Goal: Transaction & Acquisition: Purchase product/service

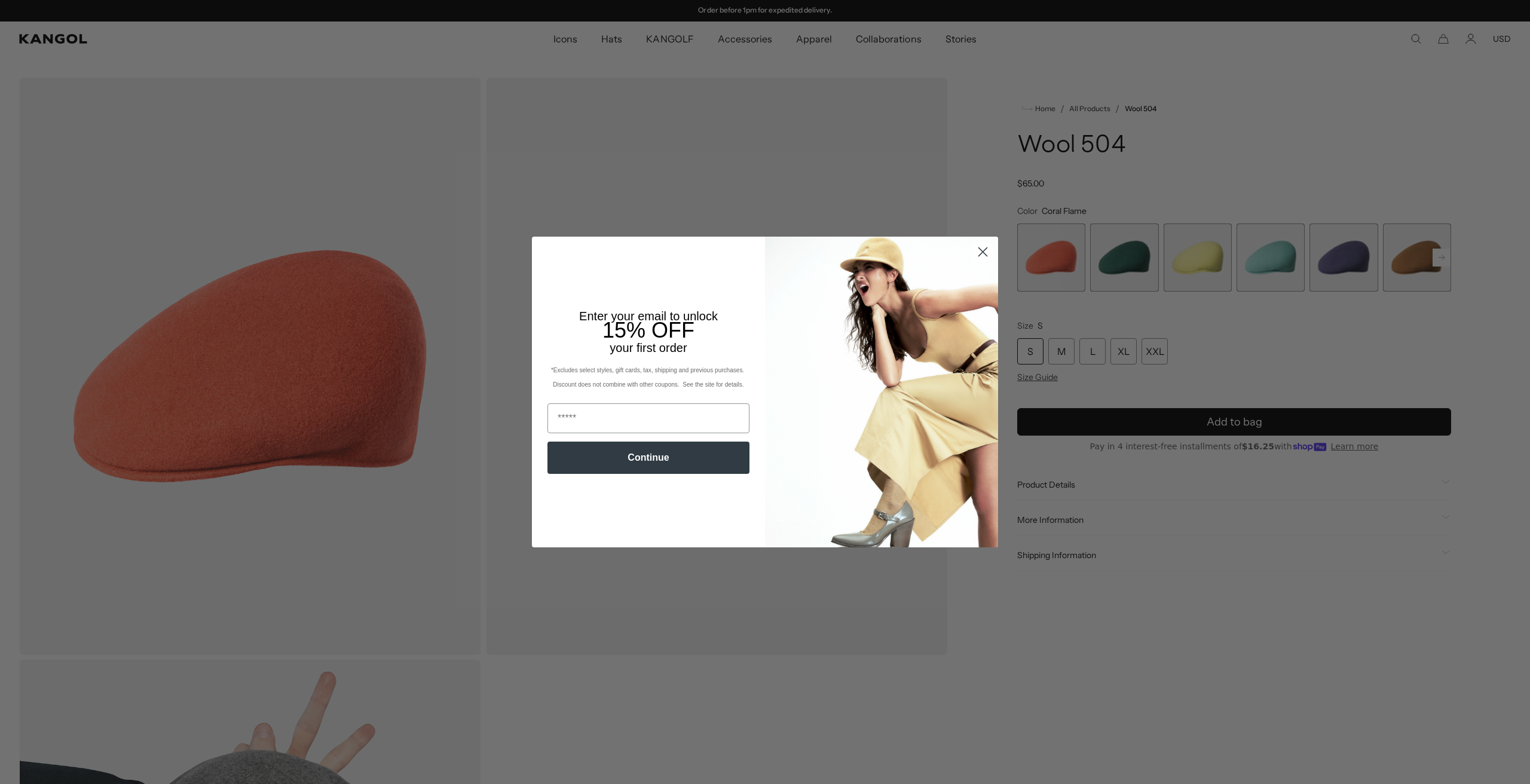
click at [982, 245] on circle "Close dialog" at bounding box center [982, 251] width 19 height 19
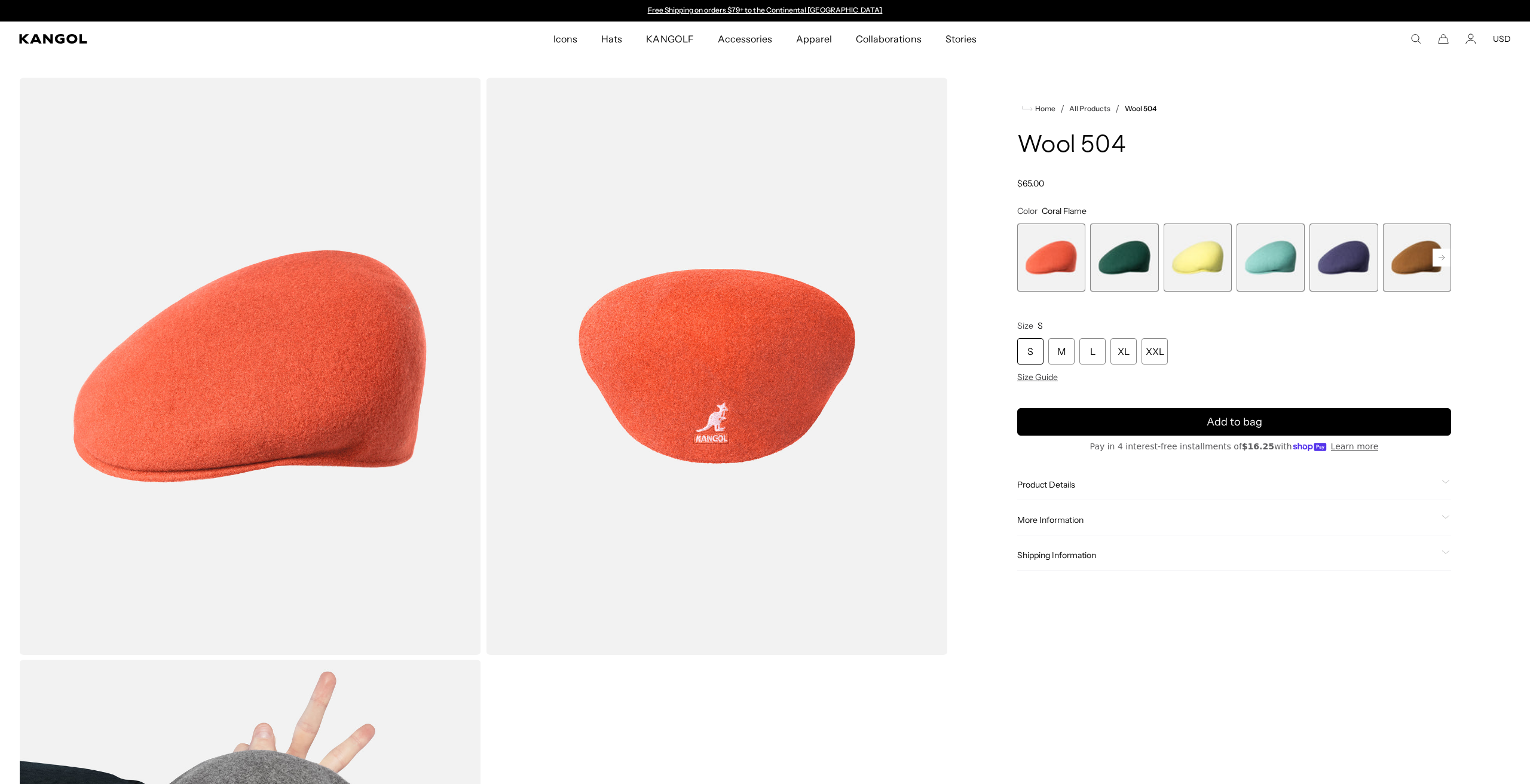
drag, startPoint x: 1138, startPoint y: 273, endPoint x: 1130, endPoint y: 276, distance: 8.5
click at [1137, 276] on span "2 of 21" at bounding box center [1123, 257] width 68 height 68
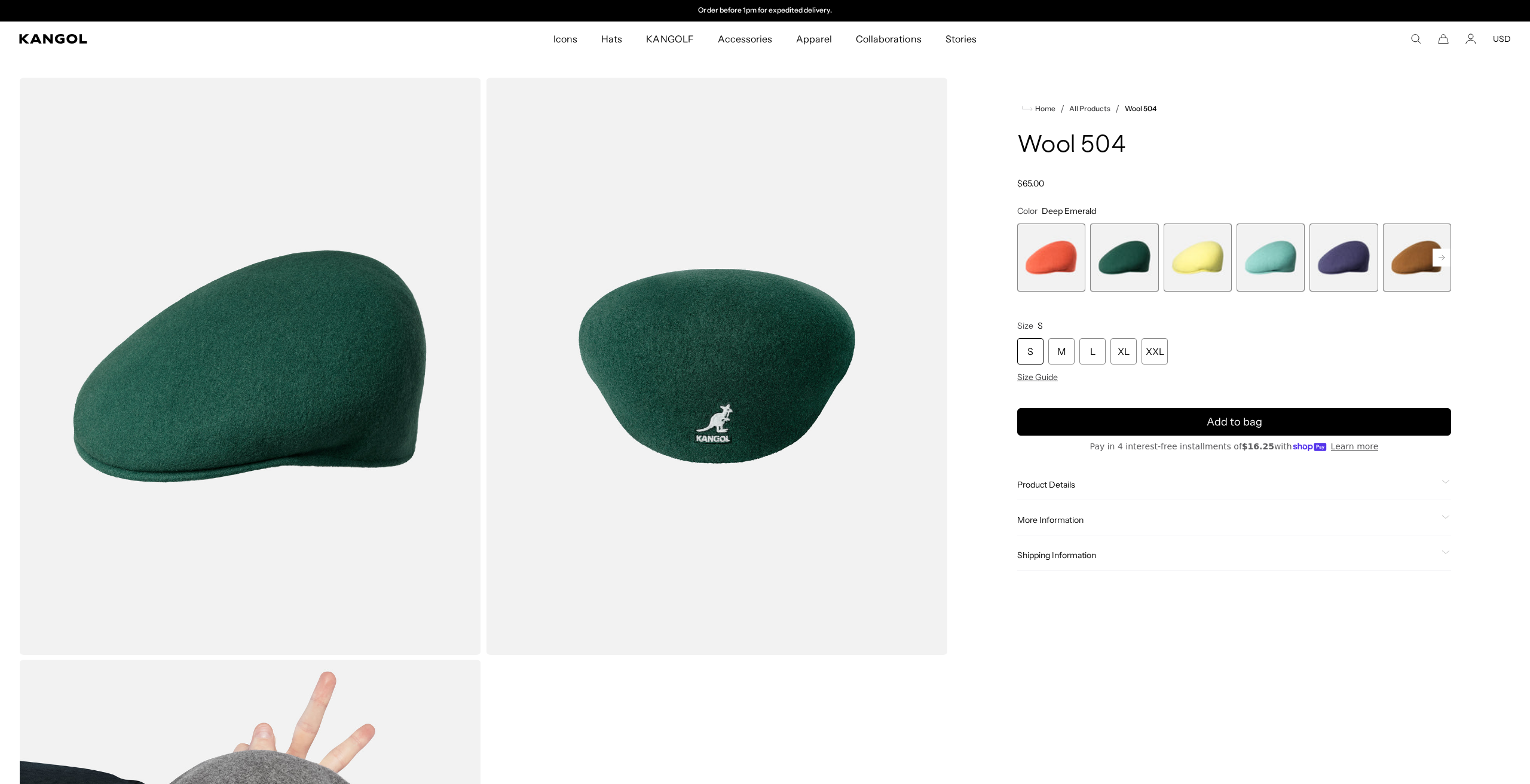
click at [1409, 255] on span "6 of 21" at bounding box center [1416, 257] width 68 height 68
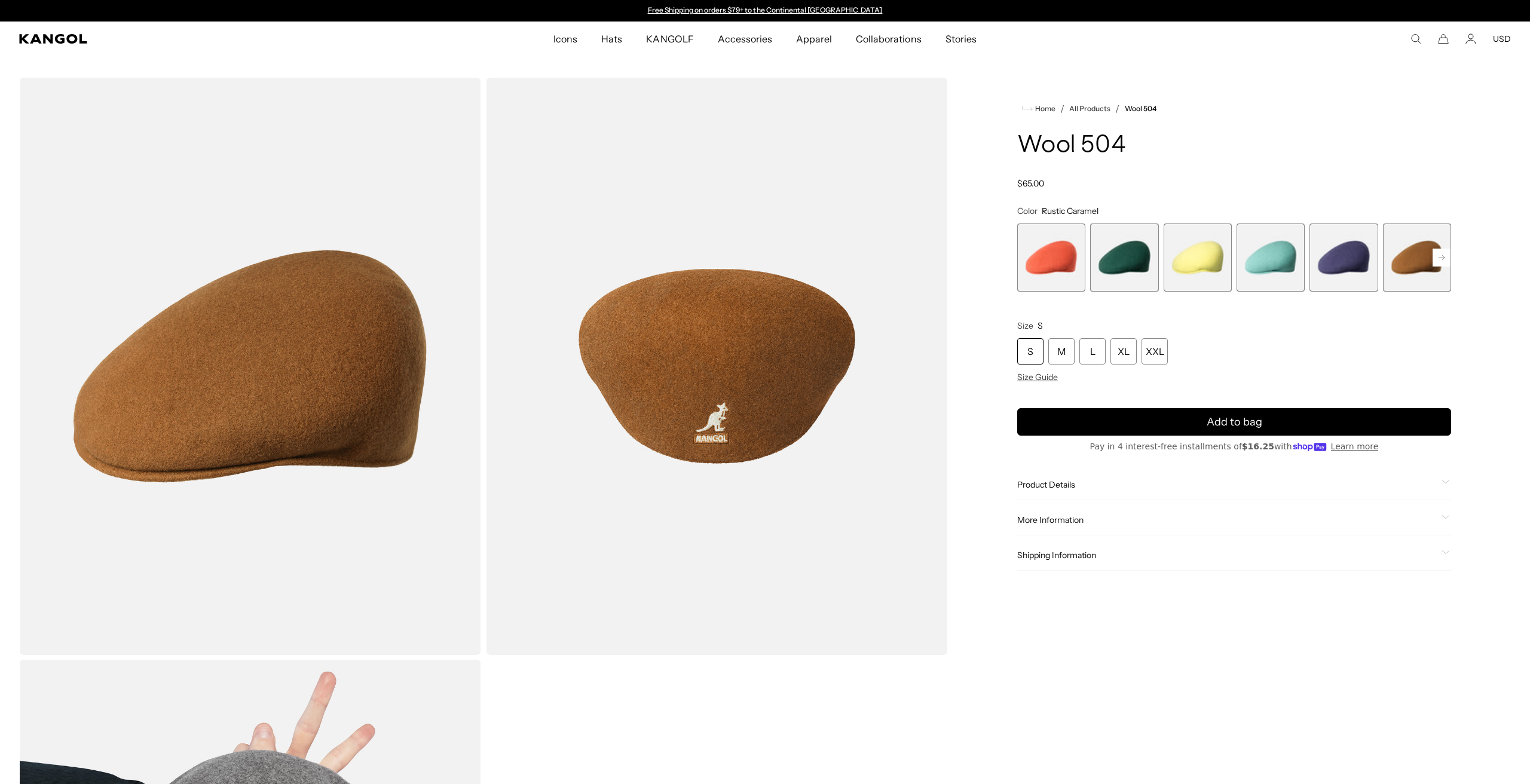
click at [1447, 259] on rect at bounding box center [1441, 257] width 18 height 18
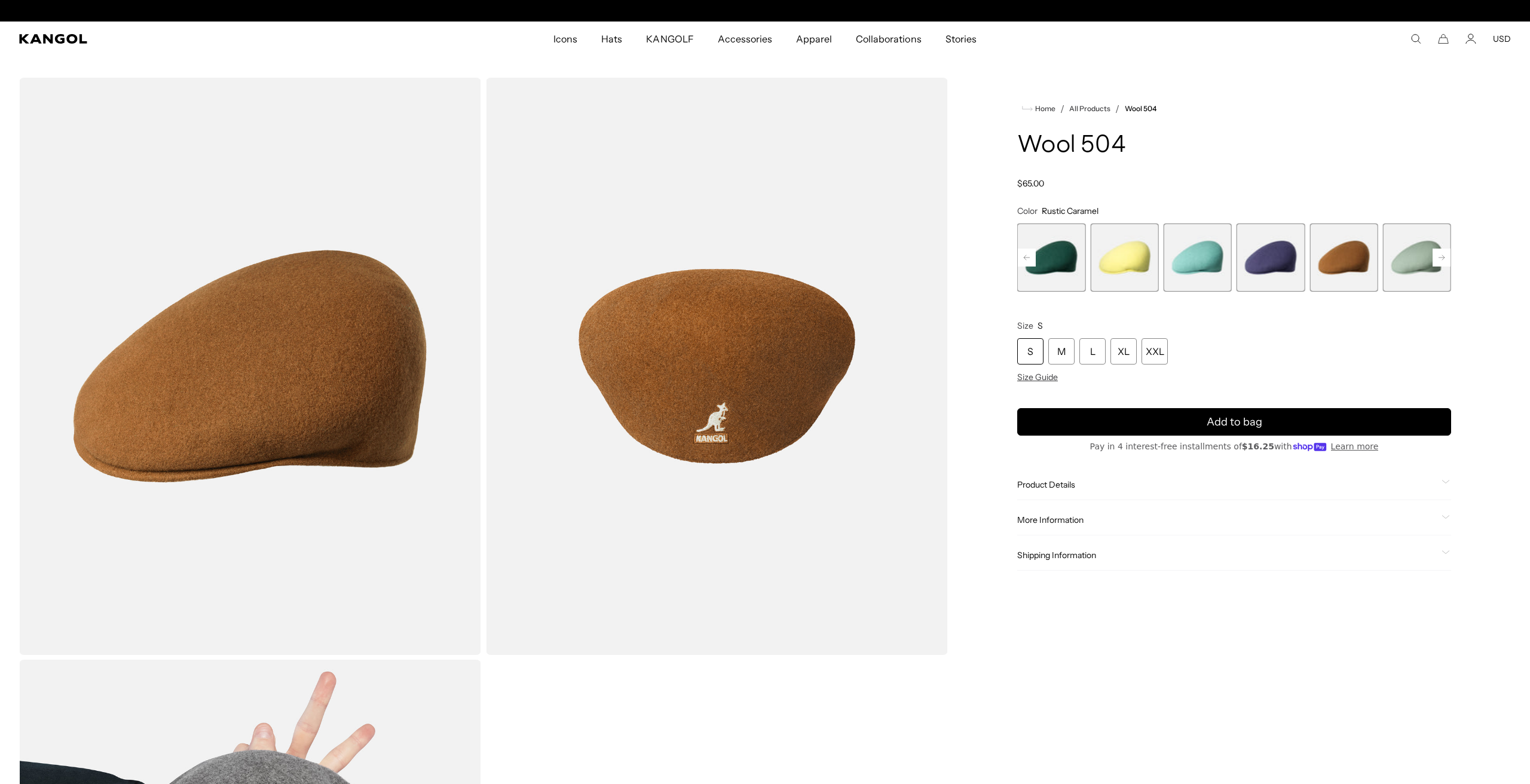
scroll to position [0, 246]
click at [1443, 256] on rect at bounding box center [1441, 257] width 18 height 18
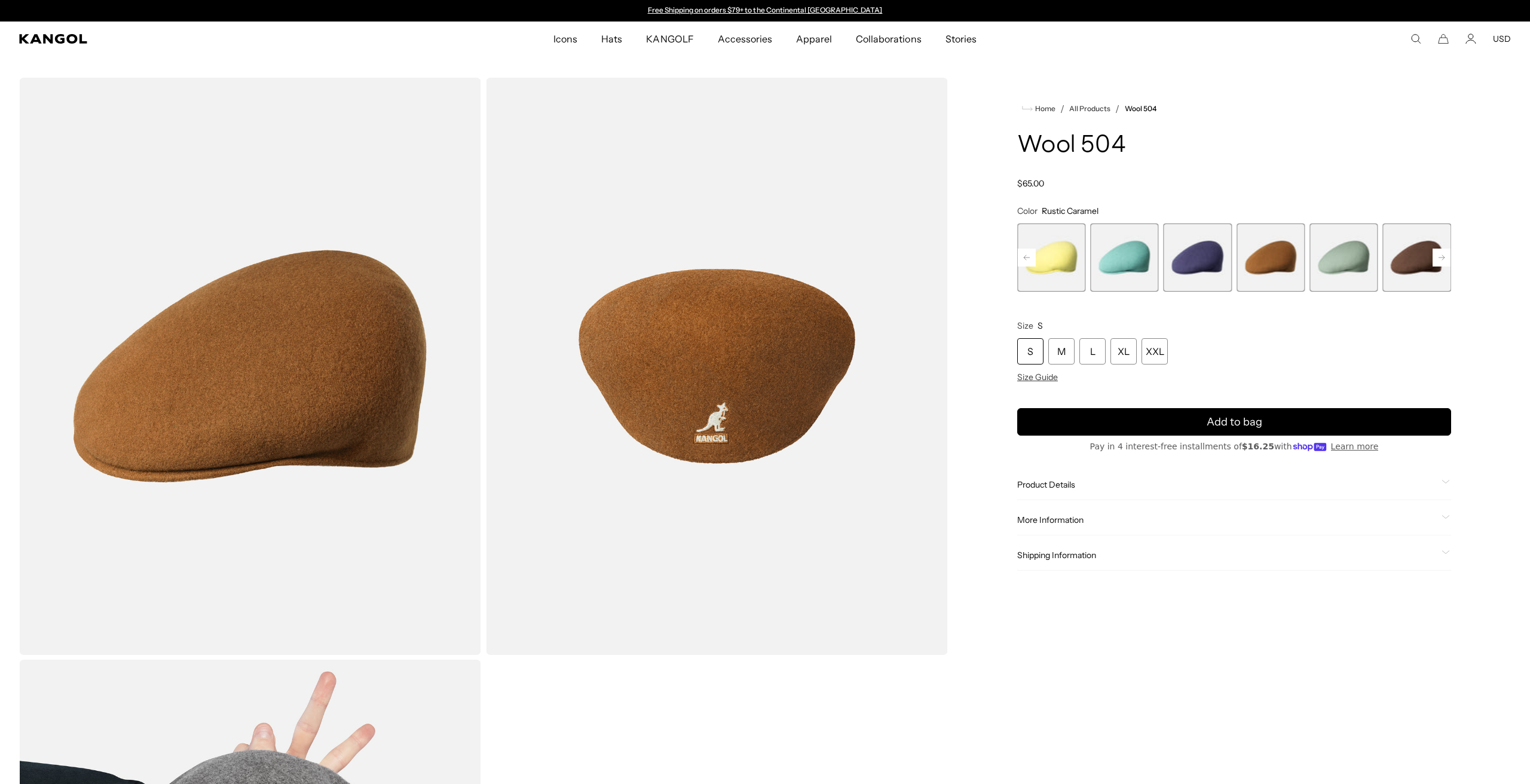
scroll to position [0, 0]
click at [1438, 261] on rect at bounding box center [1441, 257] width 18 height 18
click at [1366, 276] on span "8 of 21" at bounding box center [1343, 257] width 68 height 68
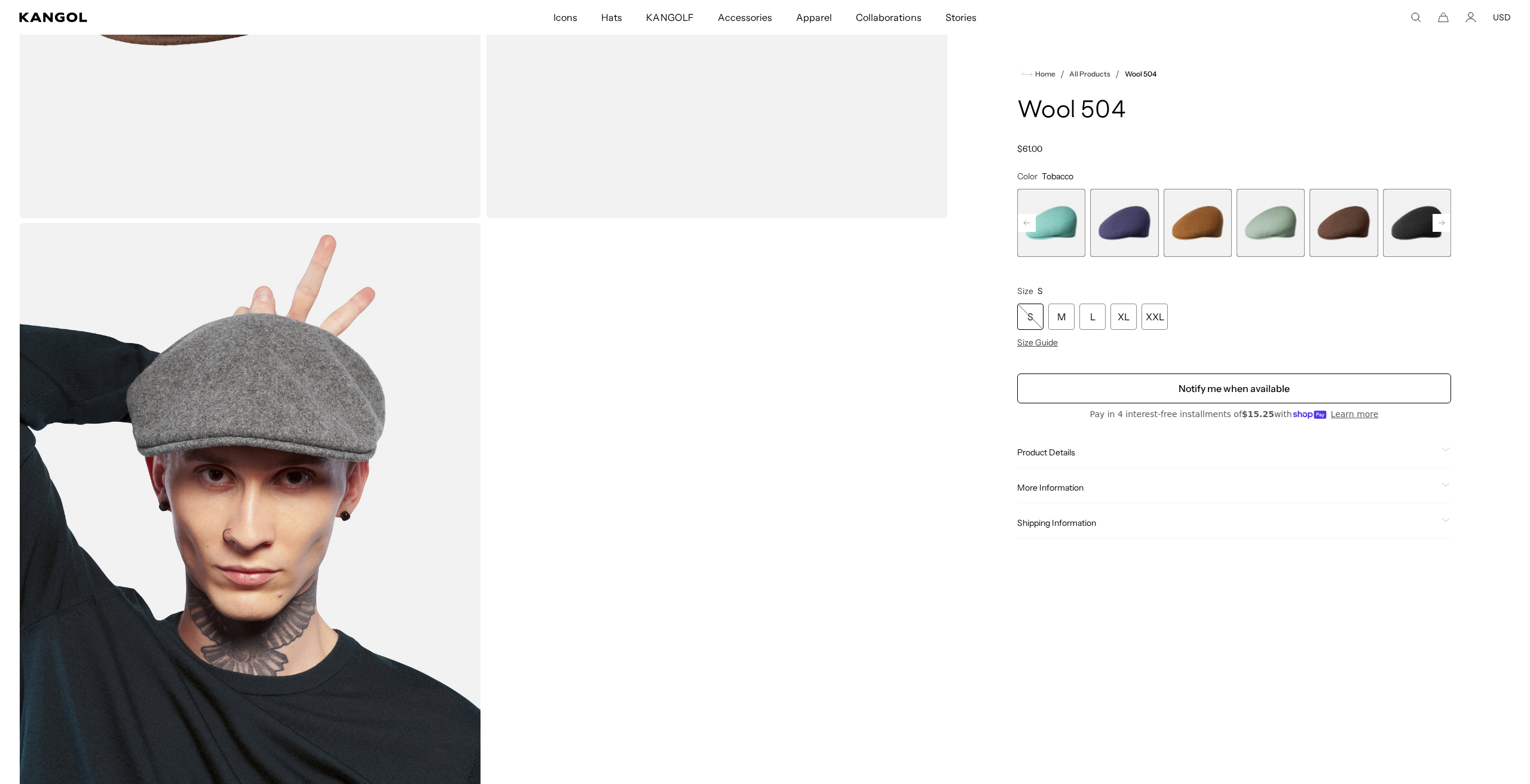
click at [1442, 222] on rect at bounding box center [1441, 223] width 18 height 18
click at [1445, 224] on rect at bounding box center [1441, 223] width 18 height 18
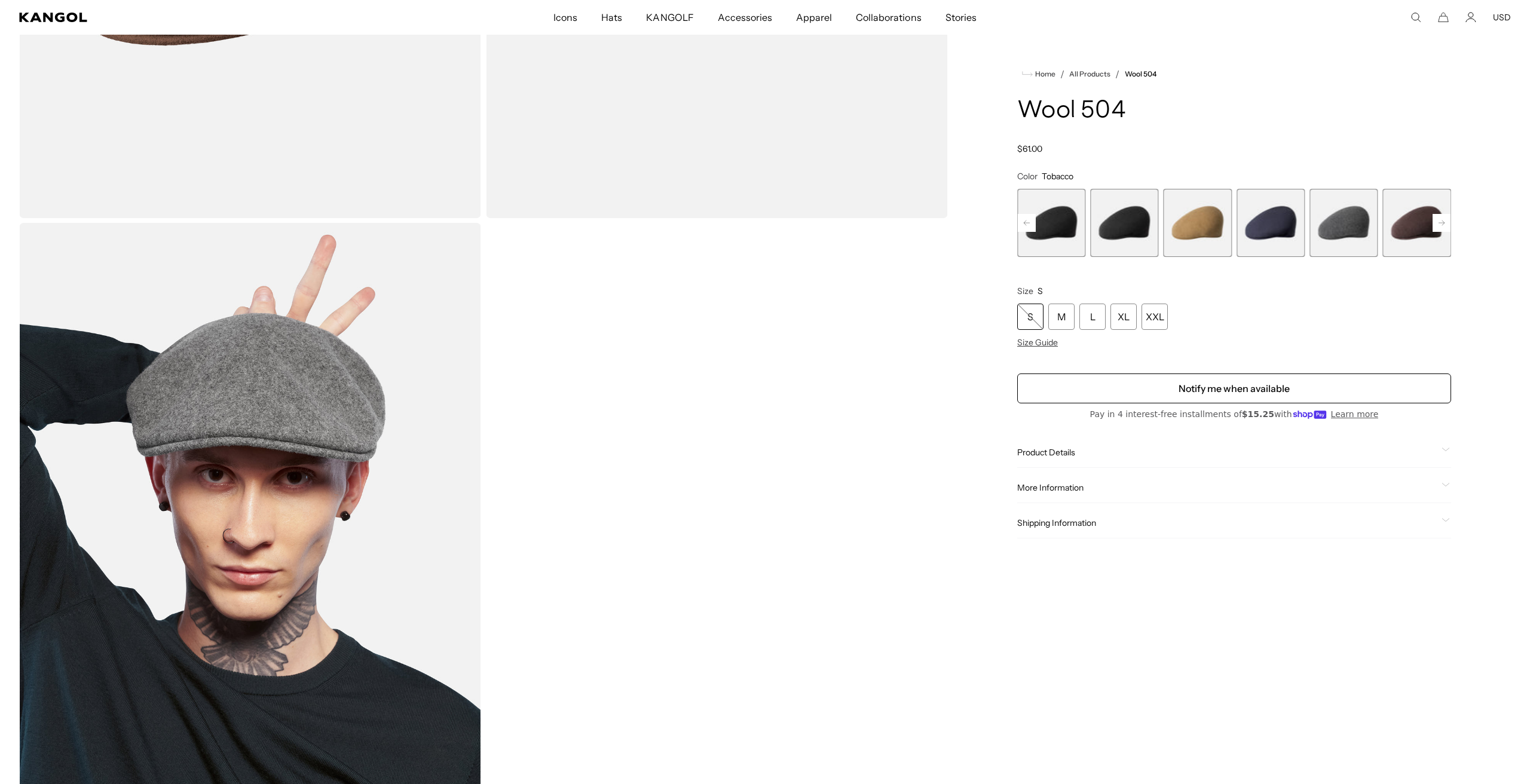
click at [1445, 224] on rect at bounding box center [1441, 223] width 18 height 18
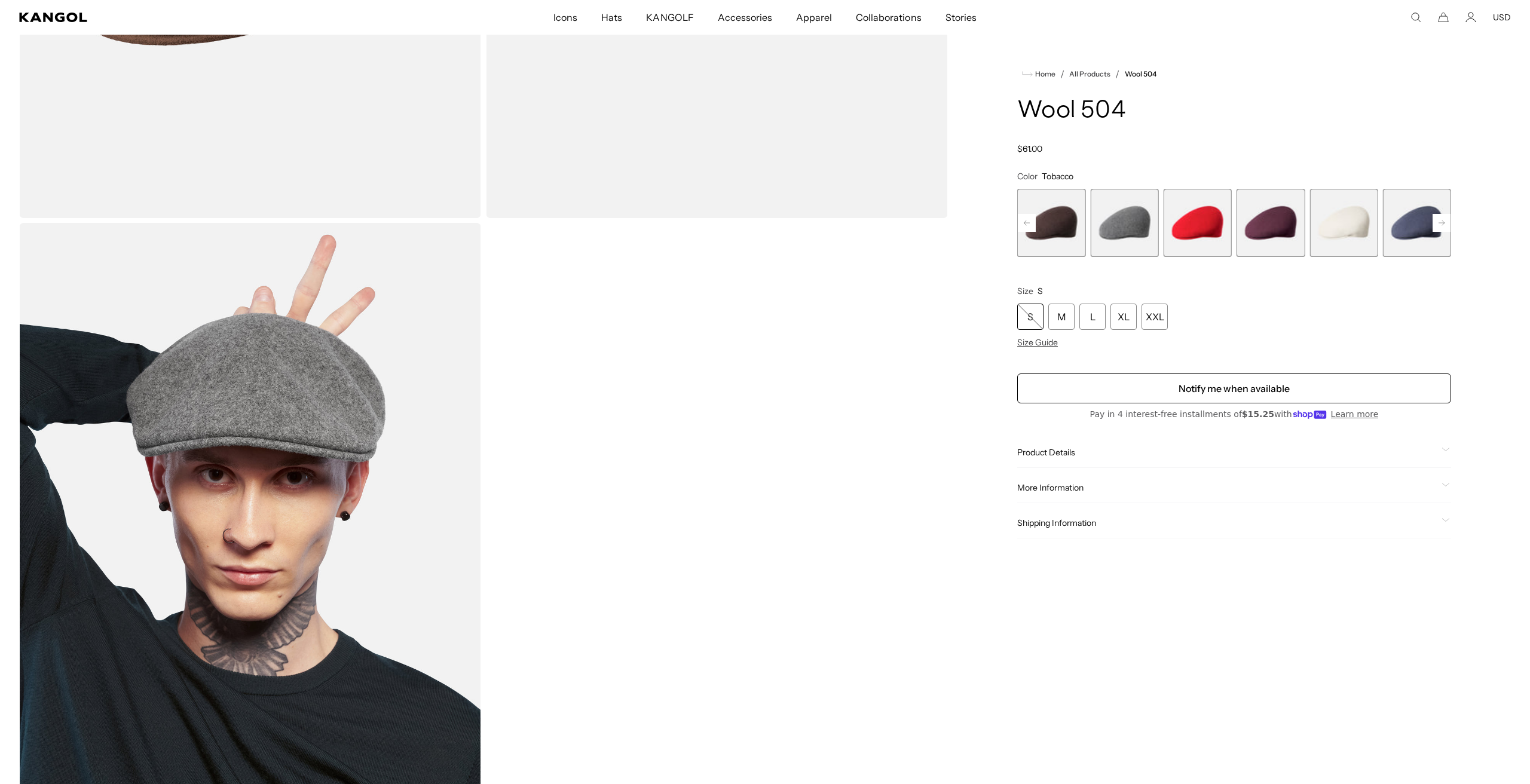
click at [1265, 234] on span "17 of 21" at bounding box center [1270, 222] width 68 height 68
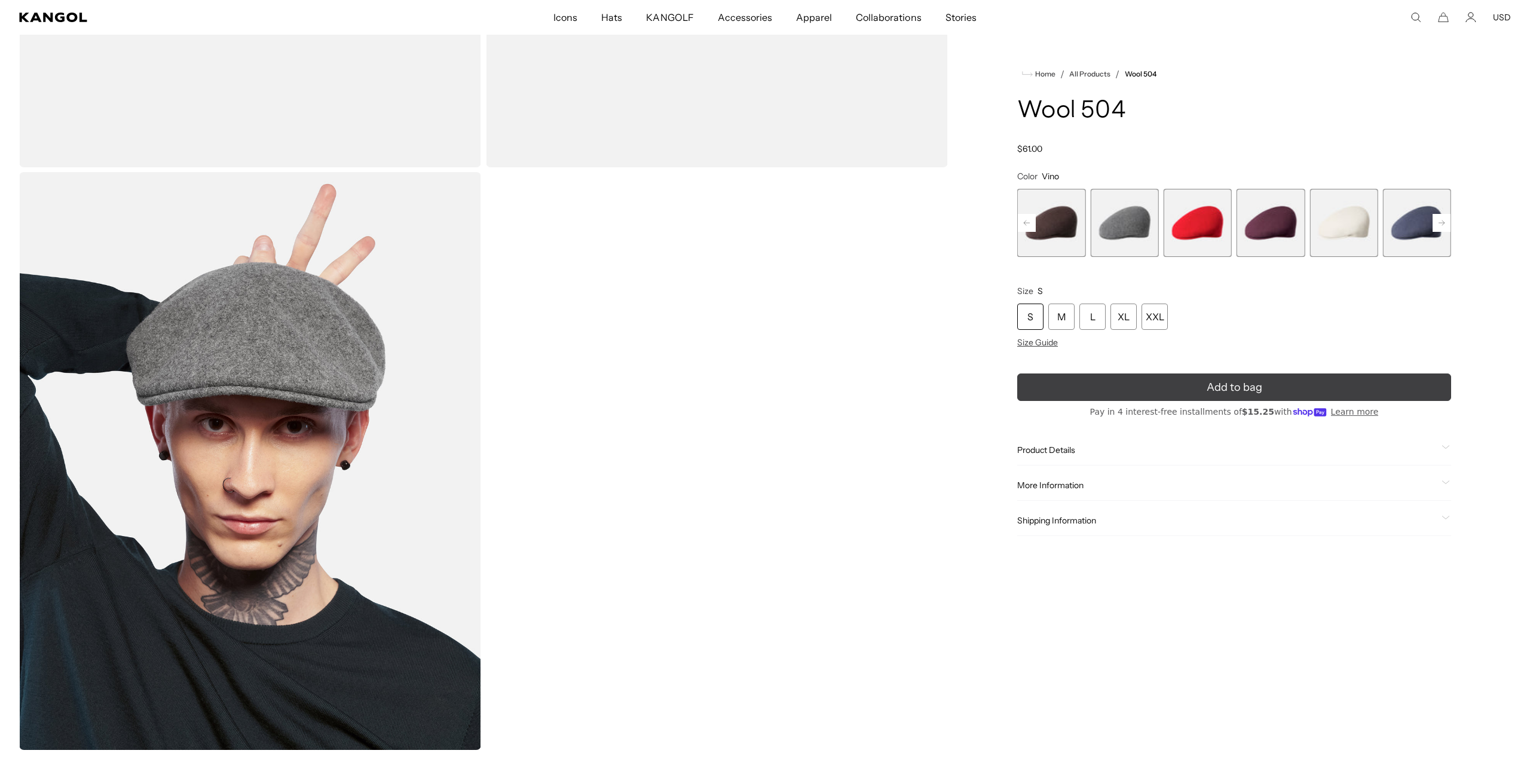
click at [1202, 388] on button "Add to bag" at bounding box center [1234, 386] width 434 height 27
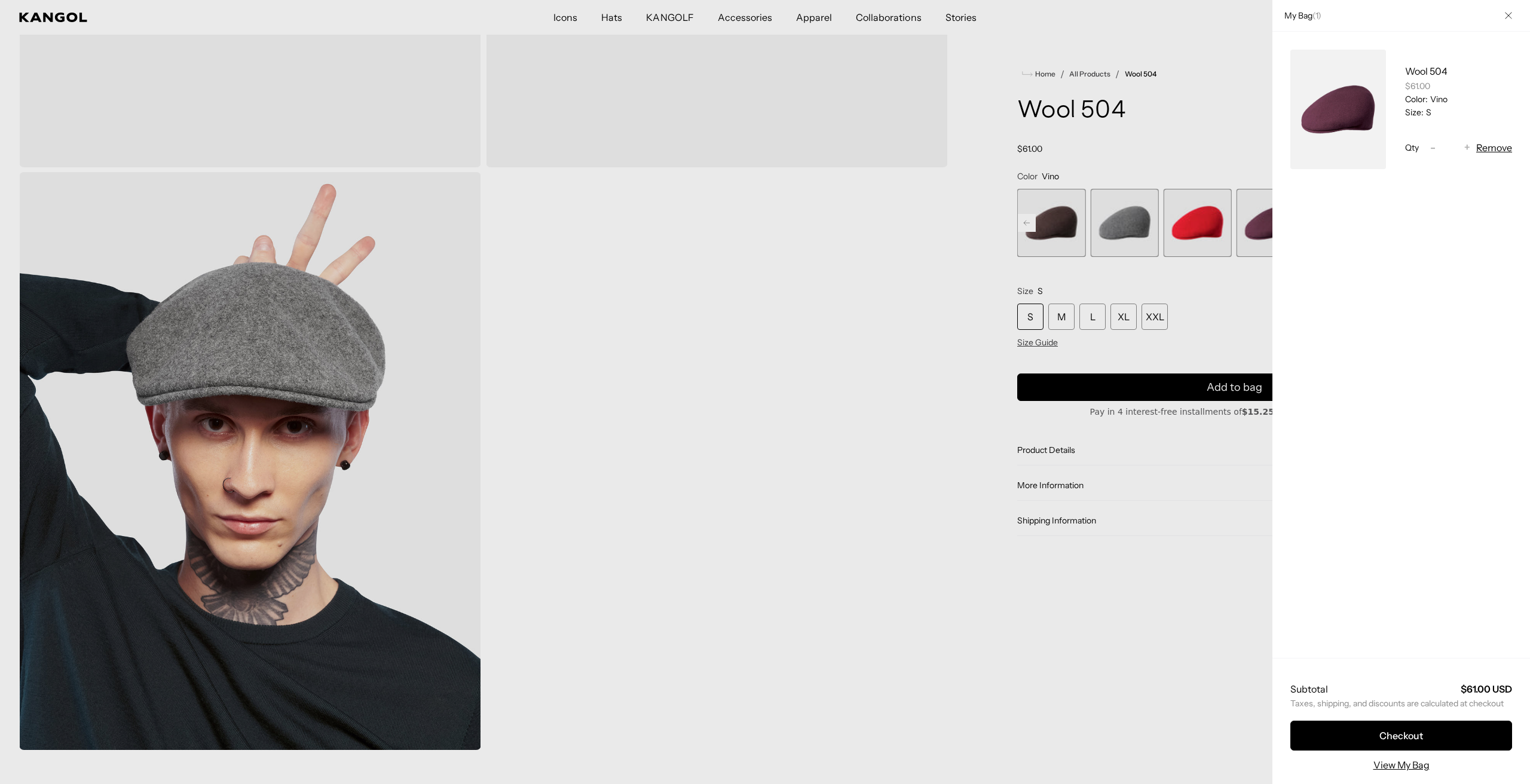
click at [1261, 433] on div at bounding box center [765, 392] width 1530 height 784
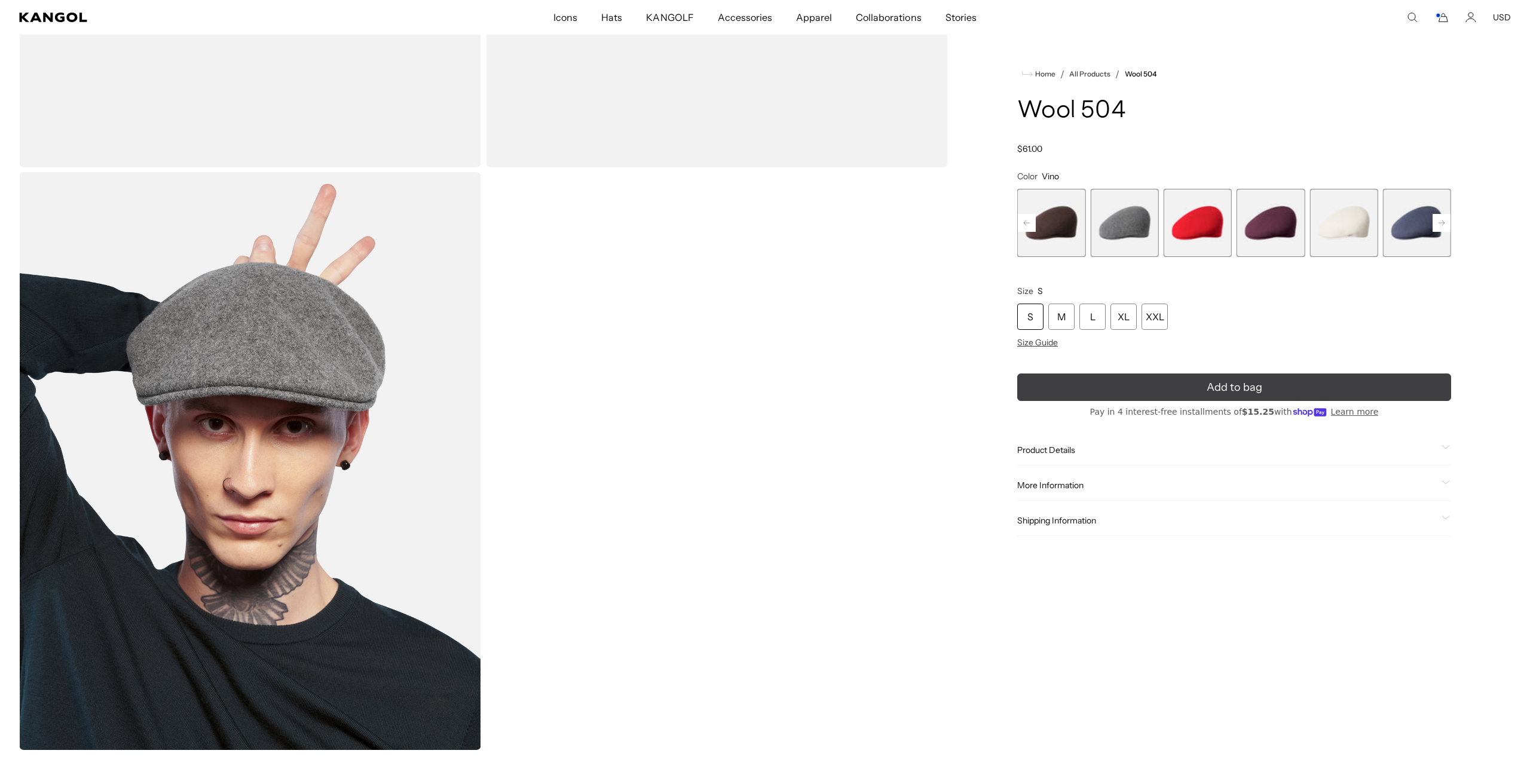
click at [1309, 392] on button "Add to bag" at bounding box center [1234, 386] width 434 height 27
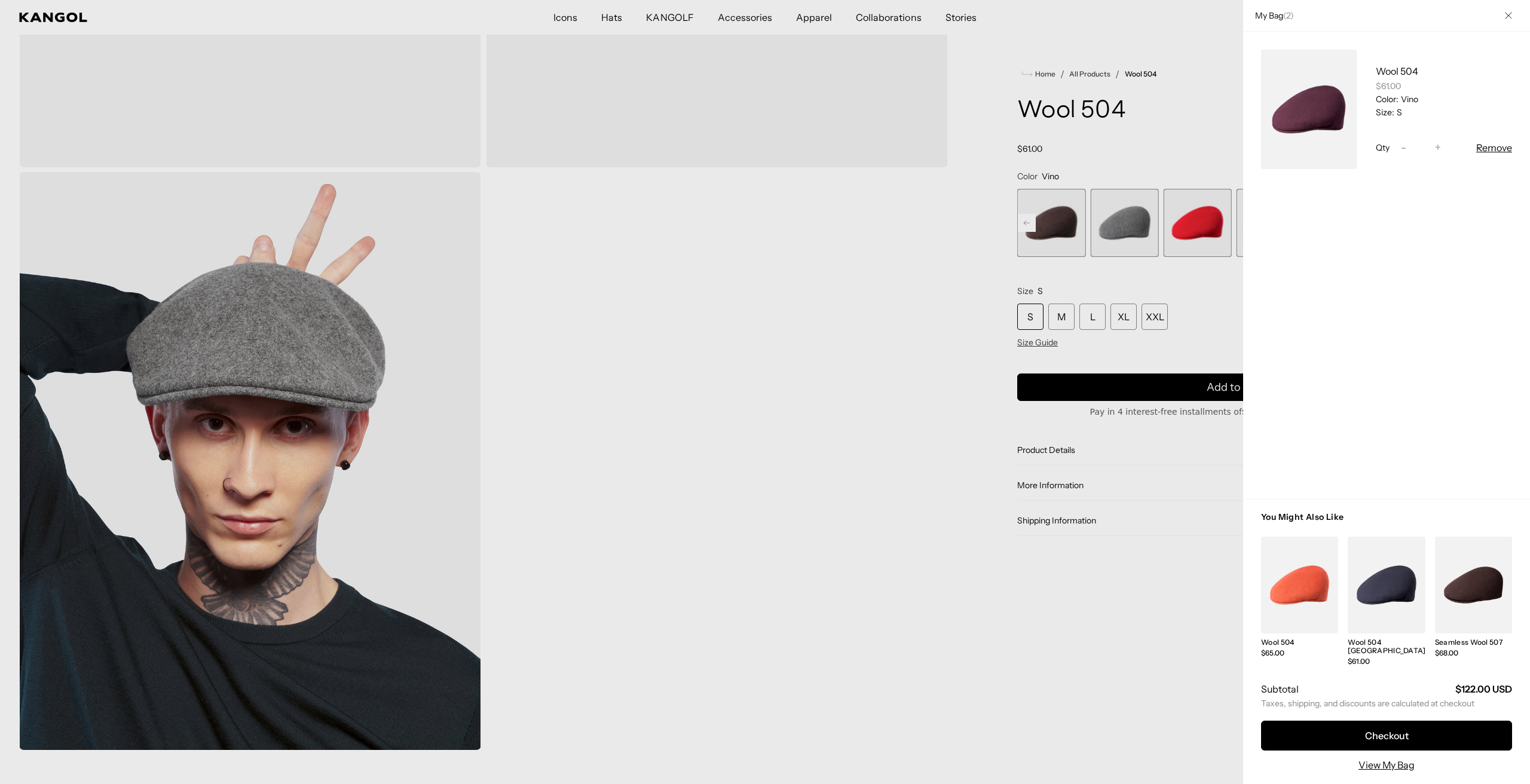
click at [1406, 151] on span "-" at bounding box center [1403, 148] width 5 height 16
type input "*"
click at [1424, 738] on button "Checkout" at bounding box center [1387, 735] width 251 height 30
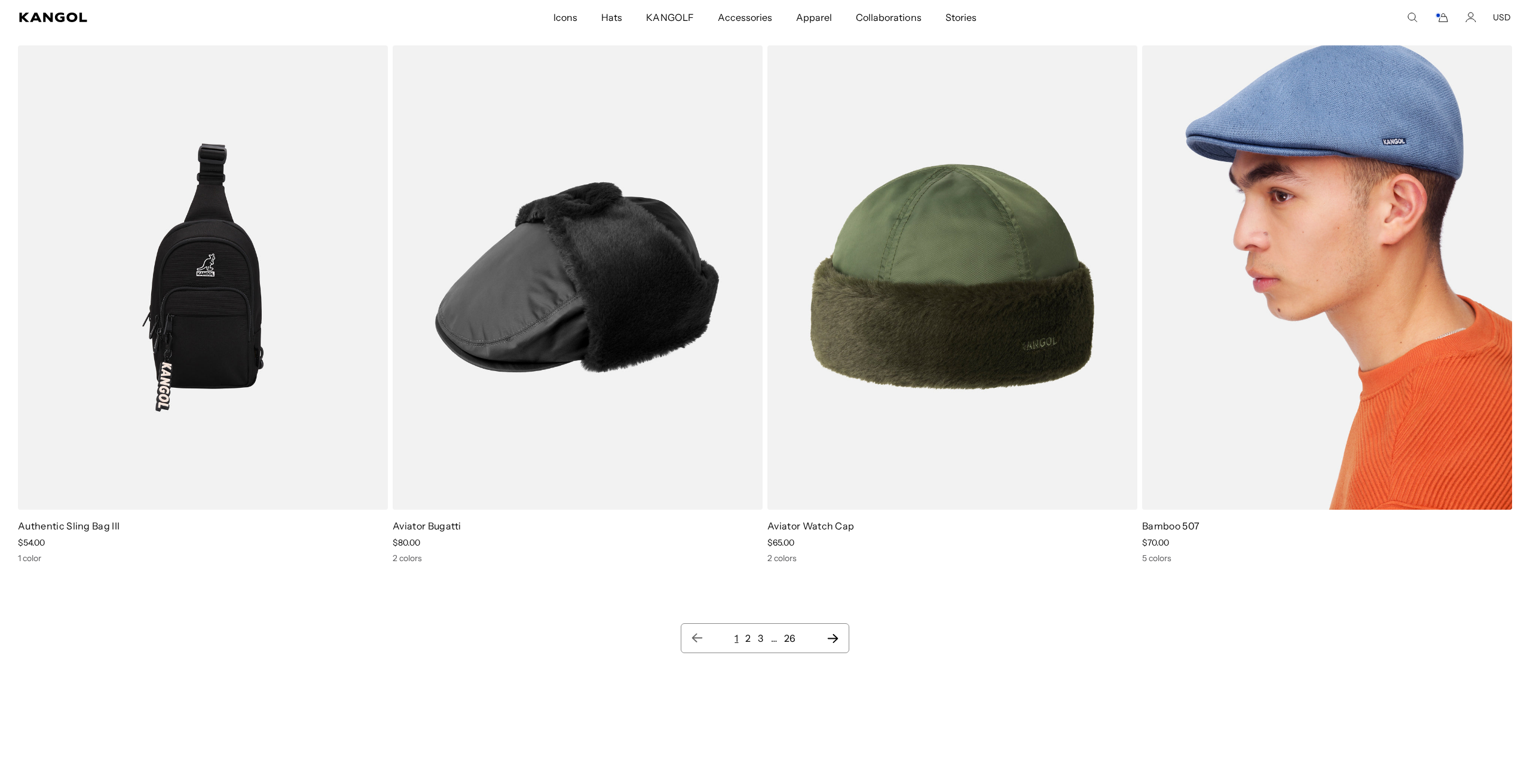
scroll to position [1199, 0]
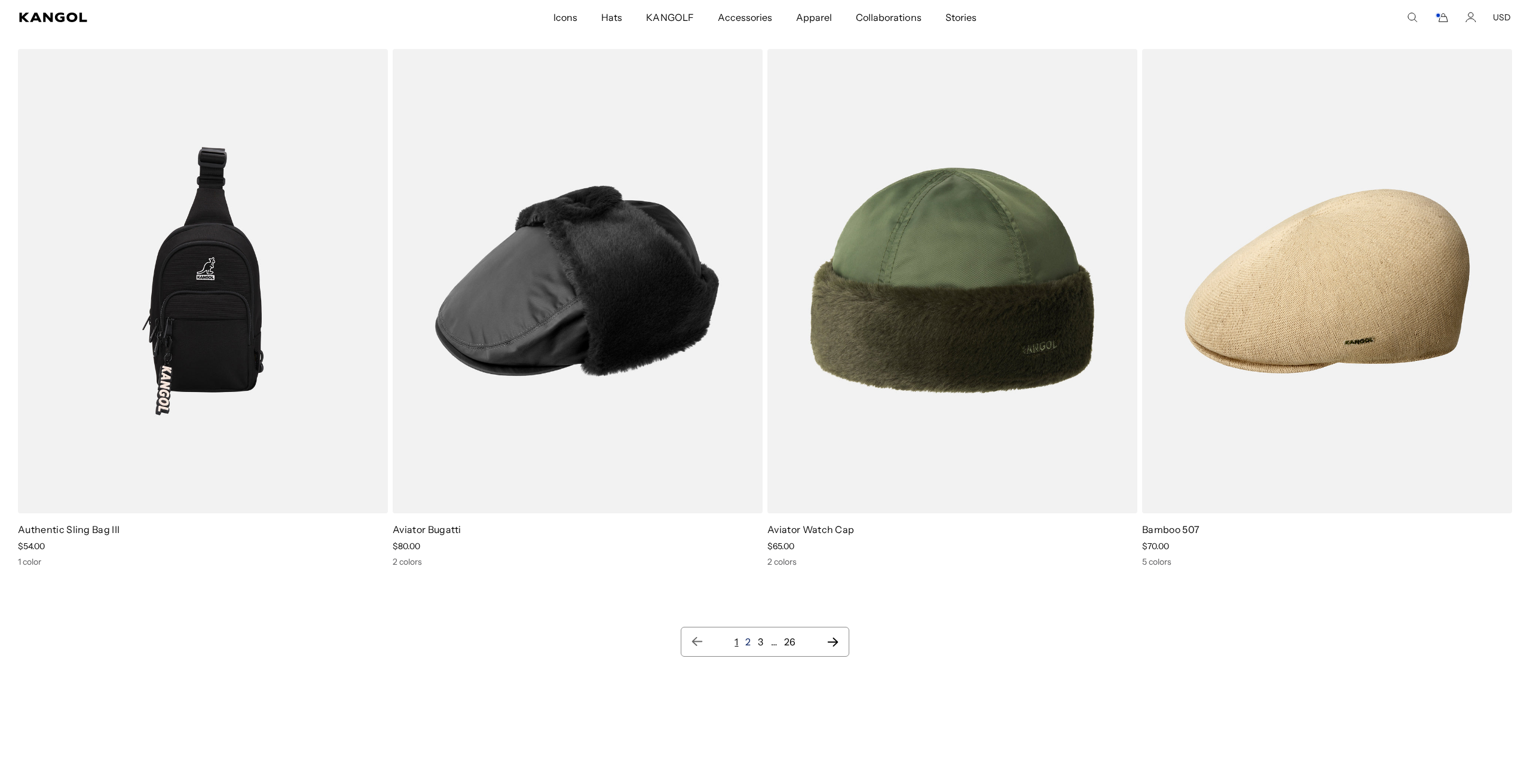
click at [749, 641] on link "2" at bounding box center [748, 641] width 5 height 12
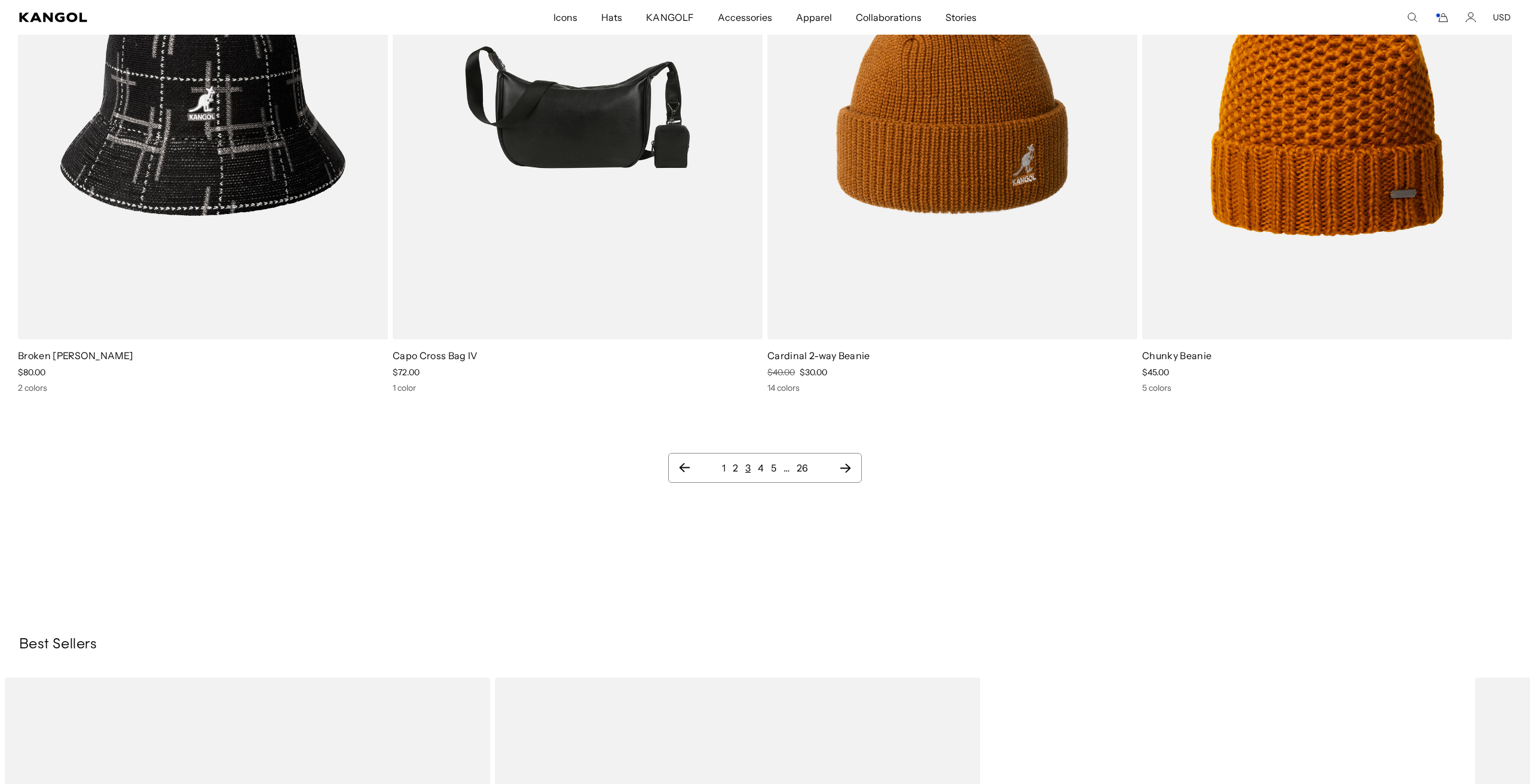
scroll to position [1399, 0]
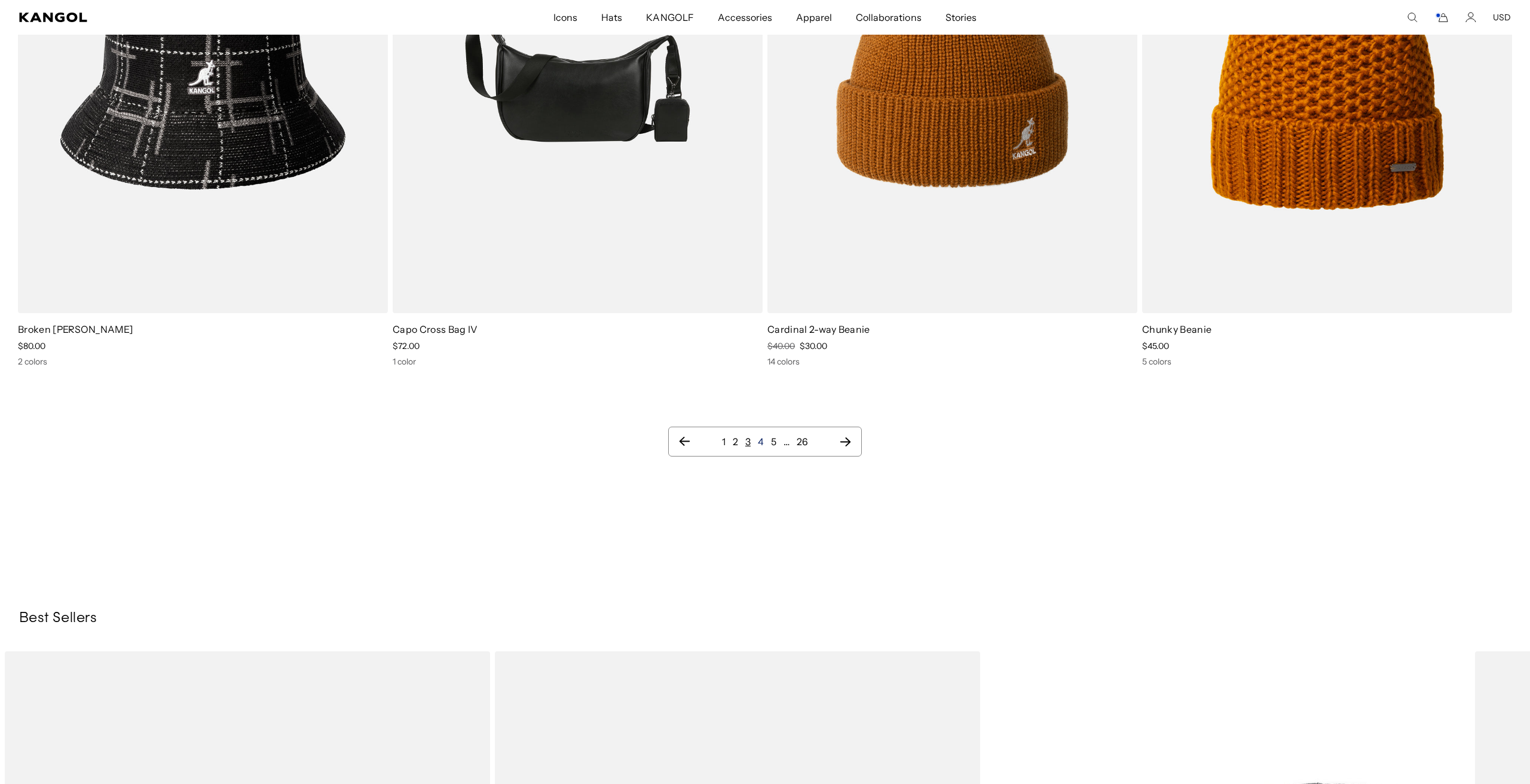
click at [761, 444] on link "4" at bounding box center [761, 441] width 6 height 12
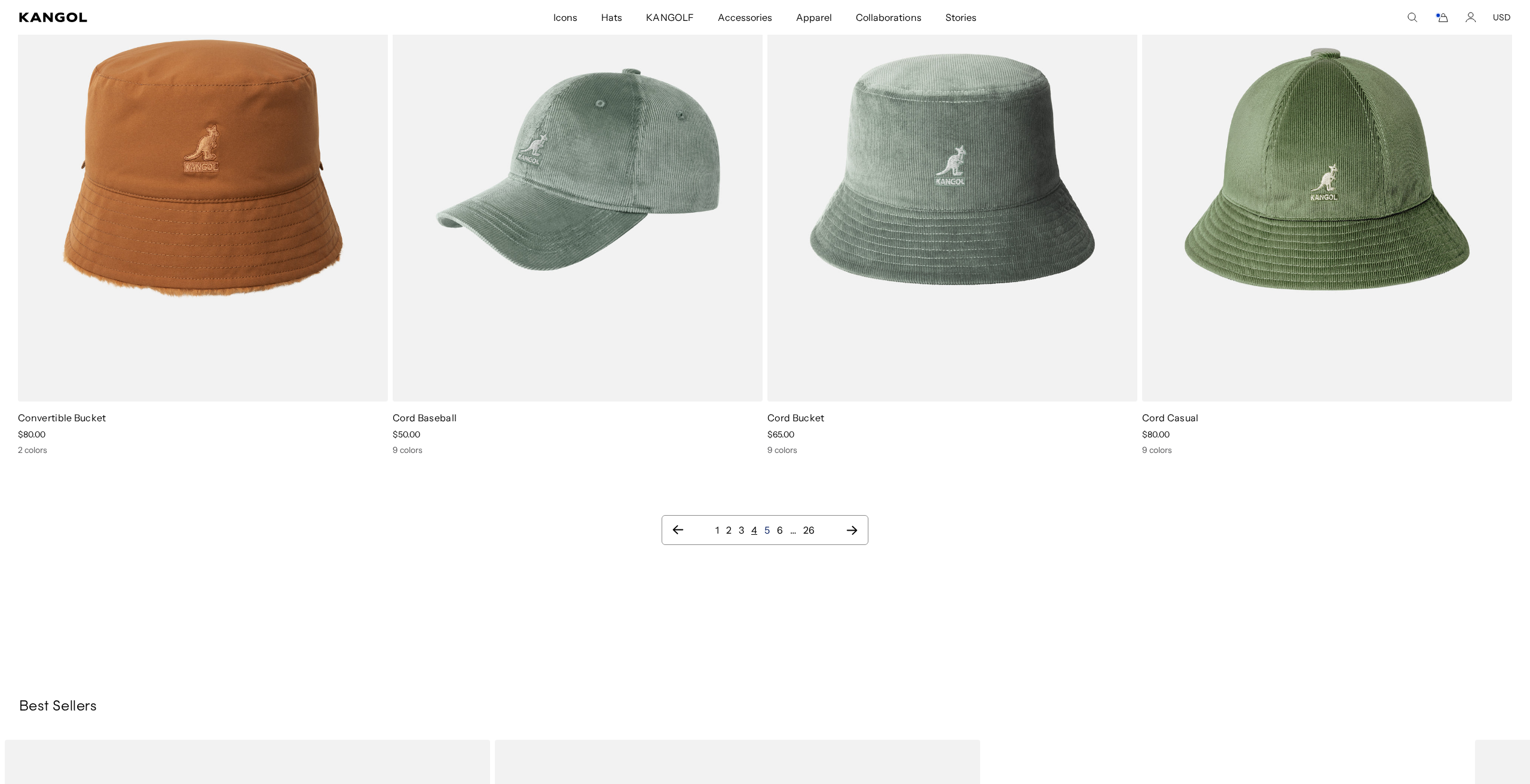
click at [767, 530] on link "5" at bounding box center [767, 529] width 5 height 12
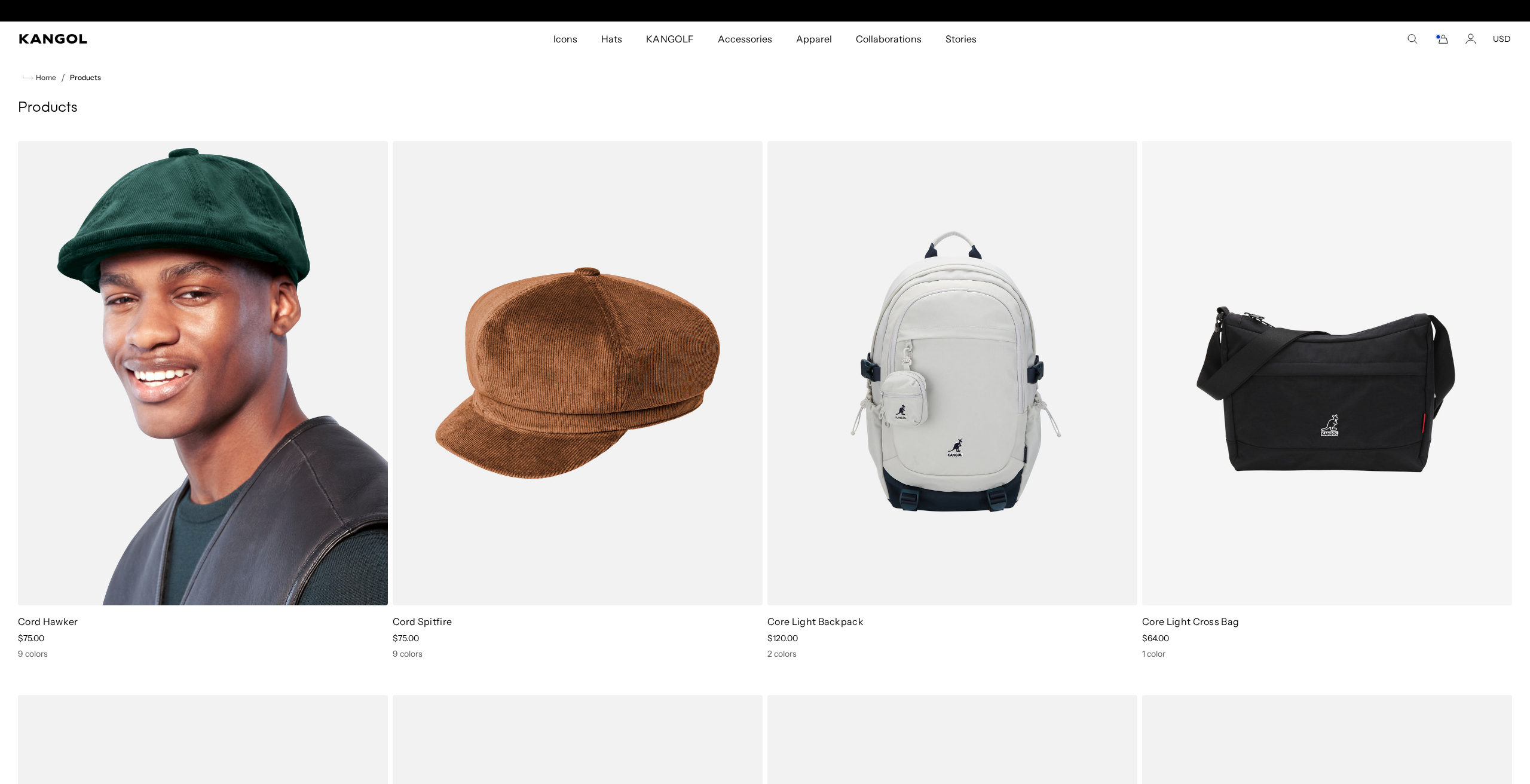
scroll to position [0, 246]
click at [245, 515] on img at bounding box center [203, 373] width 370 height 464
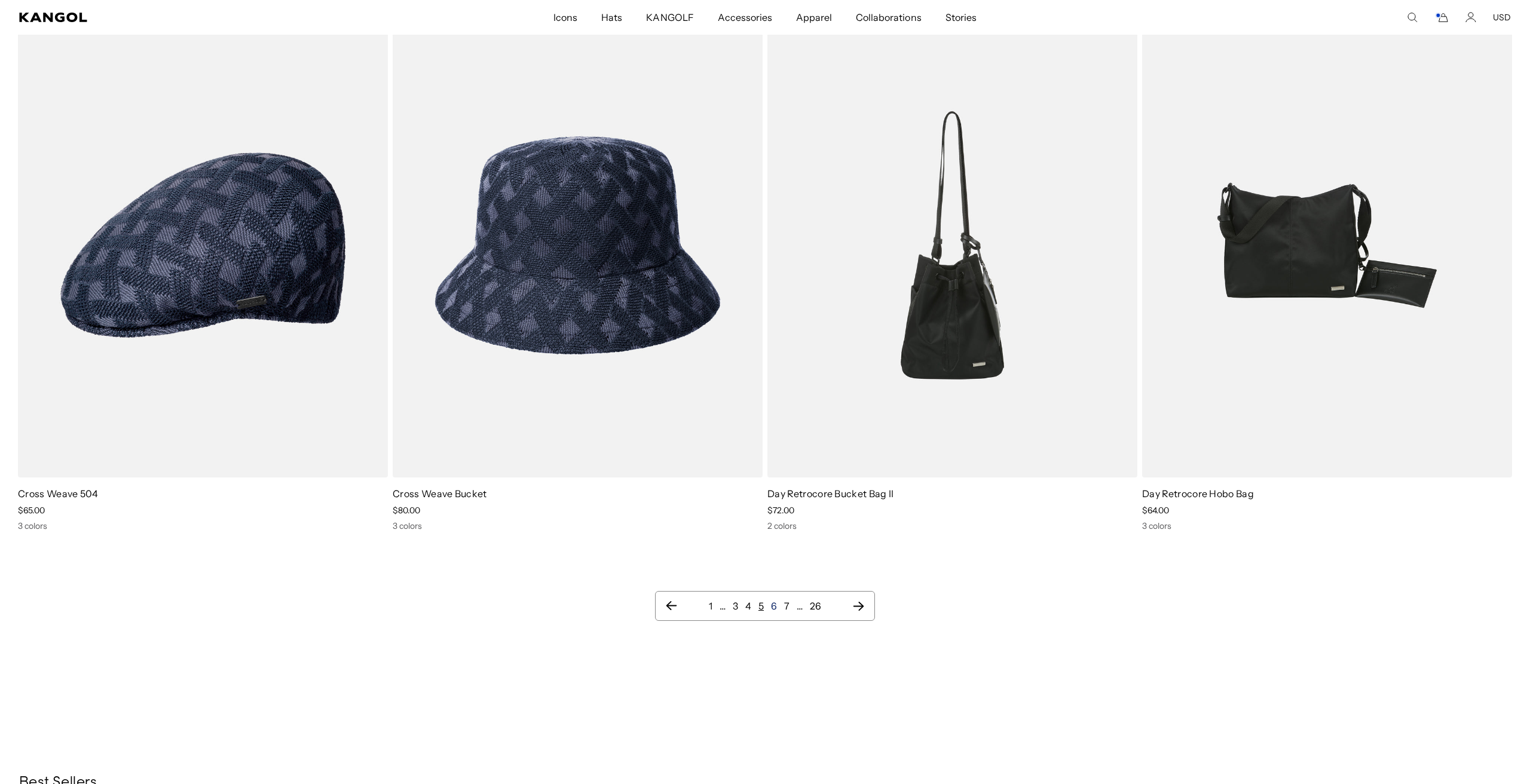
click at [775, 610] on link "6" at bounding box center [774, 605] width 6 height 12
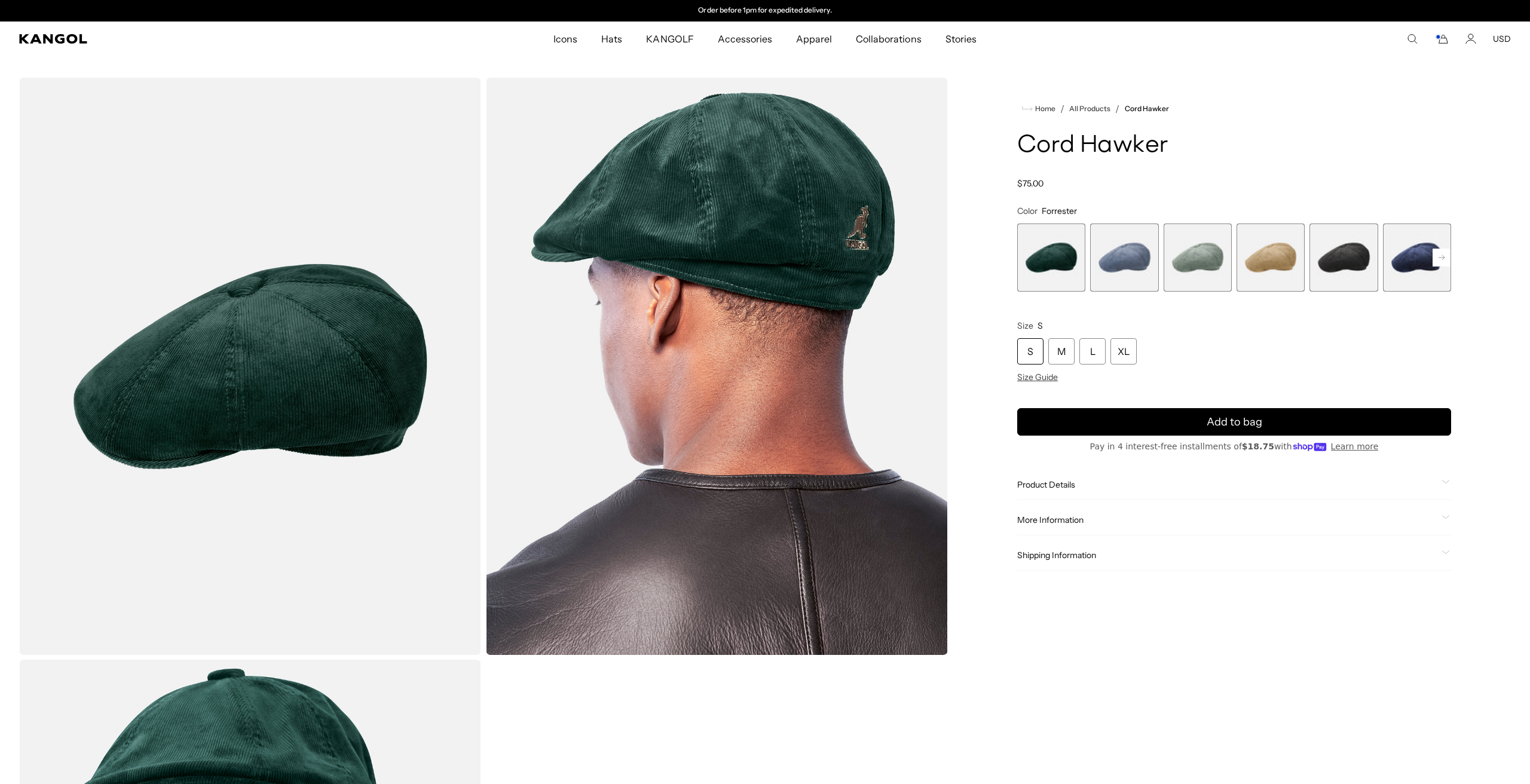
click at [1220, 262] on span "3 of 9" at bounding box center [1197, 257] width 68 height 68
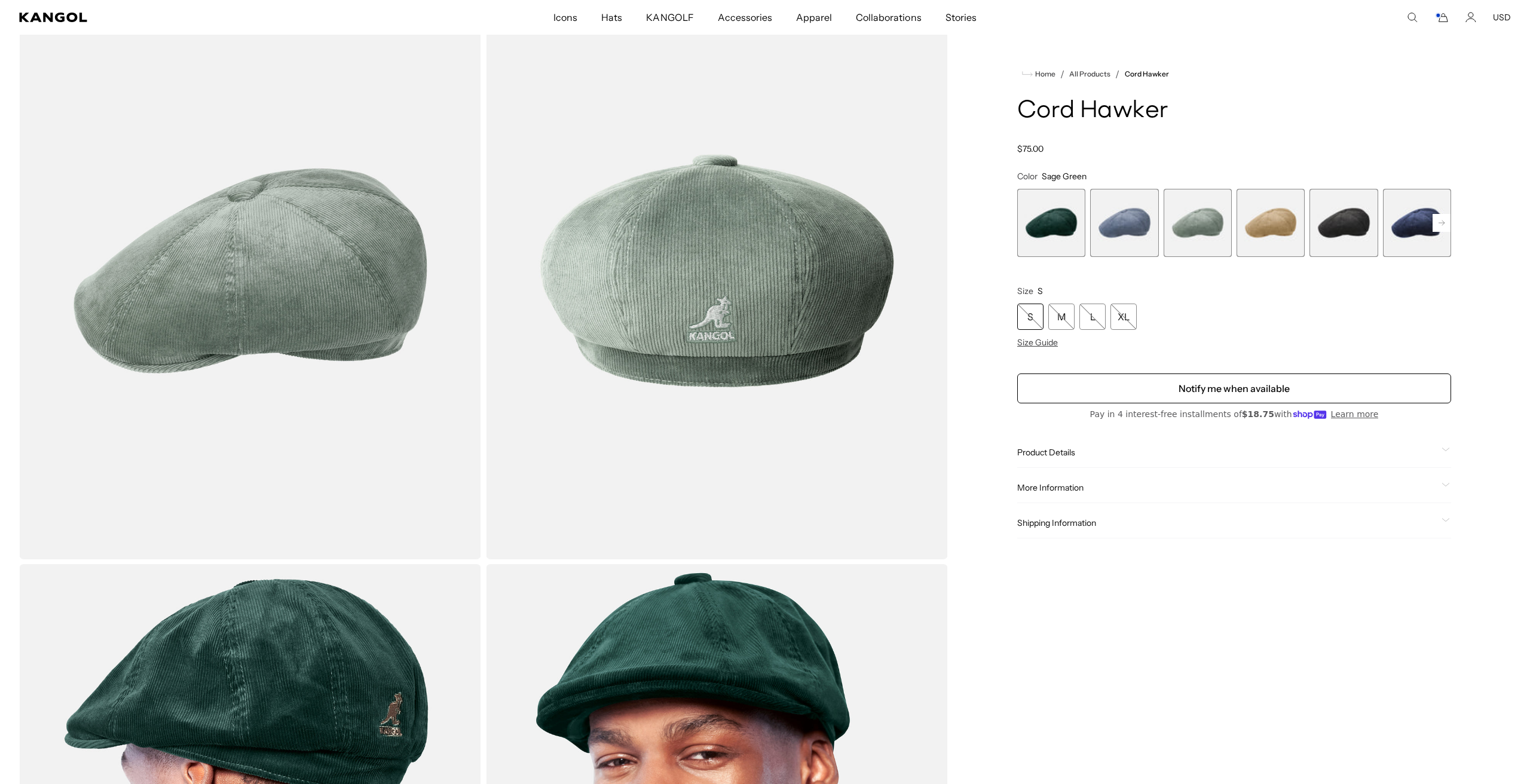
click at [1036, 230] on span "1 of 9" at bounding box center [1051, 222] width 68 height 68
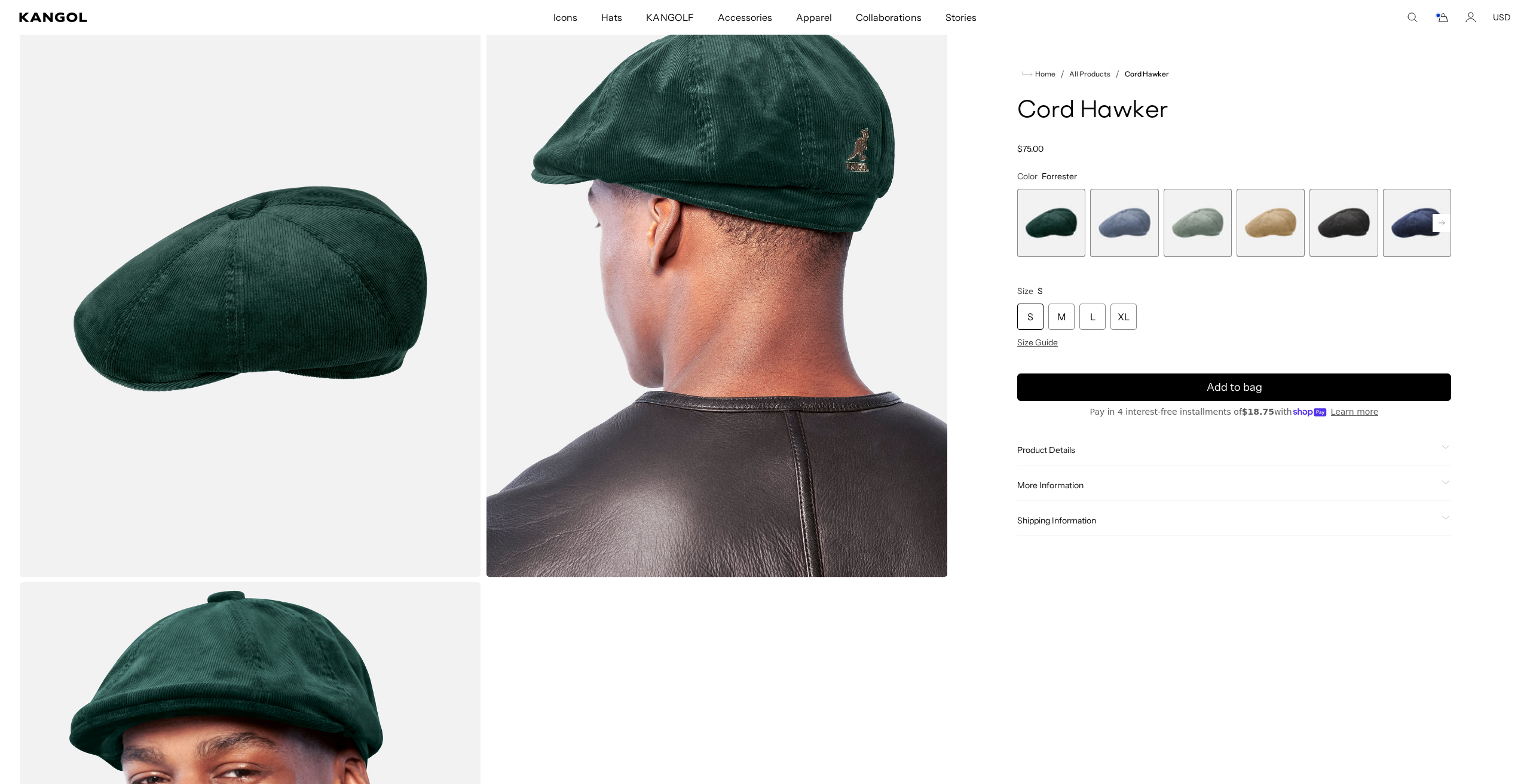
scroll to position [37, 0]
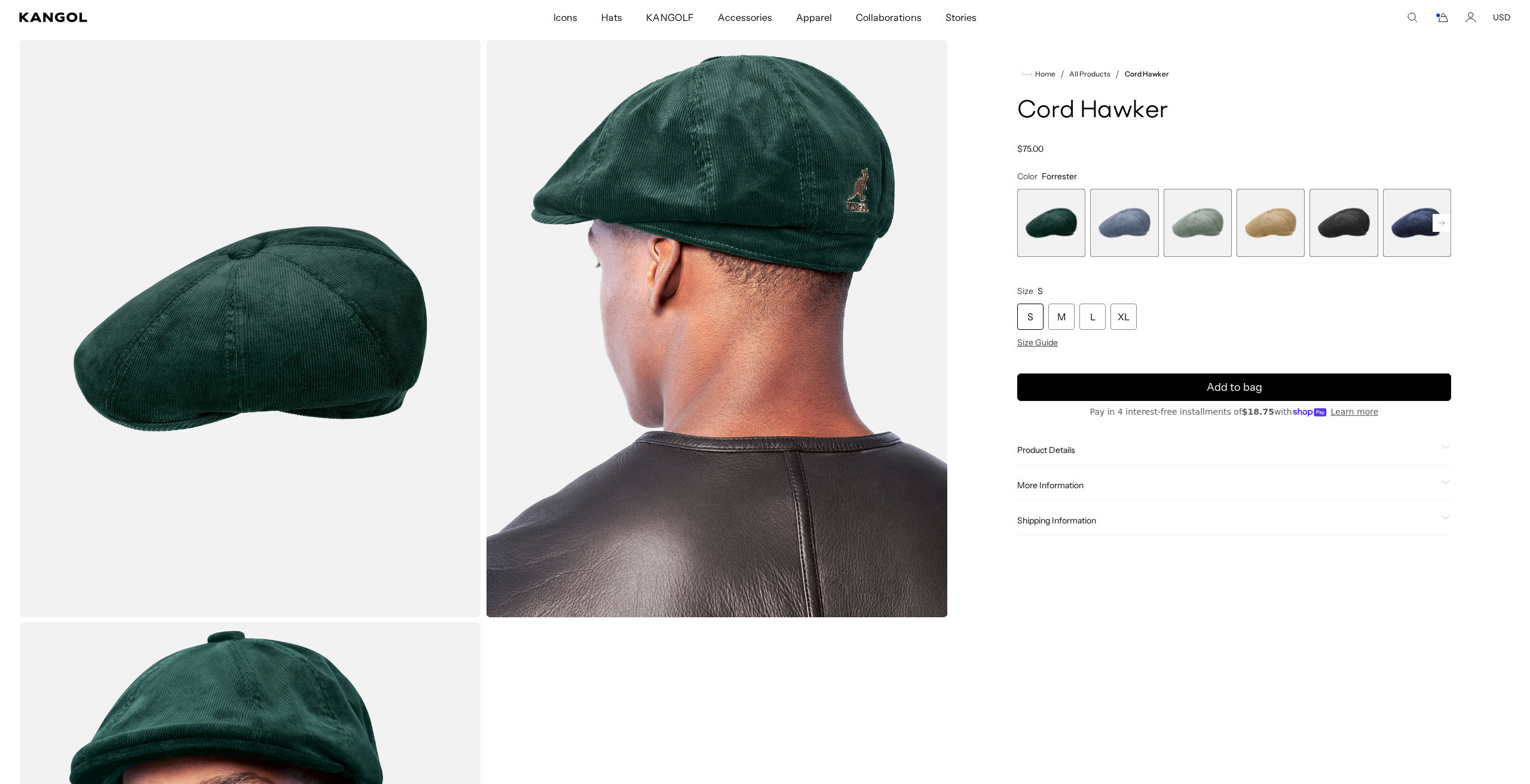
click at [1447, 225] on rect at bounding box center [1441, 223] width 18 height 18
click at [1338, 242] on span "7 of 9" at bounding box center [1343, 222] width 68 height 68
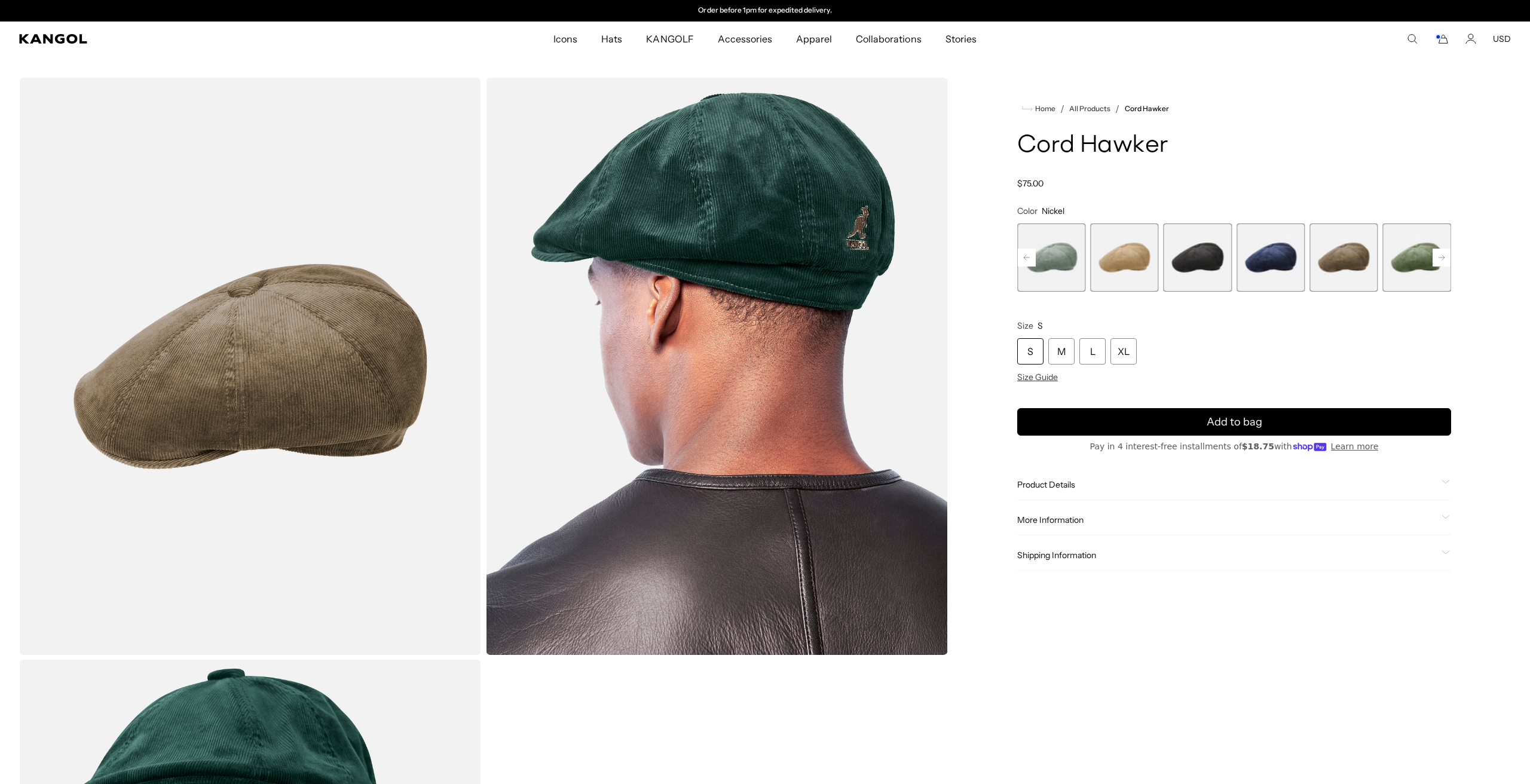
click at [1285, 253] on span "6 of 9" at bounding box center [1270, 257] width 68 height 68
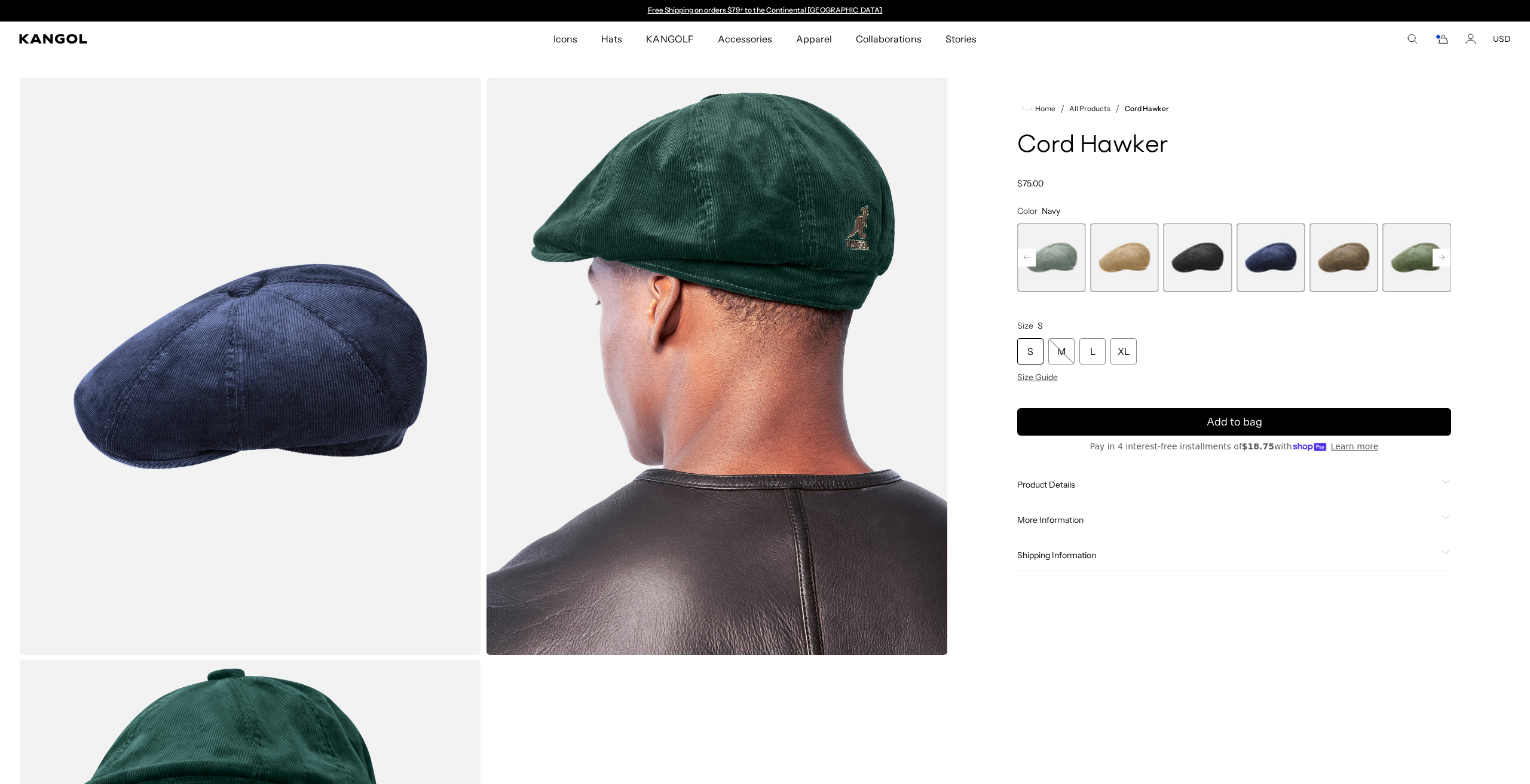
click at [1438, 256] on rect at bounding box center [1441, 257] width 18 height 18
click at [1438, 256] on div "Previous Next Forrester Variant sold out or unavailable Denim Blue Variant sold…" at bounding box center [1234, 257] width 434 height 68
click at [1438, 256] on span "9 of 9" at bounding box center [1416, 257] width 68 height 68
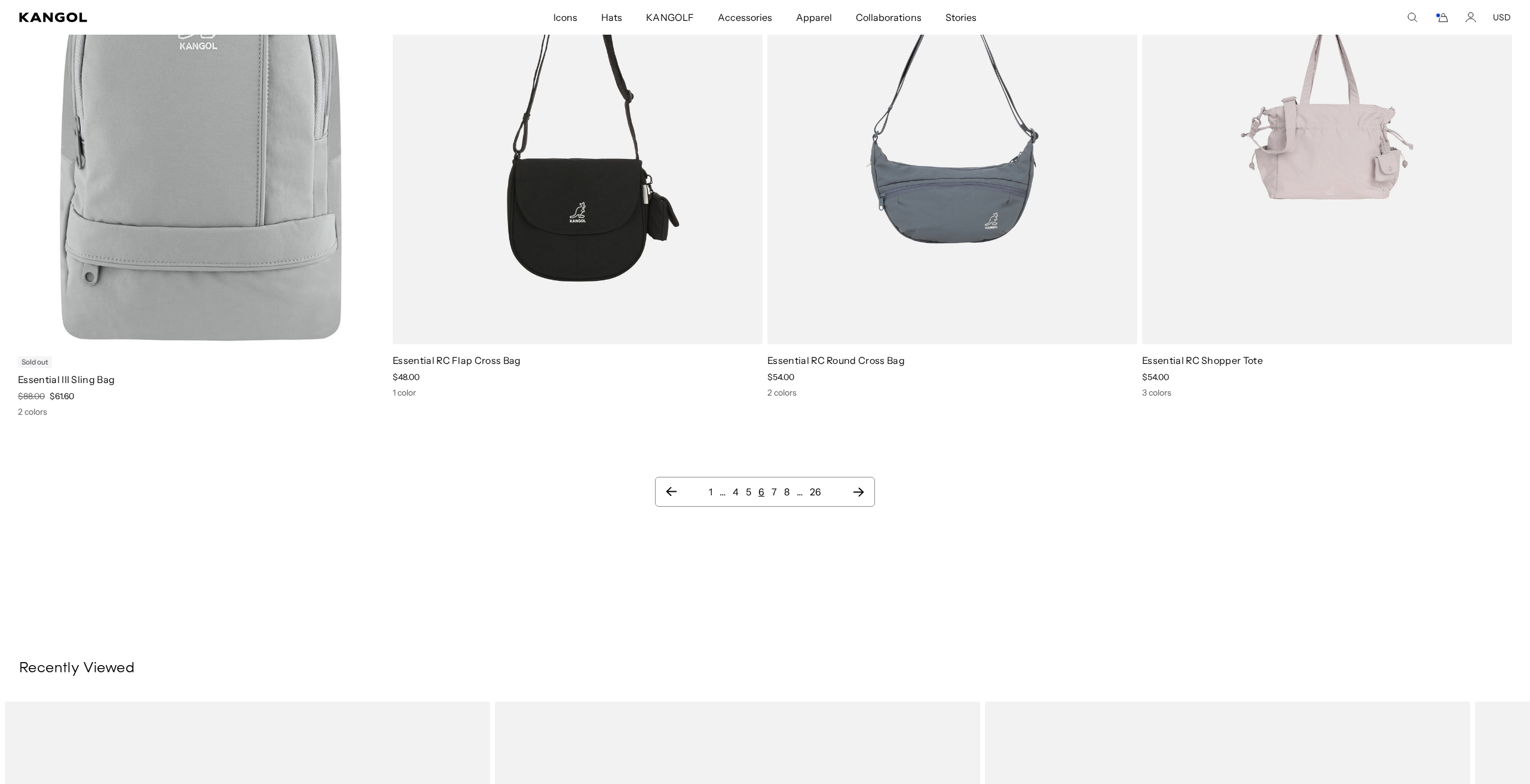
scroll to position [1366, 0]
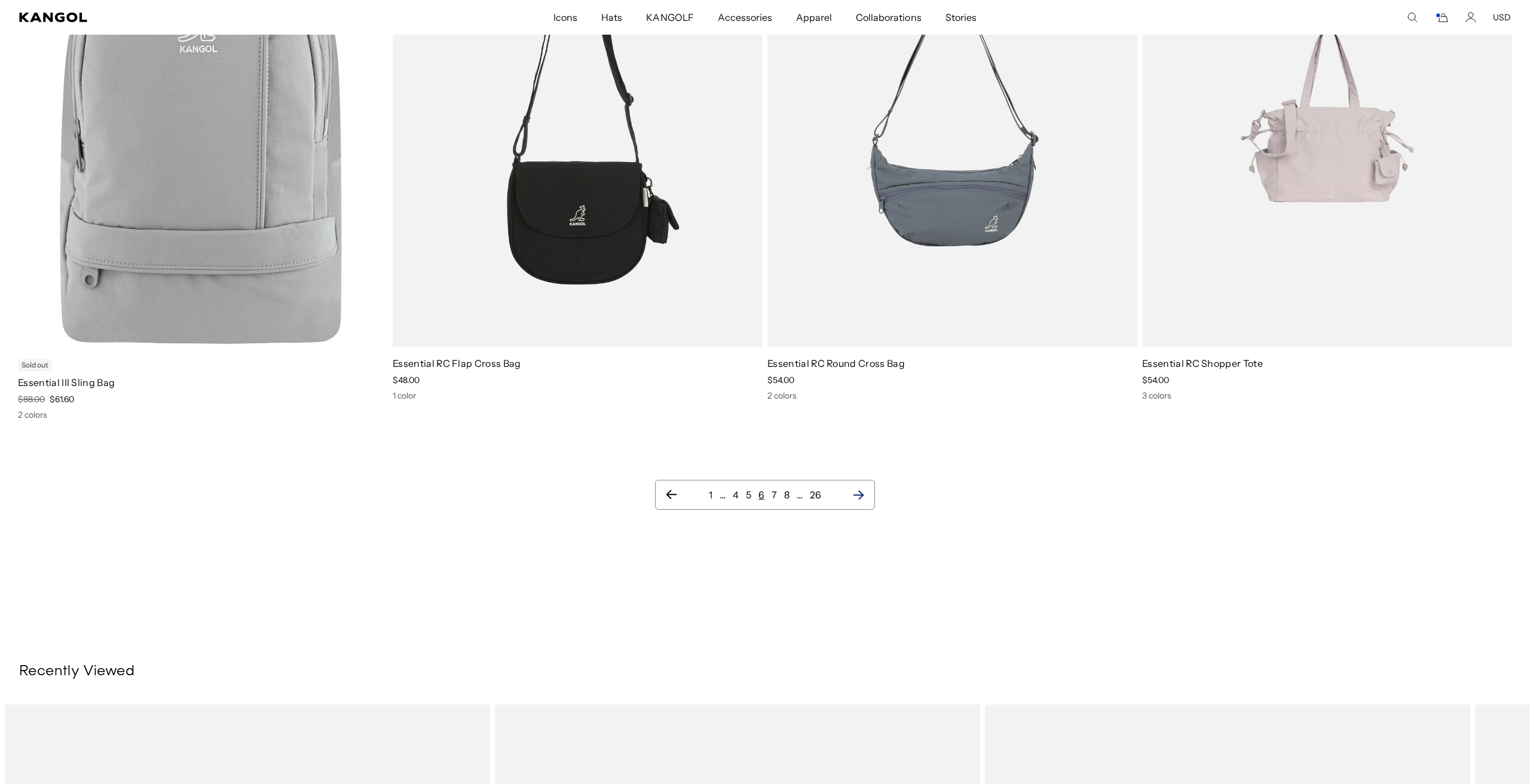
click at [858, 494] on icon "Next page" at bounding box center [858, 494] width 12 height 12
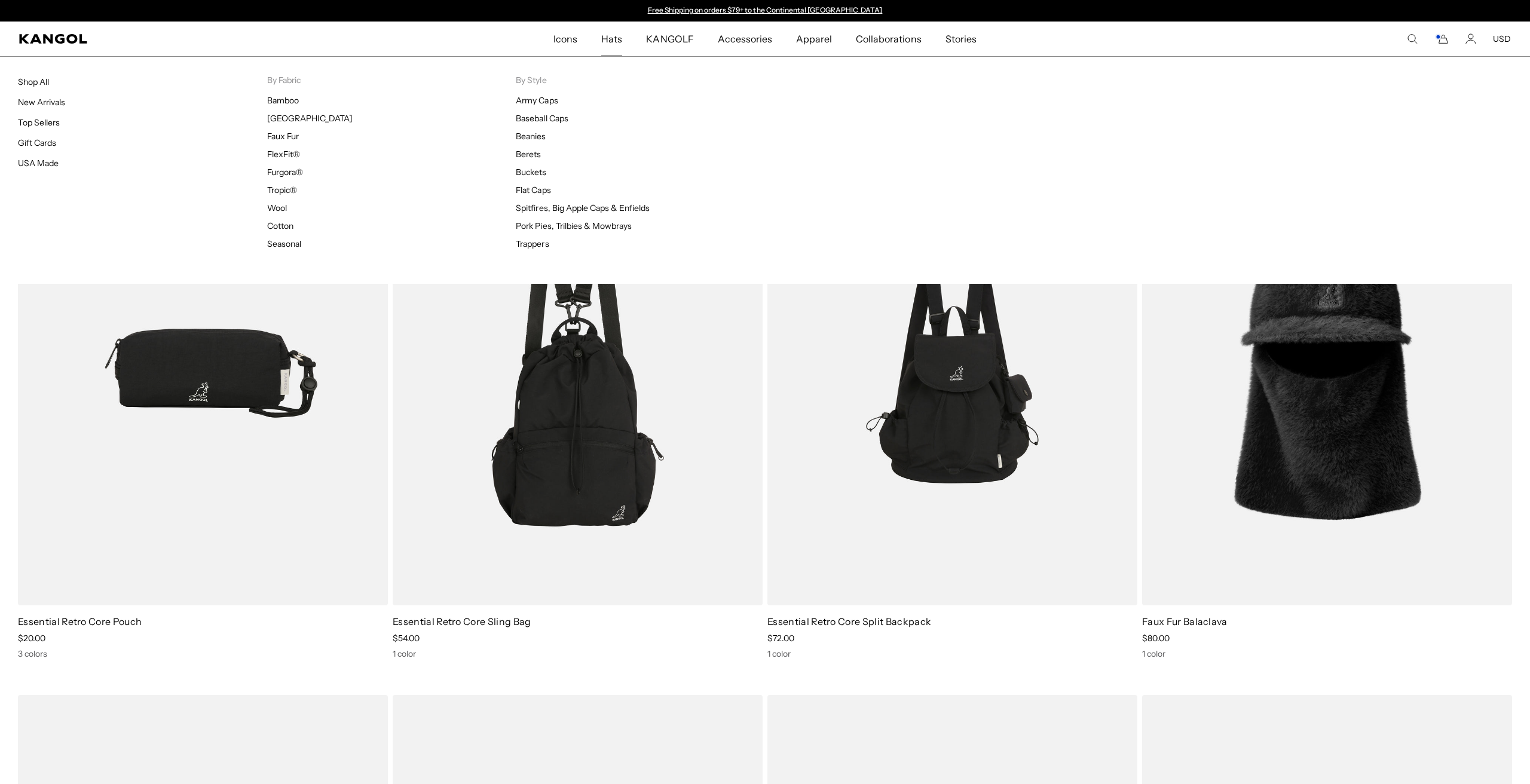
click at [613, 43] on span "Hats" at bounding box center [612, 39] width 21 height 34
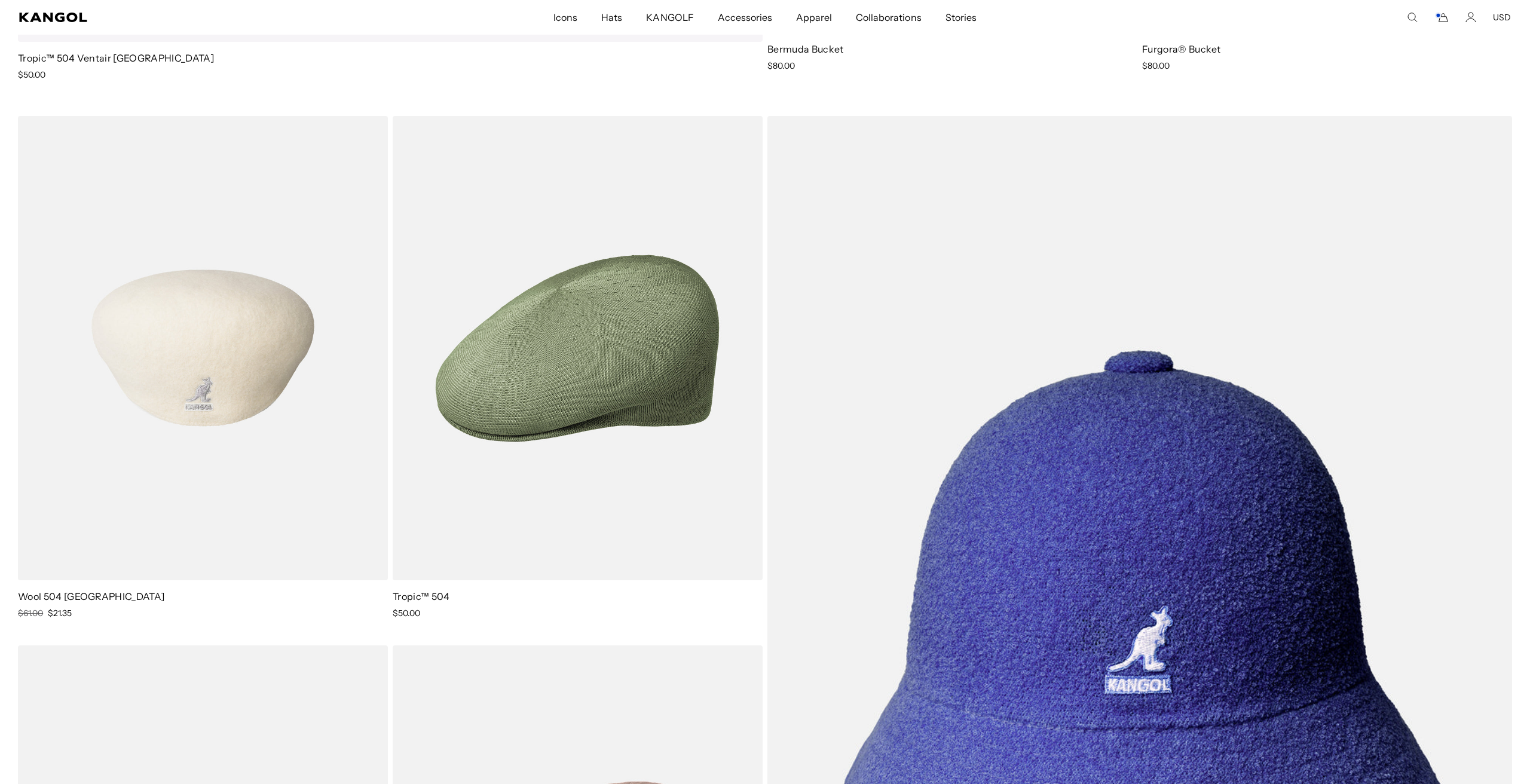
click at [147, 439] on img at bounding box center [203, 348] width 370 height 464
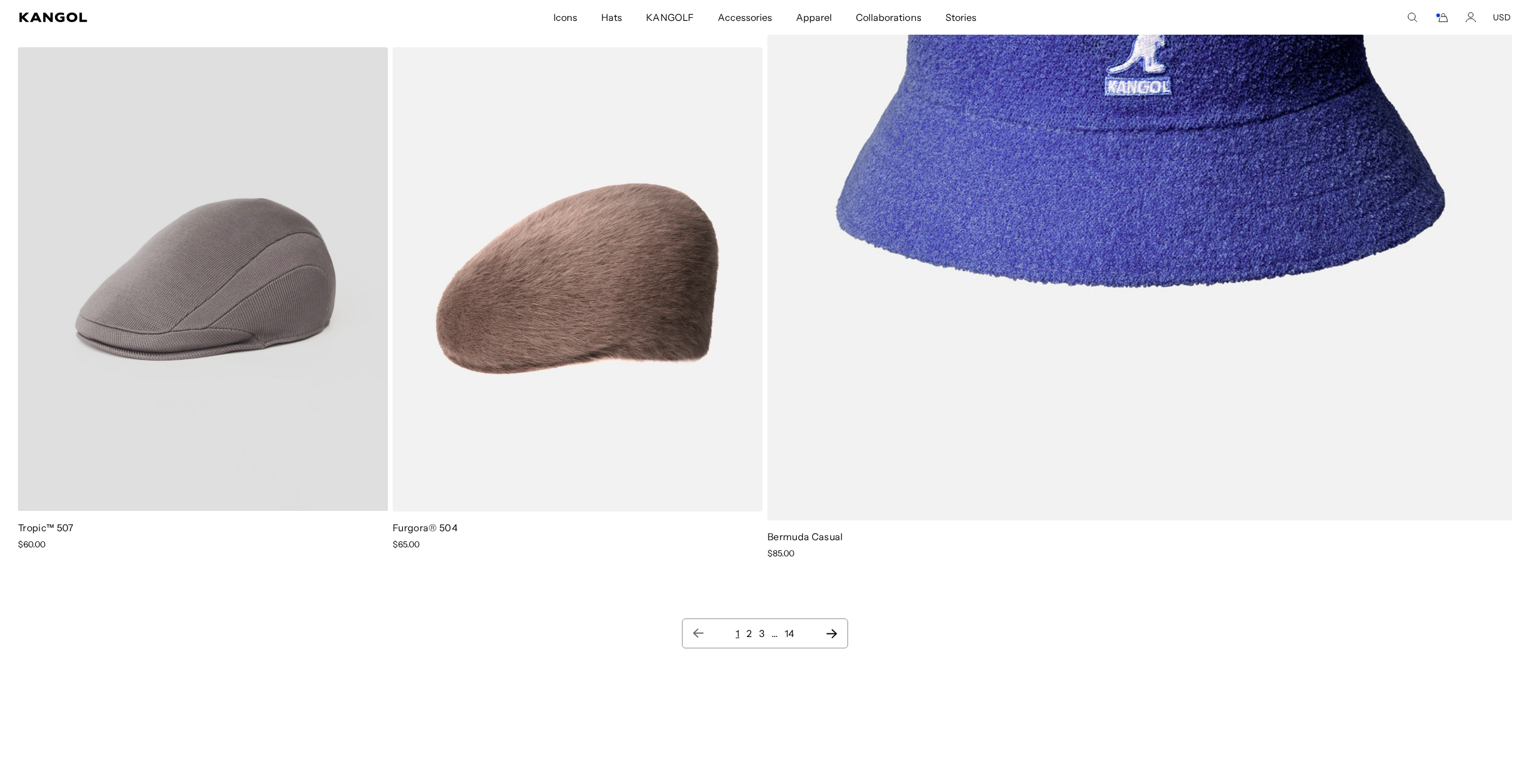
scroll to position [2793, 0]
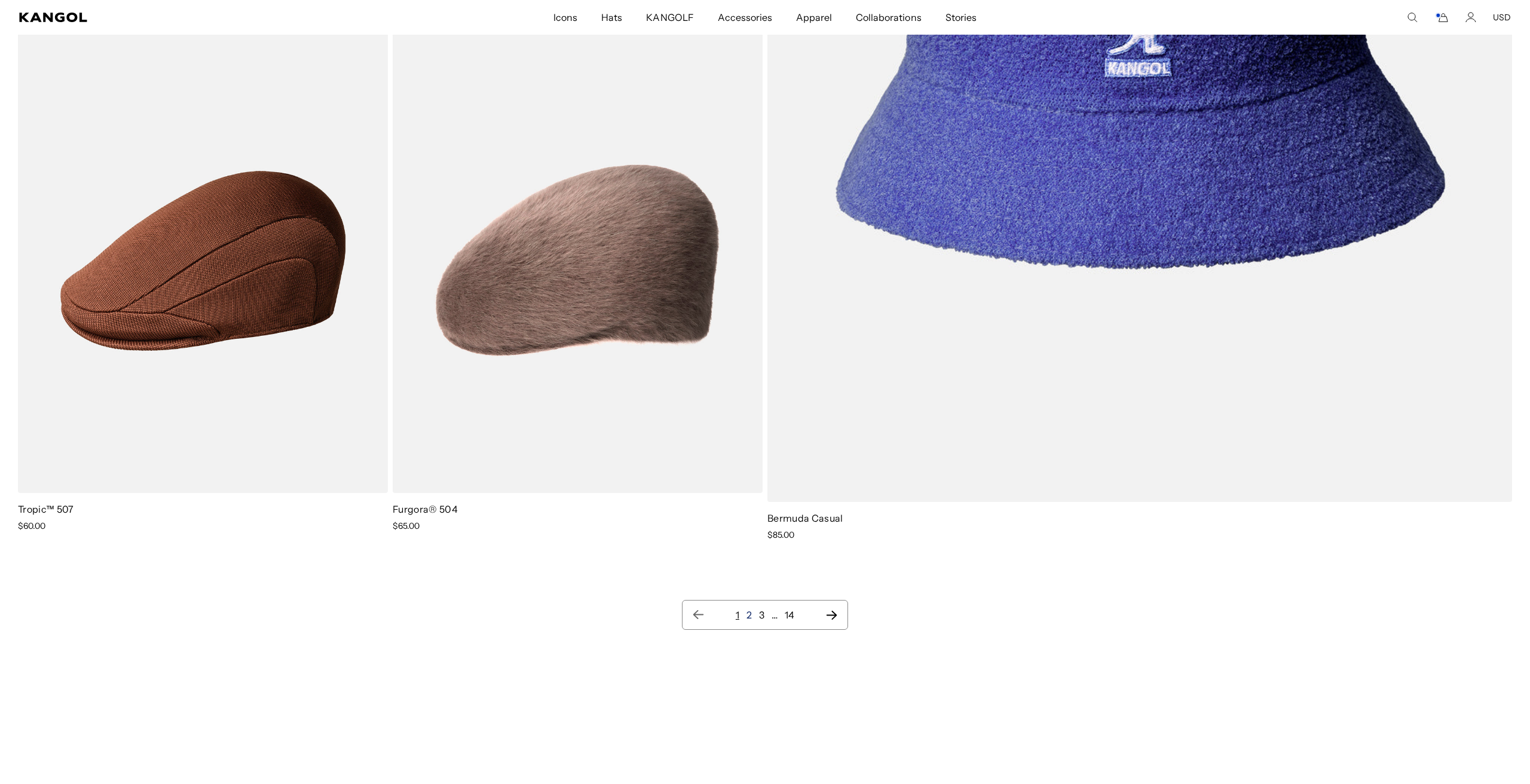
click at [751, 614] on link "2" at bounding box center [749, 614] width 5 height 12
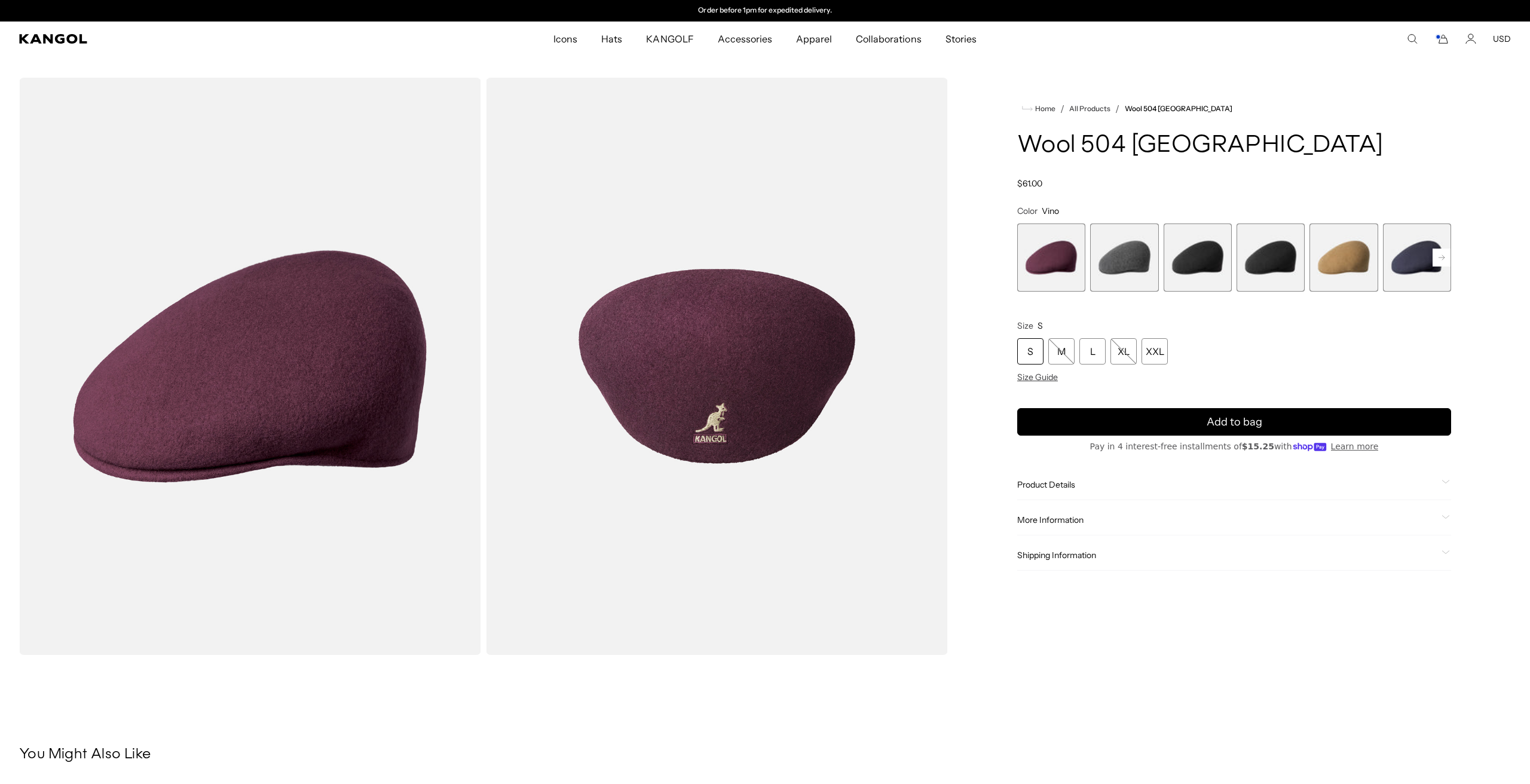
click at [1049, 262] on span "1 of 12" at bounding box center [1051, 257] width 68 height 68
click at [1143, 248] on span "2 of 12" at bounding box center [1123, 257] width 68 height 68
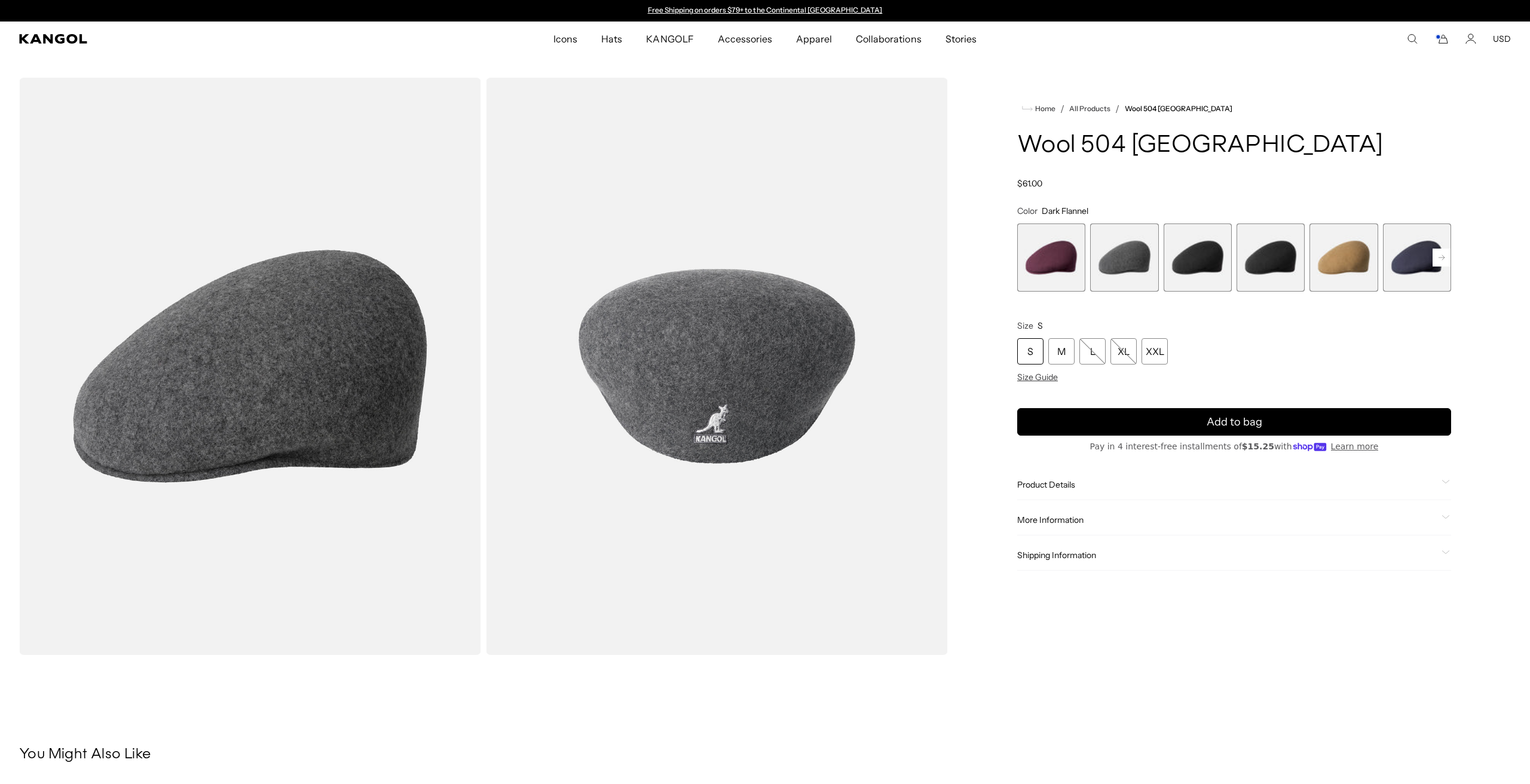
click at [1023, 355] on div "S" at bounding box center [1031, 351] width 26 height 26
click at [1035, 347] on div "S" at bounding box center [1031, 351] width 26 height 26
click at [1137, 255] on span "2 of 12" at bounding box center [1123, 257] width 68 height 68
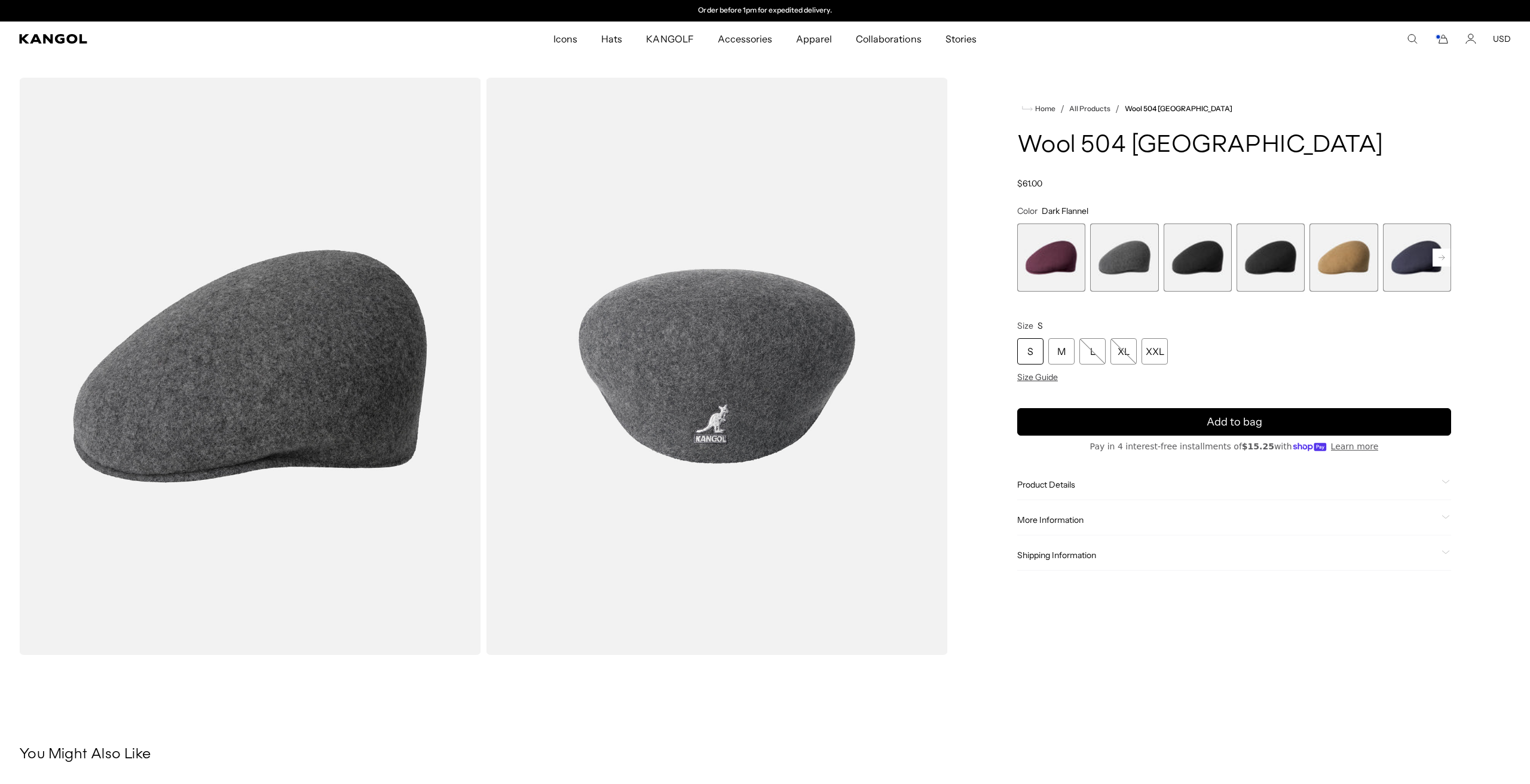
click at [1207, 258] on span "3 of 12" at bounding box center [1197, 257] width 68 height 68
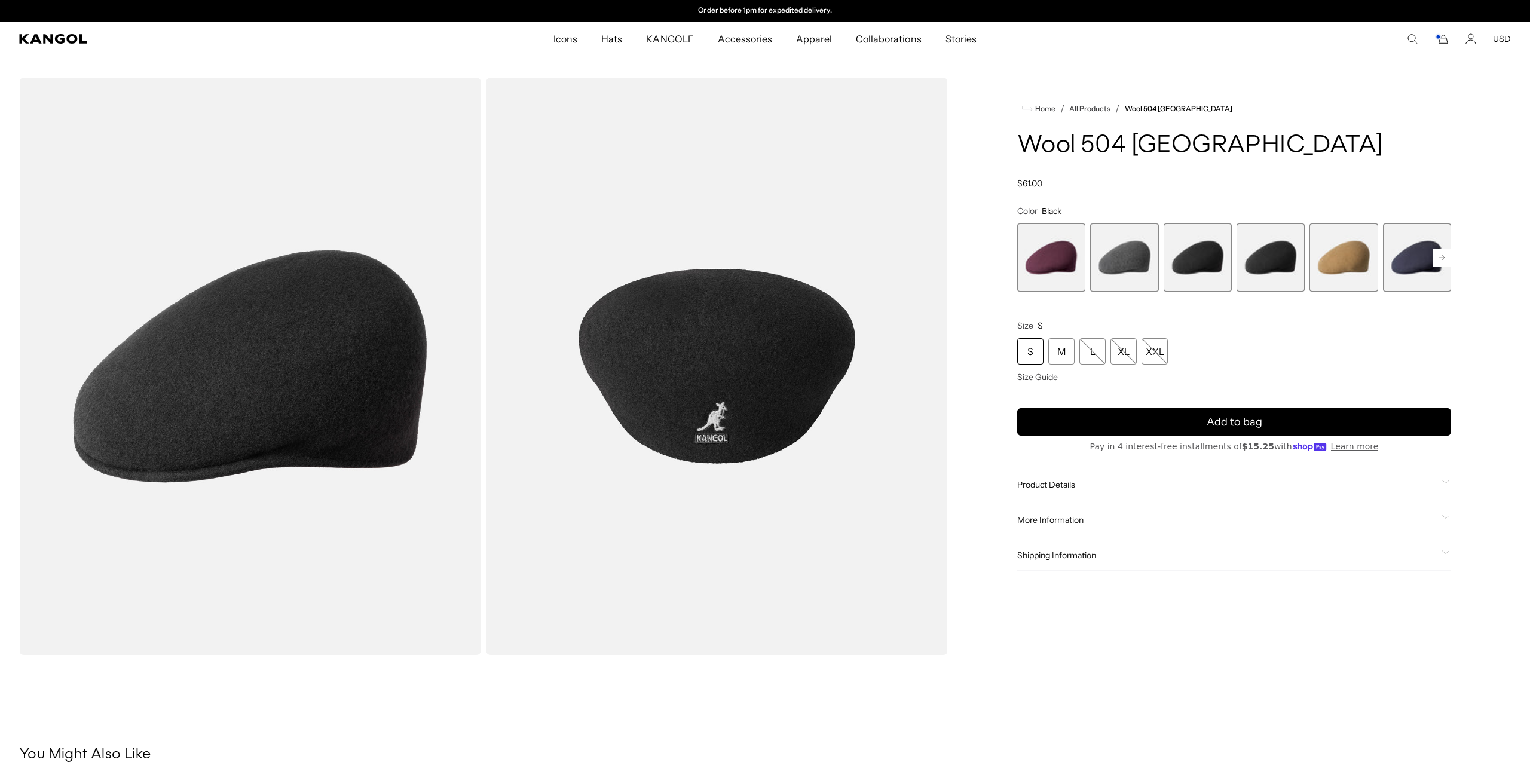
click at [1033, 358] on div "S" at bounding box center [1031, 351] width 26 height 26
click at [1256, 258] on span "4 of 12" at bounding box center [1270, 257] width 68 height 68
click at [1033, 346] on div "S" at bounding box center [1031, 351] width 26 height 26
click at [1355, 257] on span "5 of 12" at bounding box center [1343, 257] width 68 height 68
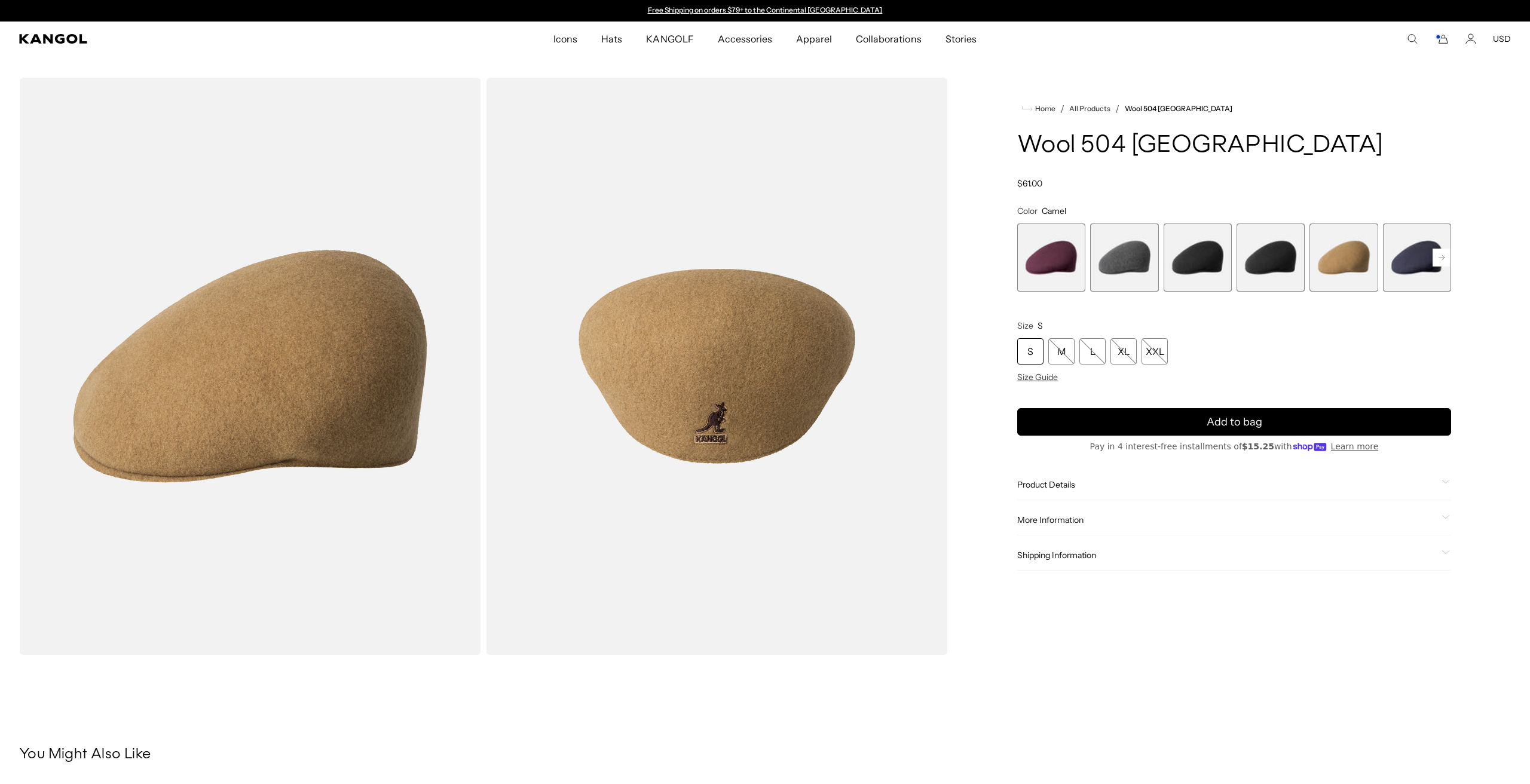
click at [1035, 358] on div "S" at bounding box center [1031, 351] width 26 height 26
click at [1441, 261] on rect at bounding box center [1441, 257] width 18 height 18
click at [1348, 285] on span "6 of 12" at bounding box center [1343, 257] width 68 height 68
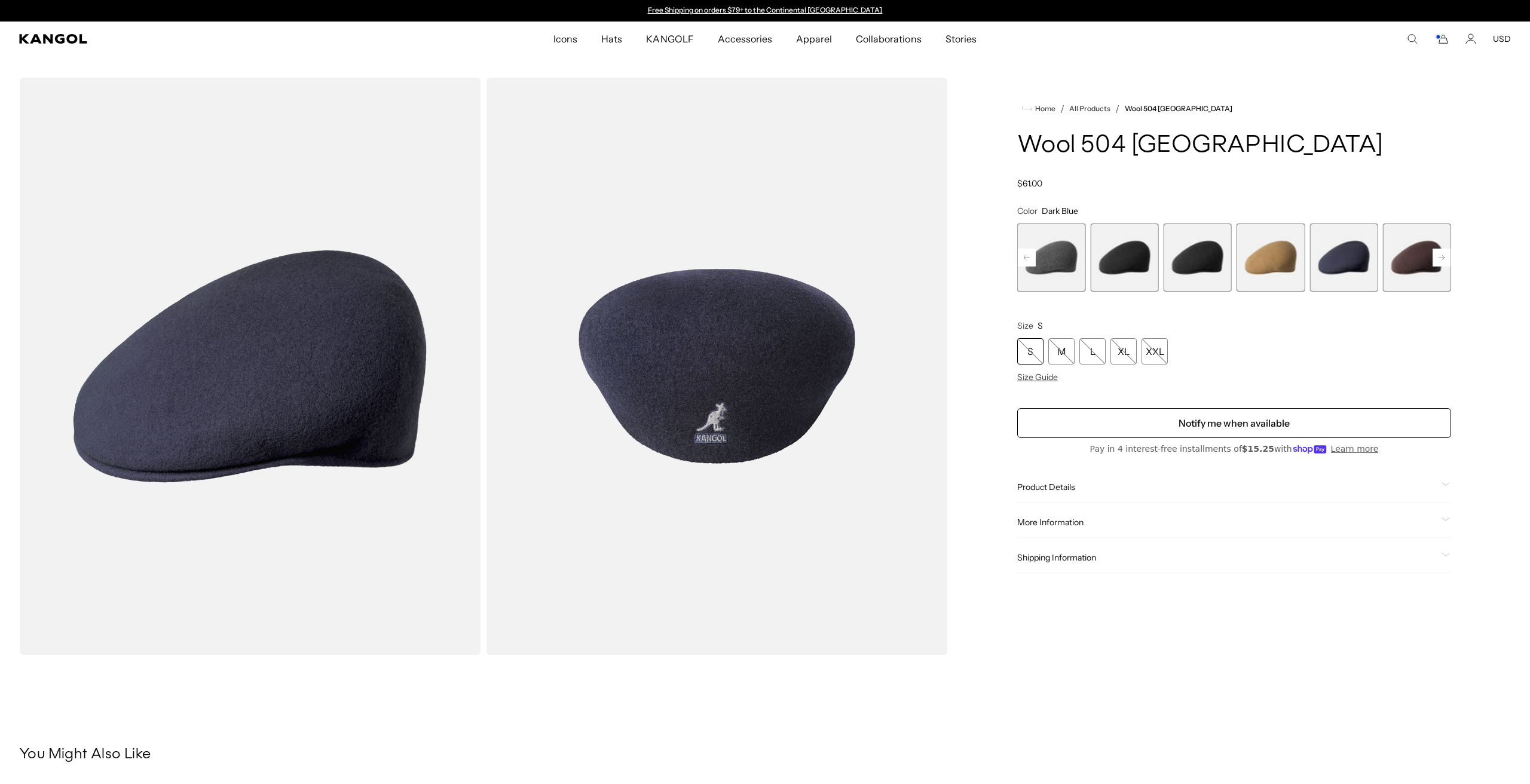
click at [1444, 258] on icon at bounding box center [1442, 258] width 6 height 5
click at [1351, 251] on span "7 of 12" at bounding box center [1343, 257] width 68 height 68
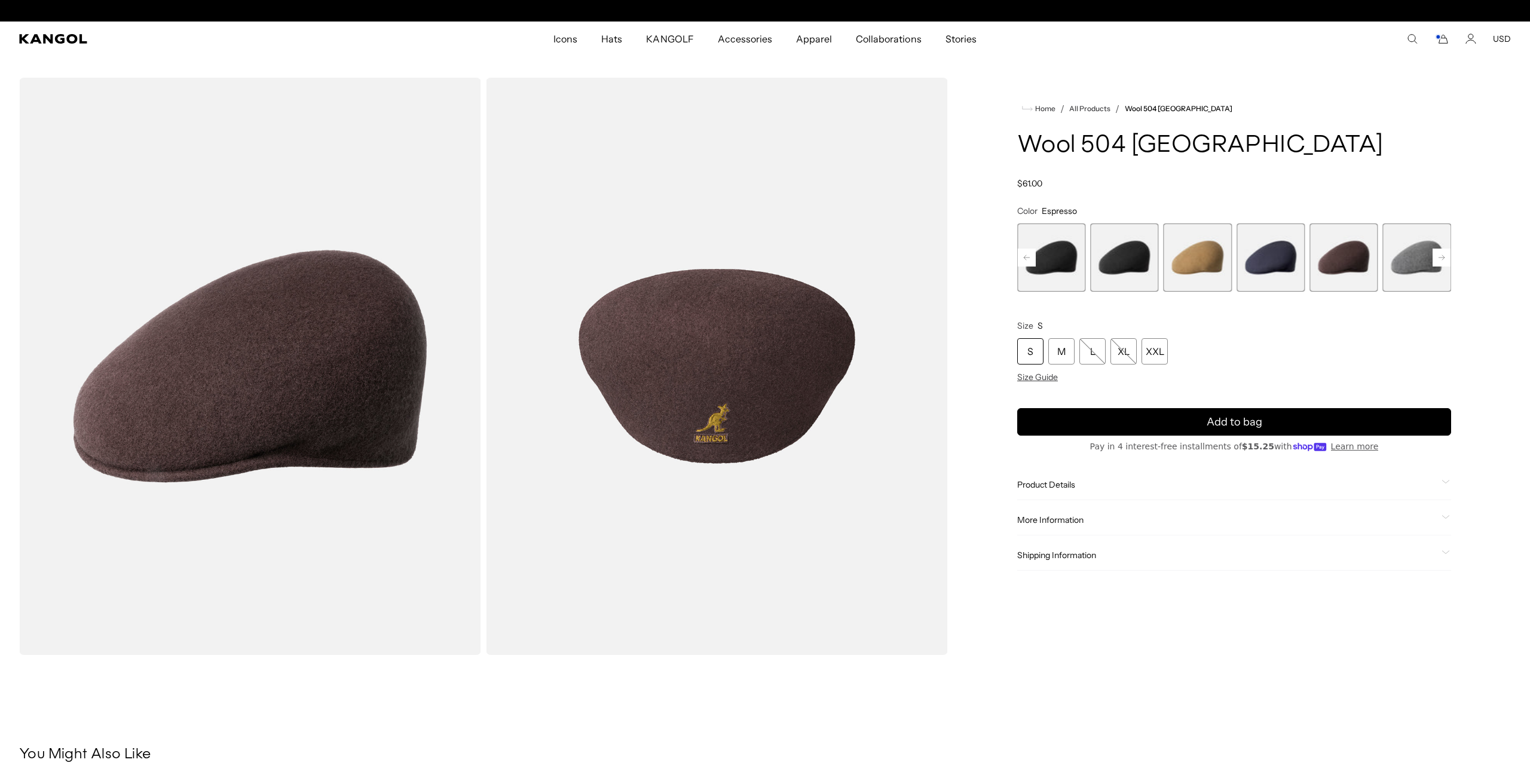
scroll to position [0, 246]
click at [1038, 353] on div "S" at bounding box center [1031, 351] width 26 height 26
click at [1442, 257] on rect at bounding box center [1441, 257] width 18 height 18
click at [1343, 270] on span "8 of 12" at bounding box center [1343, 257] width 68 height 68
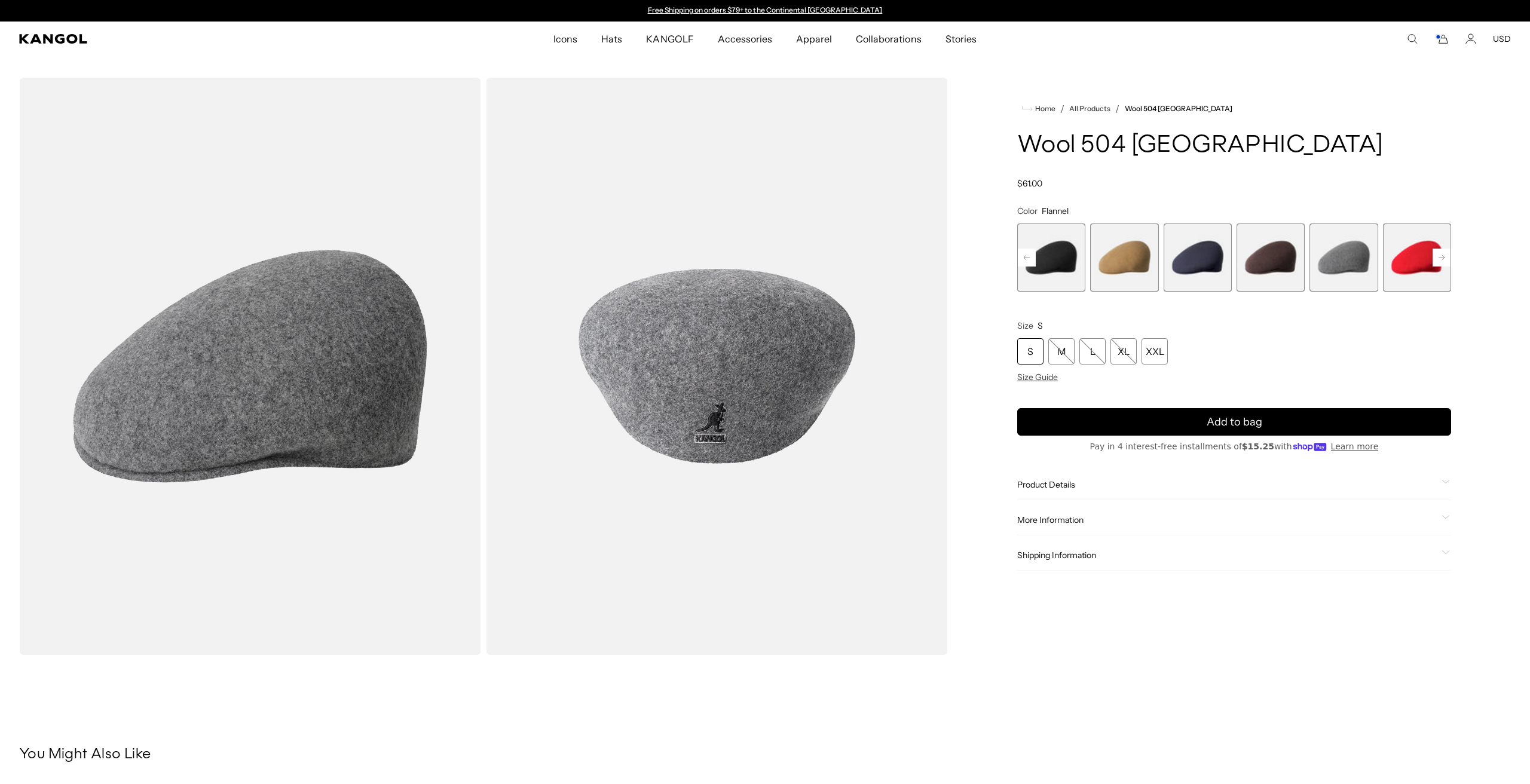
click at [1444, 258] on rect at bounding box center [1441, 257] width 18 height 18
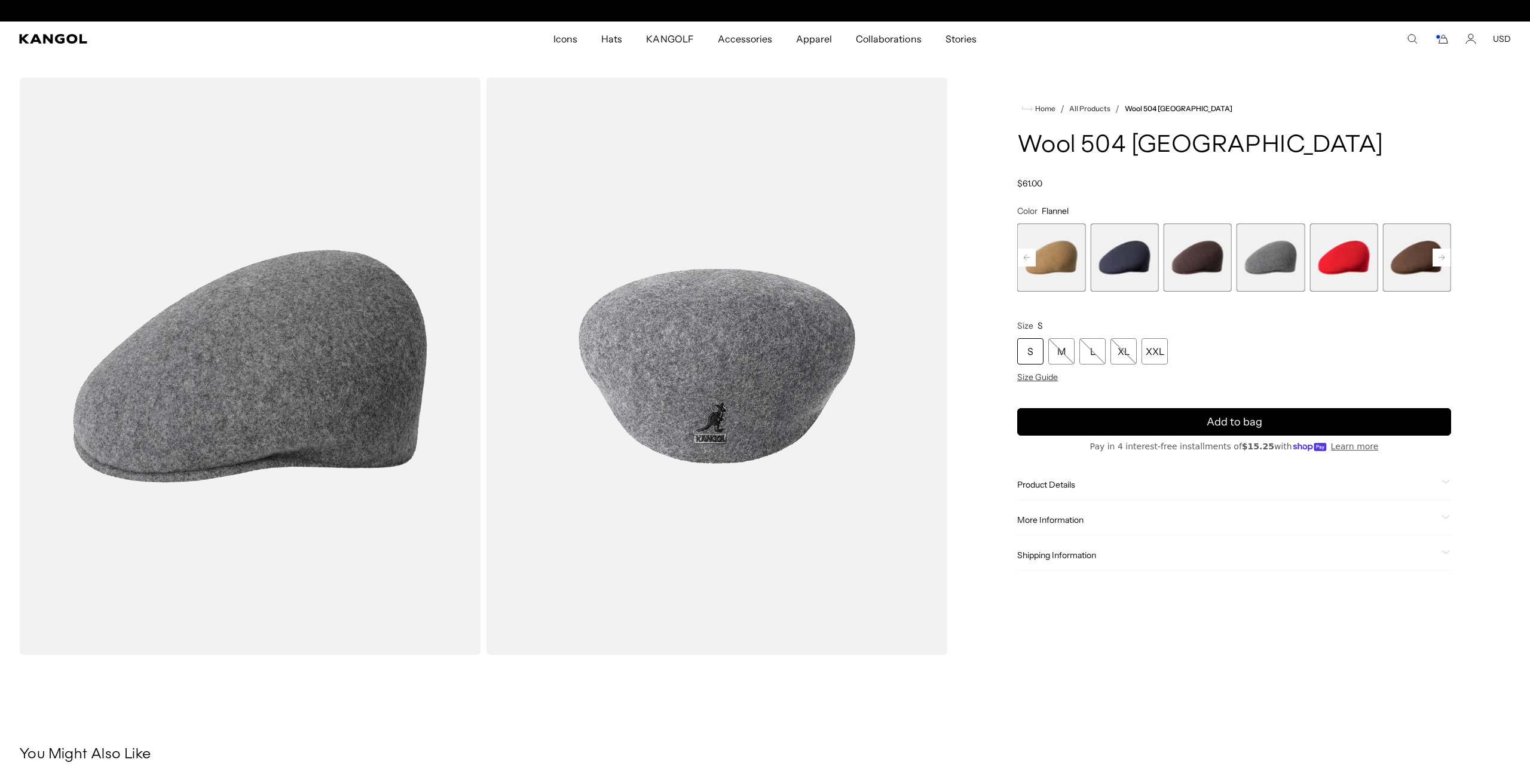
scroll to position [0, 246]
click at [1362, 265] on span "9 of 12" at bounding box center [1343, 257] width 68 height 68
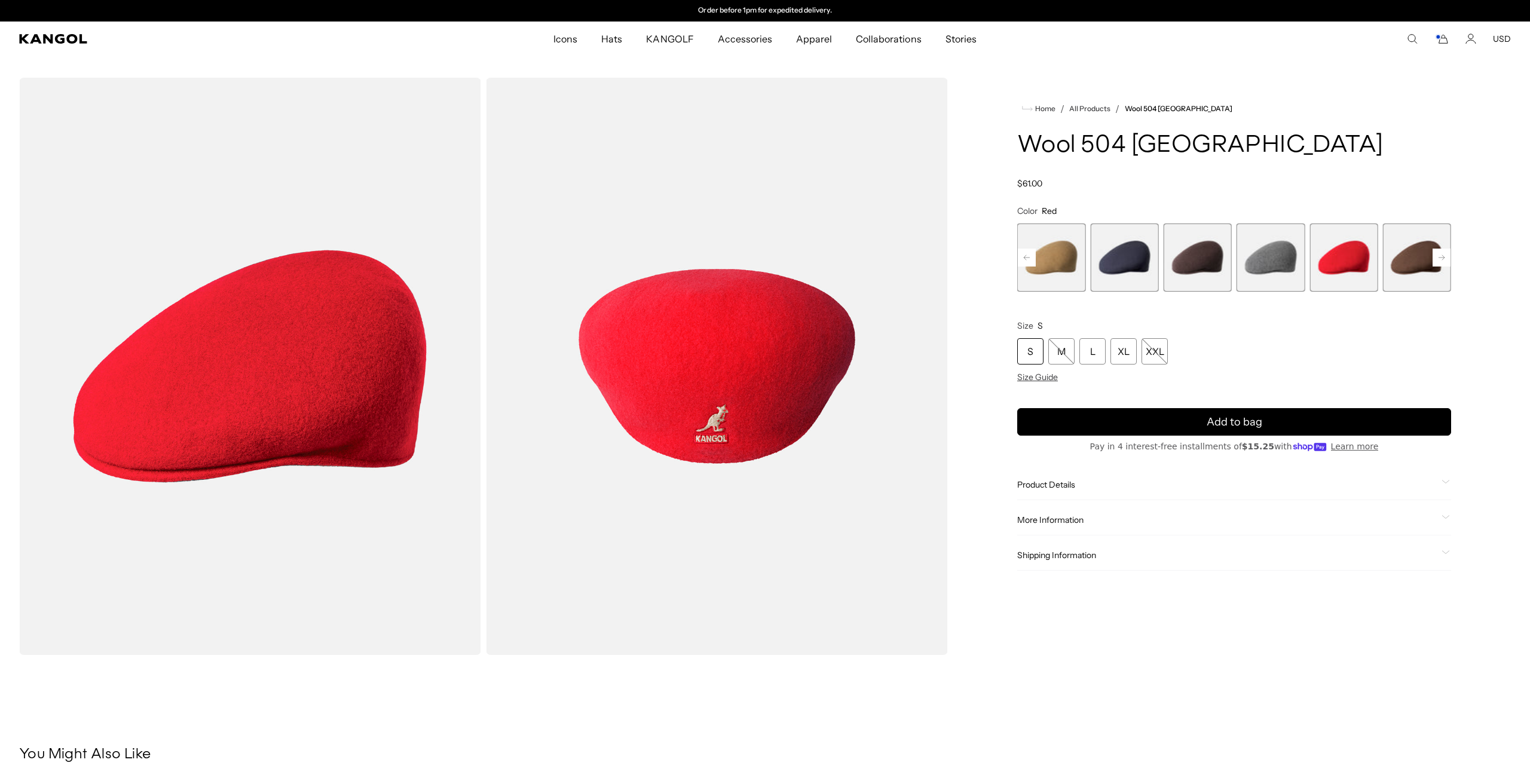
click at [1395, 265] on span "10 of 12" at bounding box center [1416, 257] width 68 height 68
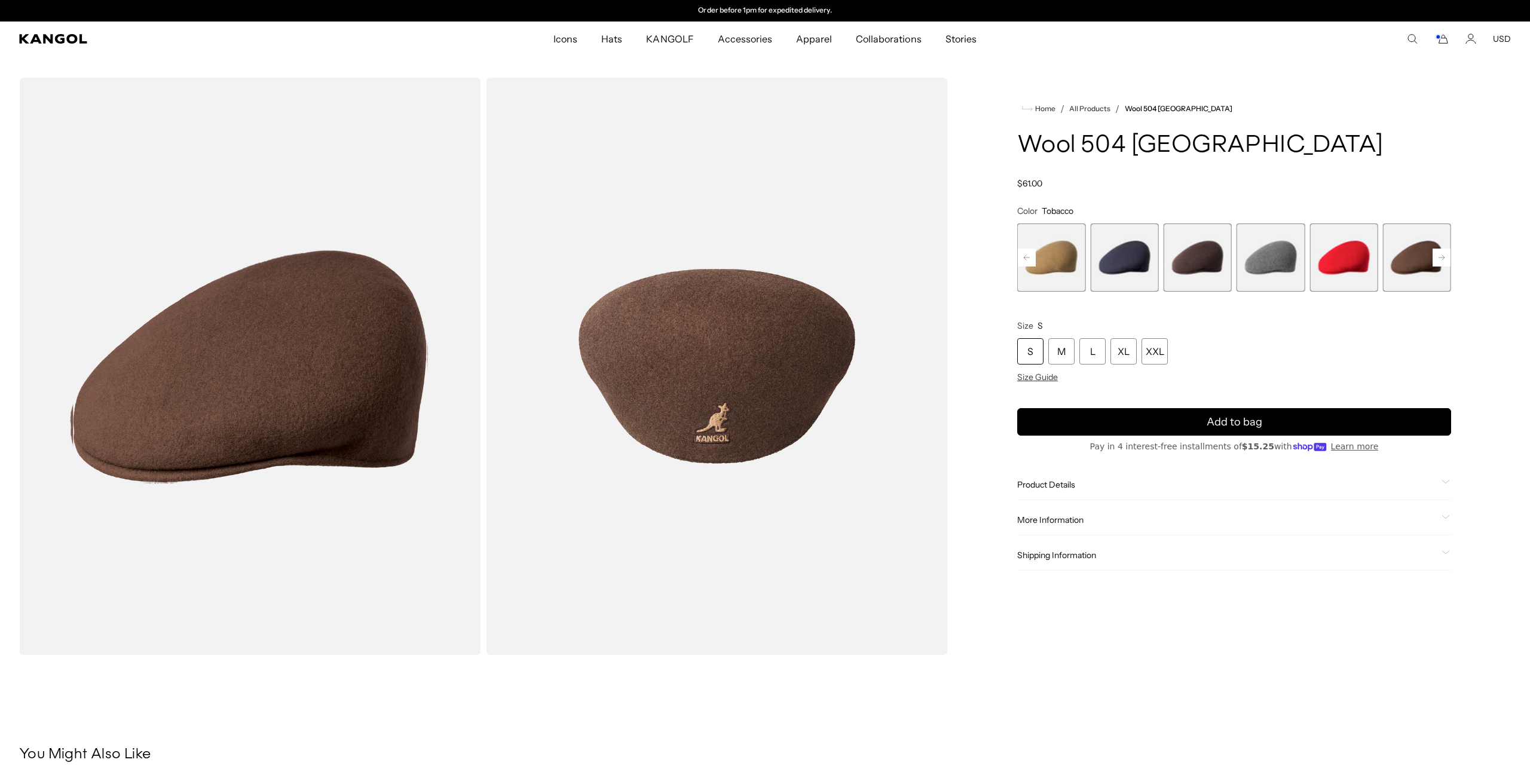
click at [1440, 255] on rect at bounding box center [1441, 257] width 18 height 18
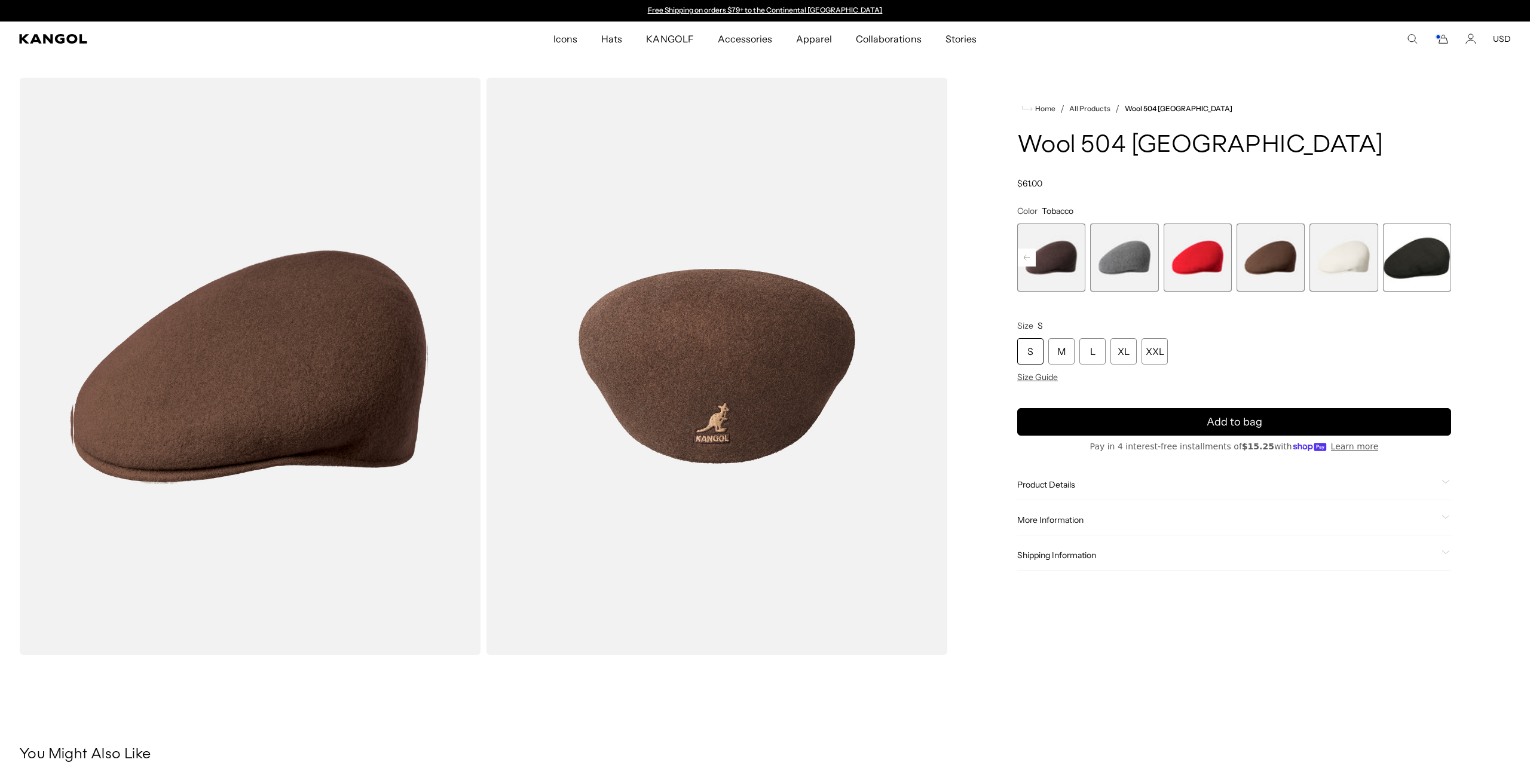
click at [1352, 265] on span "11 of 12" at bounding box center [1343, 257] width 68 height 68
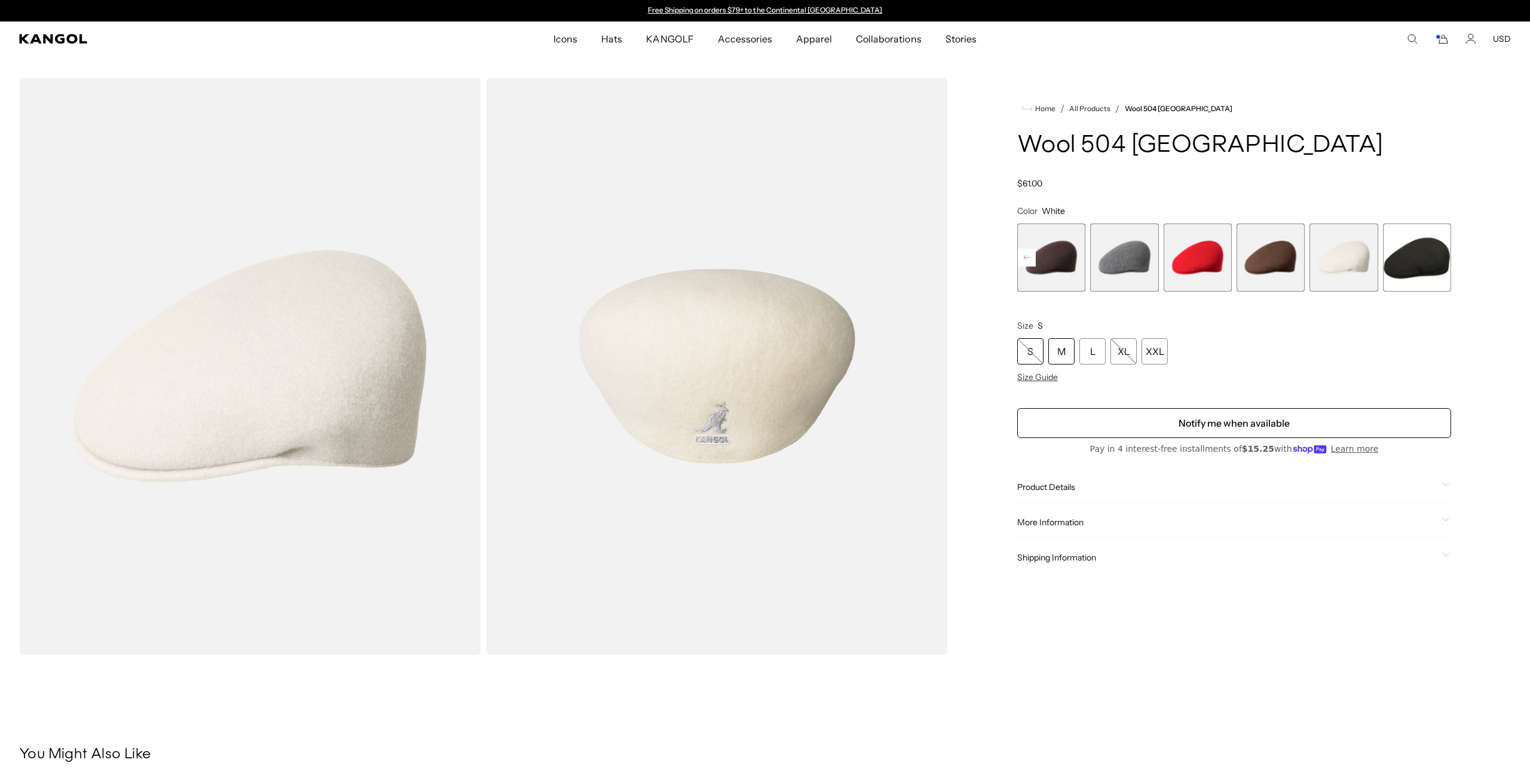
click at [1063, 347] on div "M" at bounding box center [1062, 351] width 26 height 26
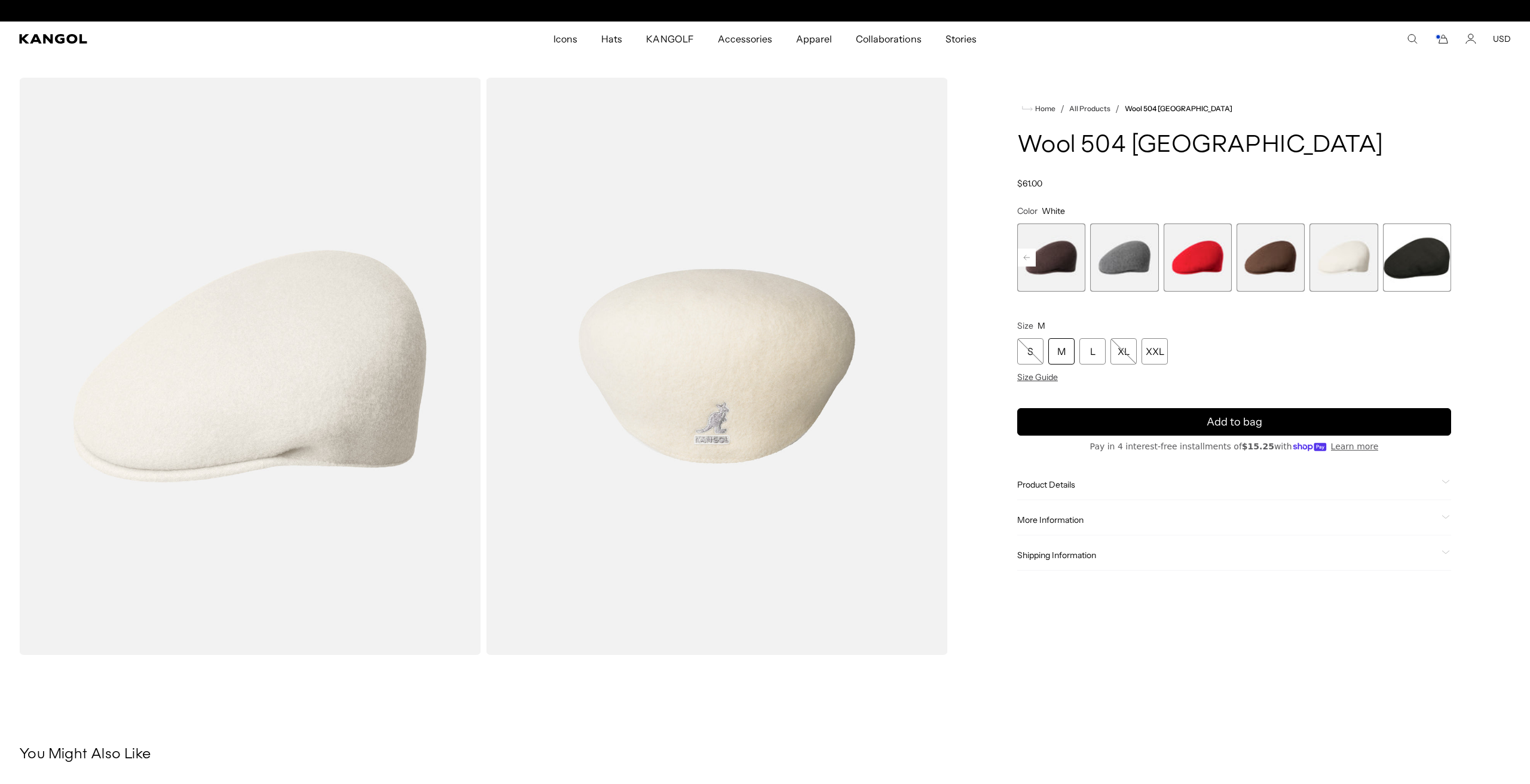
scroll to position [0, 246]
click at [1416, 257] on span "12 of 12" at bounding box center [1416, 257] width 68 height 68
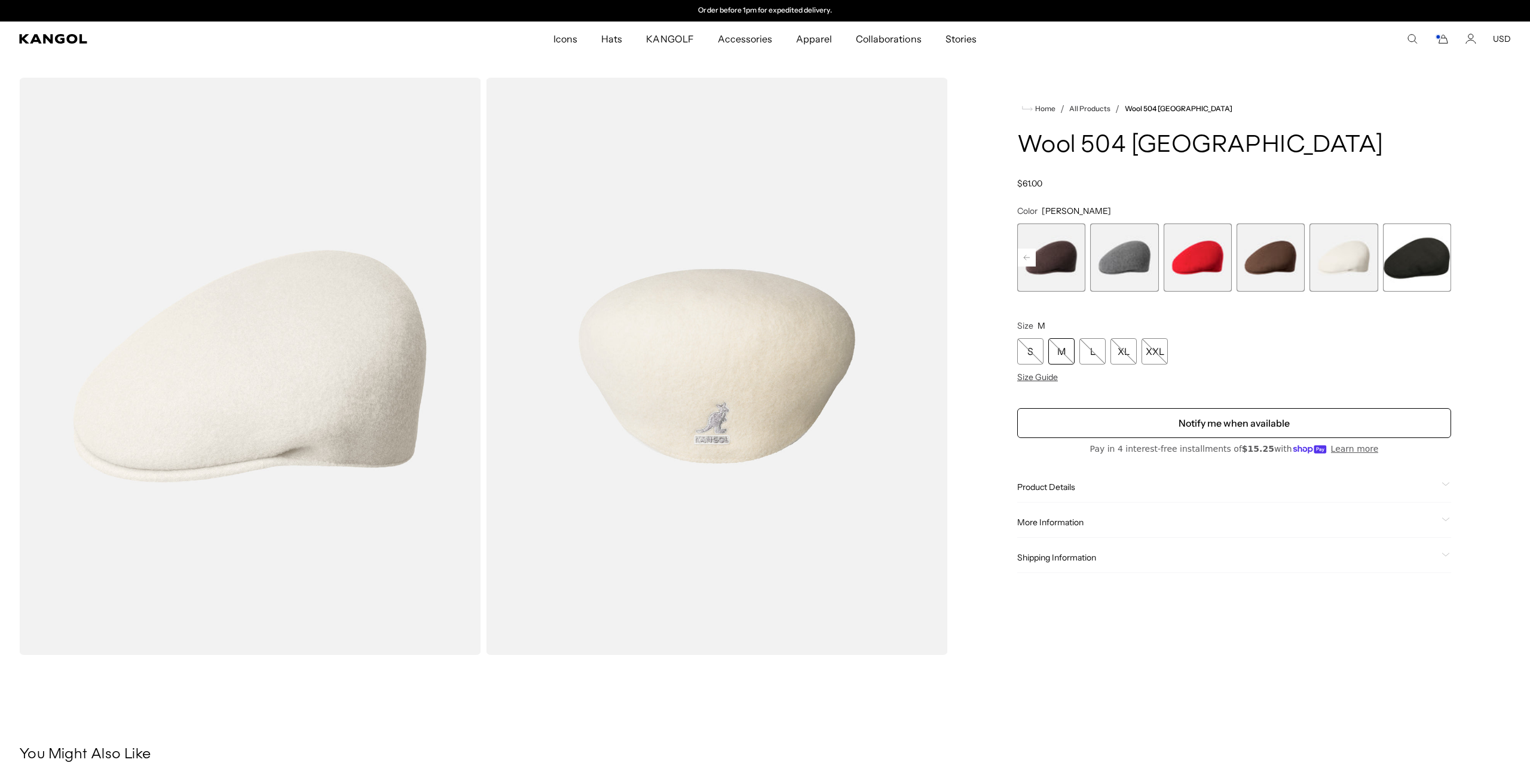
scroll to position [0, 0]
click at [1033, 256] on rect at bounding box center [1026, 257] width 18 height 18
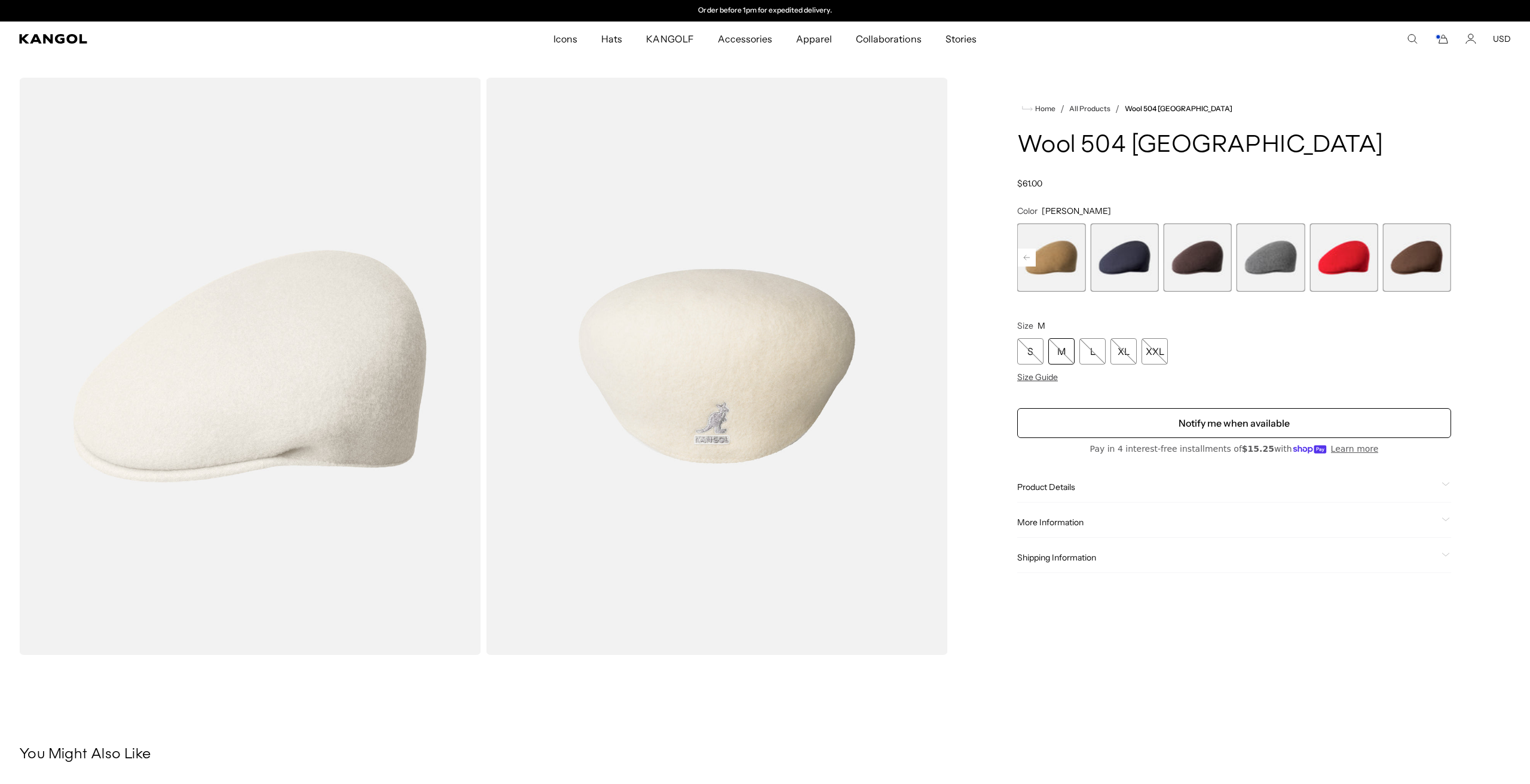
click at [1033, 256] on rect at bounding box center [1026, 257] width 18 height 18
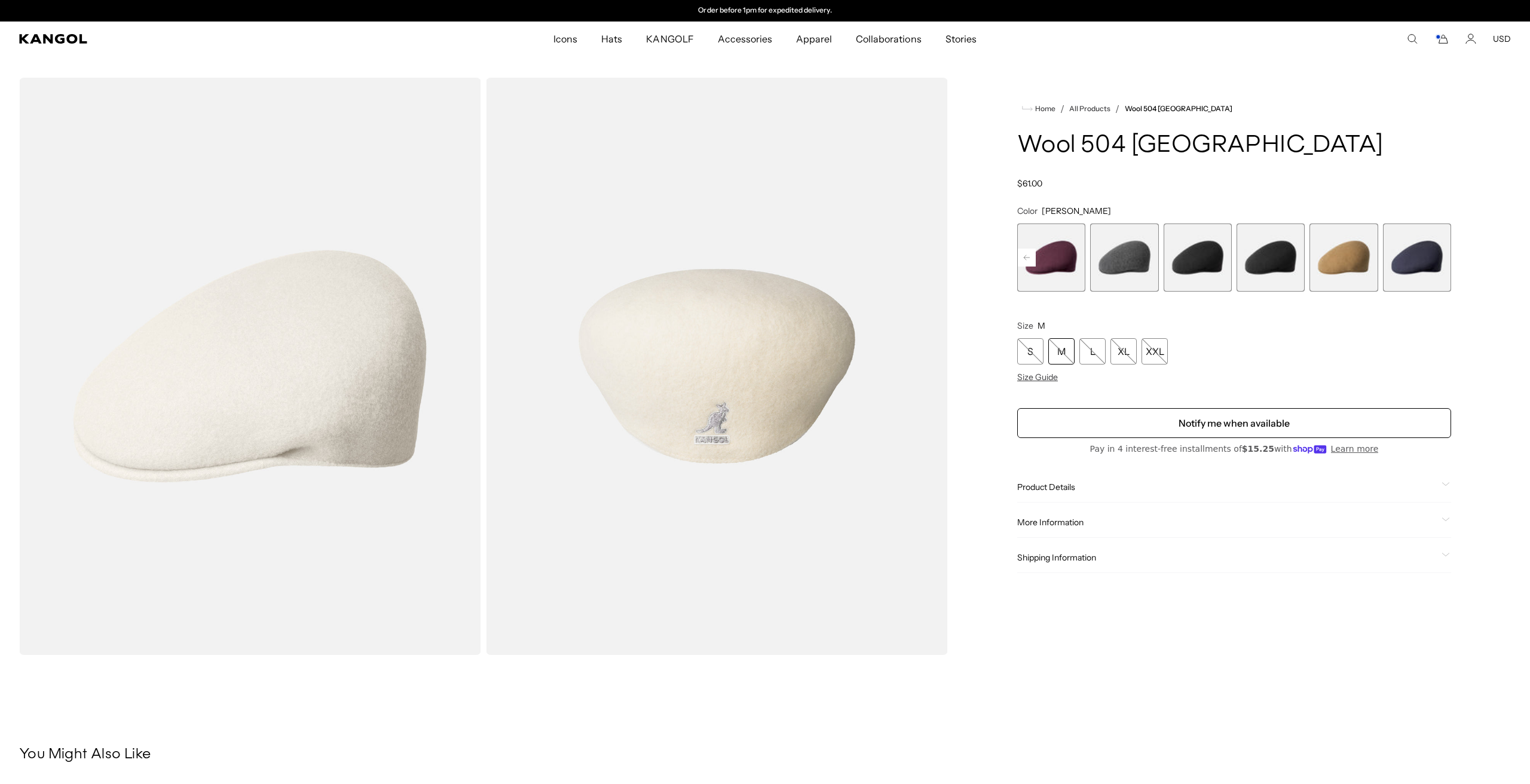
click at [1033, 256] on rect at bounding box center [1026, 257] width 18 height 18
click at [1033, 256] on div "Previous Next Vino Variant sold out or unavailable Dark Flannel Variant sold ou…" at bounding box center [1234, 257] width 434 height 68
click at [1033, 256] on span "1 of 12" at bounding box center [1051, 257] width 68 height 68
click at [1080, 257] on span "1 of 12" at bounding box center [1051, 257] width 68 height 68
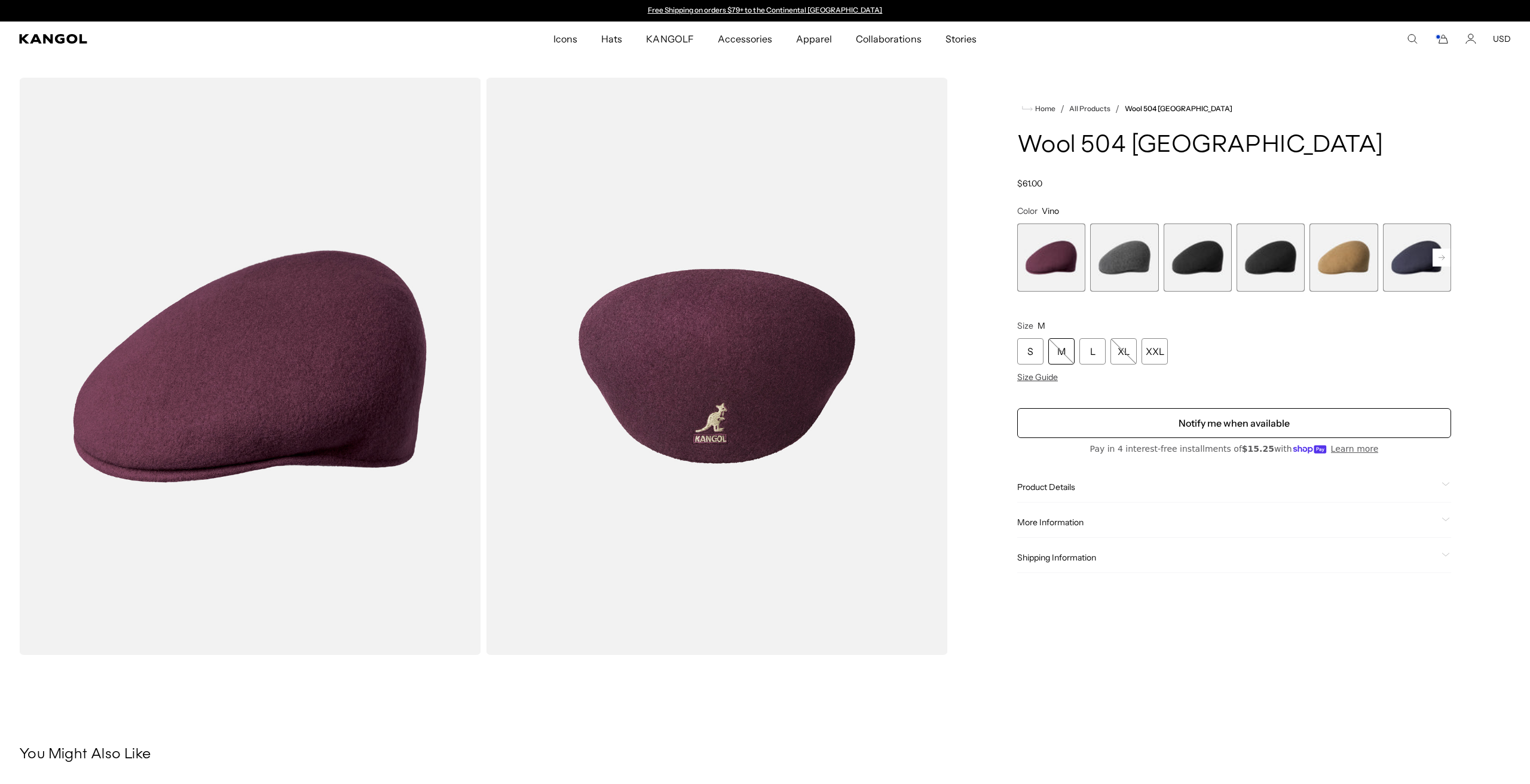
click at [1016, 360] on div "Home / All Products / Wool 504 USA Wool 504 USA Regular price $61.00 Regular pr…" at bounding box center [1234, 366] width 553 height 577
click at [1030, 350] on div "S" at bounding box center [1031, 351] width 26 height 26
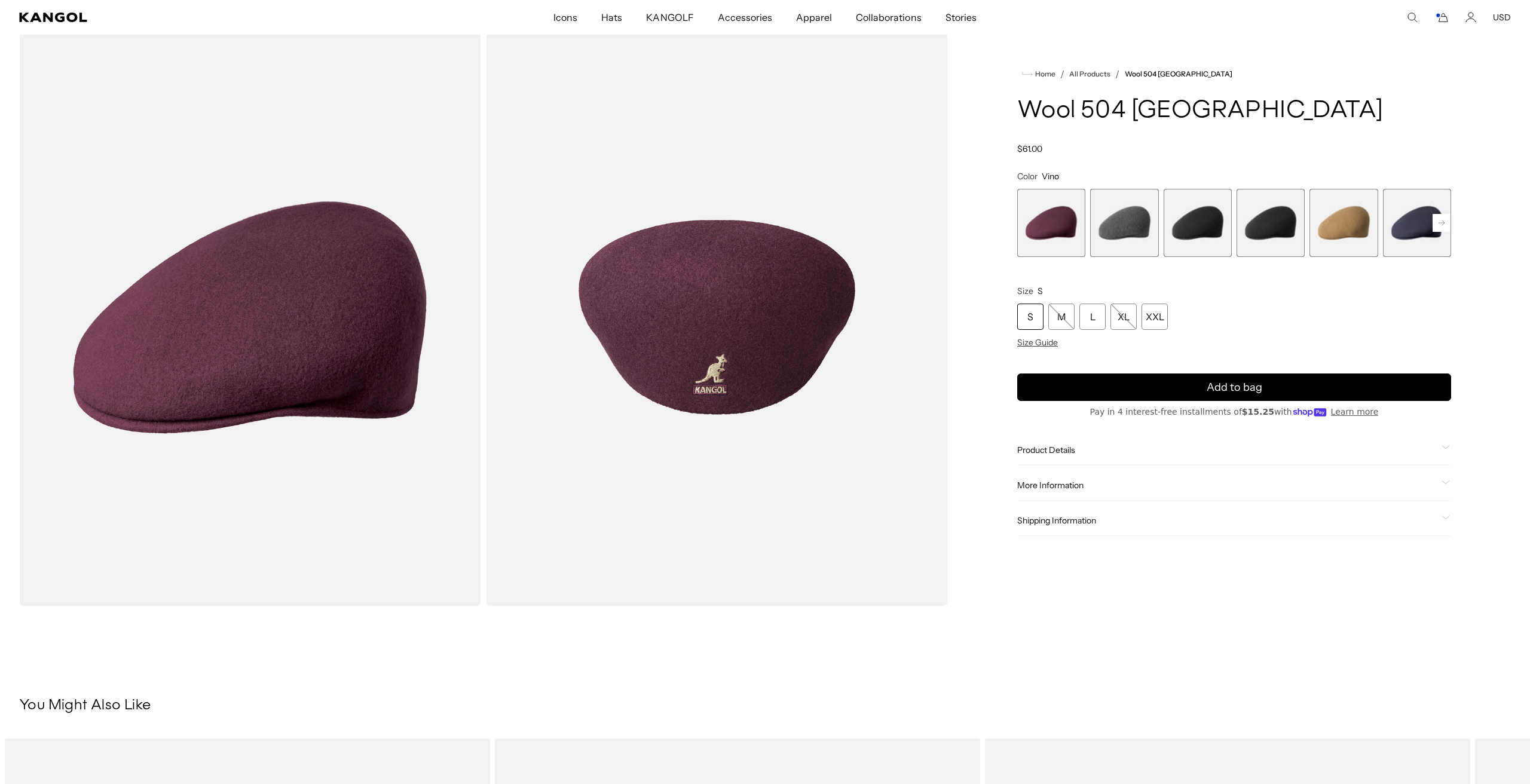
scroll to position [0, 246]
click at [1028, 480] on span "More Information" at bounding box center [1227, 485] width 420 height 11
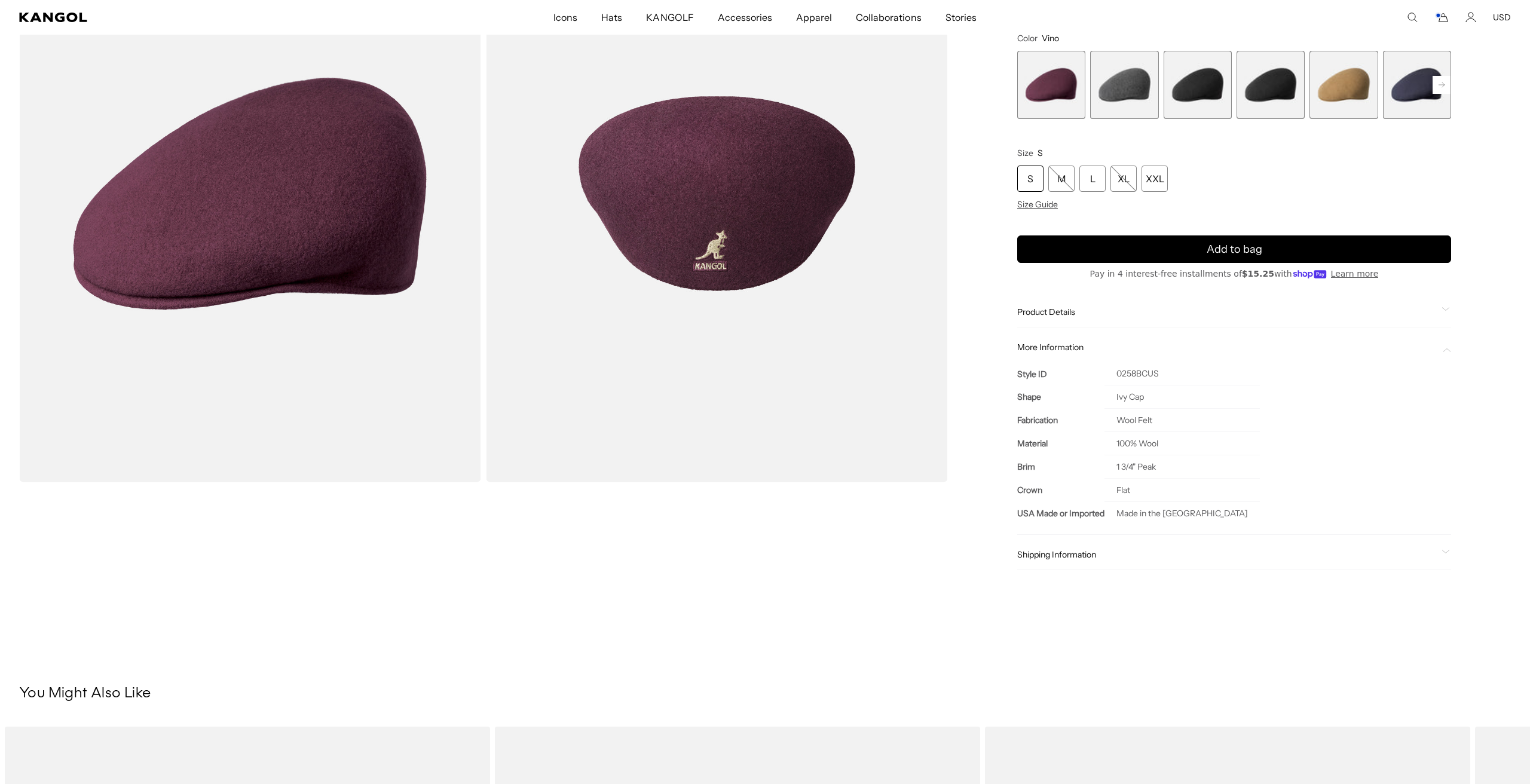
scroll to position [0, 0]
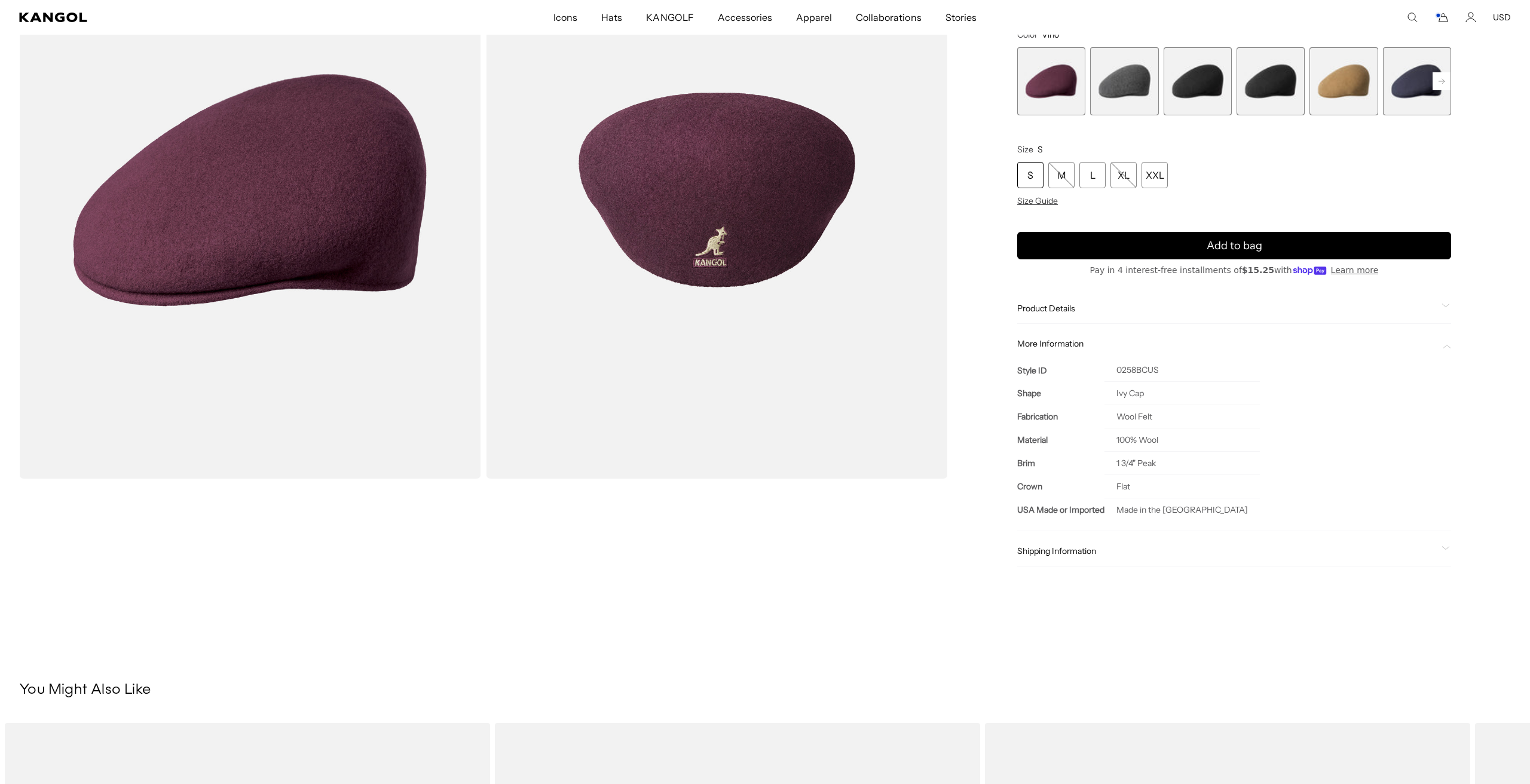
click at [1063, 560] on div "Shipping Information" at bounding box center [1234, 550] width 434 height 30
click at [1060, 550] on span "Shipping Information" at bounding box center [1227, 550] width 420 height 11
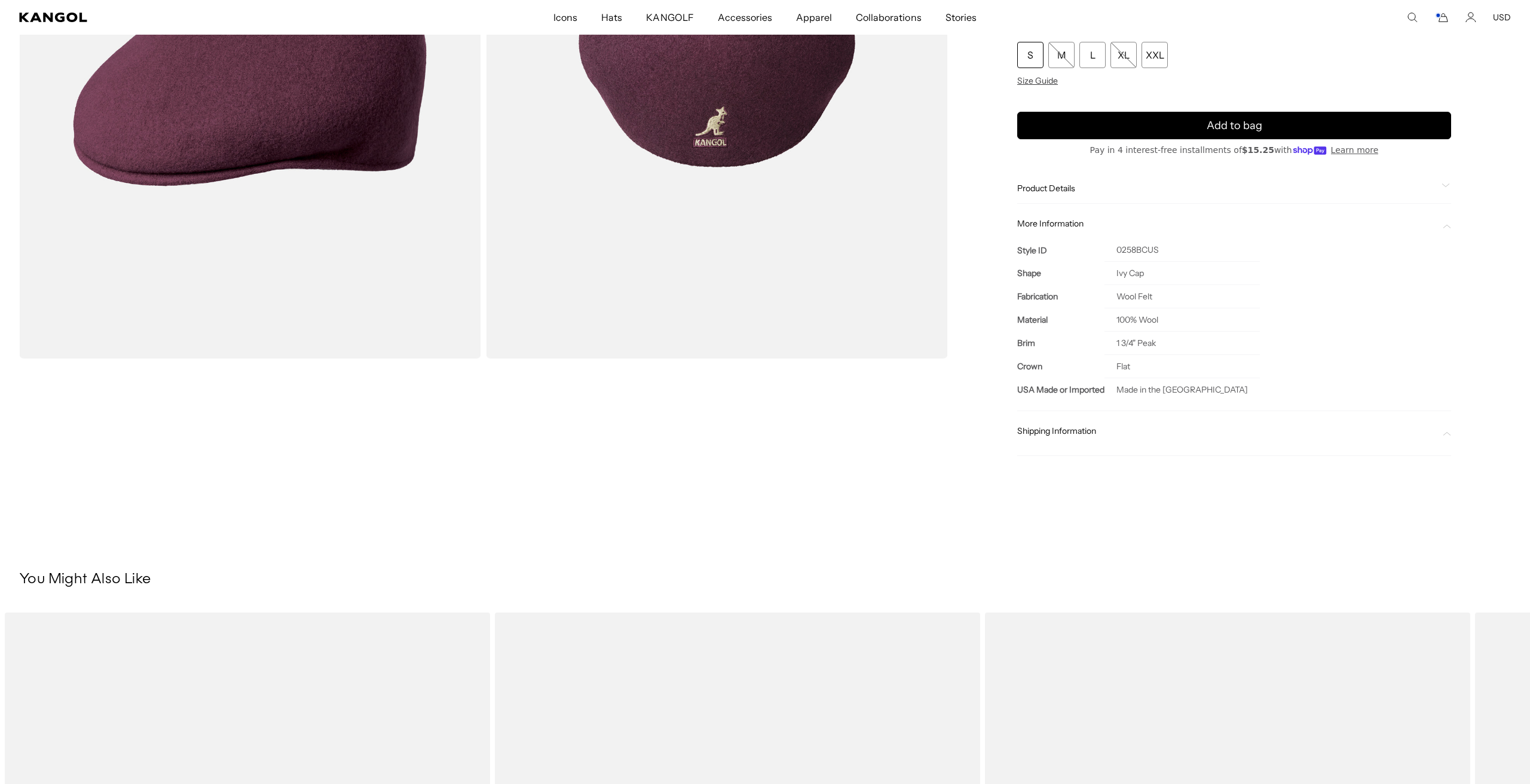
click at [1072, 425] on span "Shipping Information" at bounding box center [1227, 431] width 420 height 11
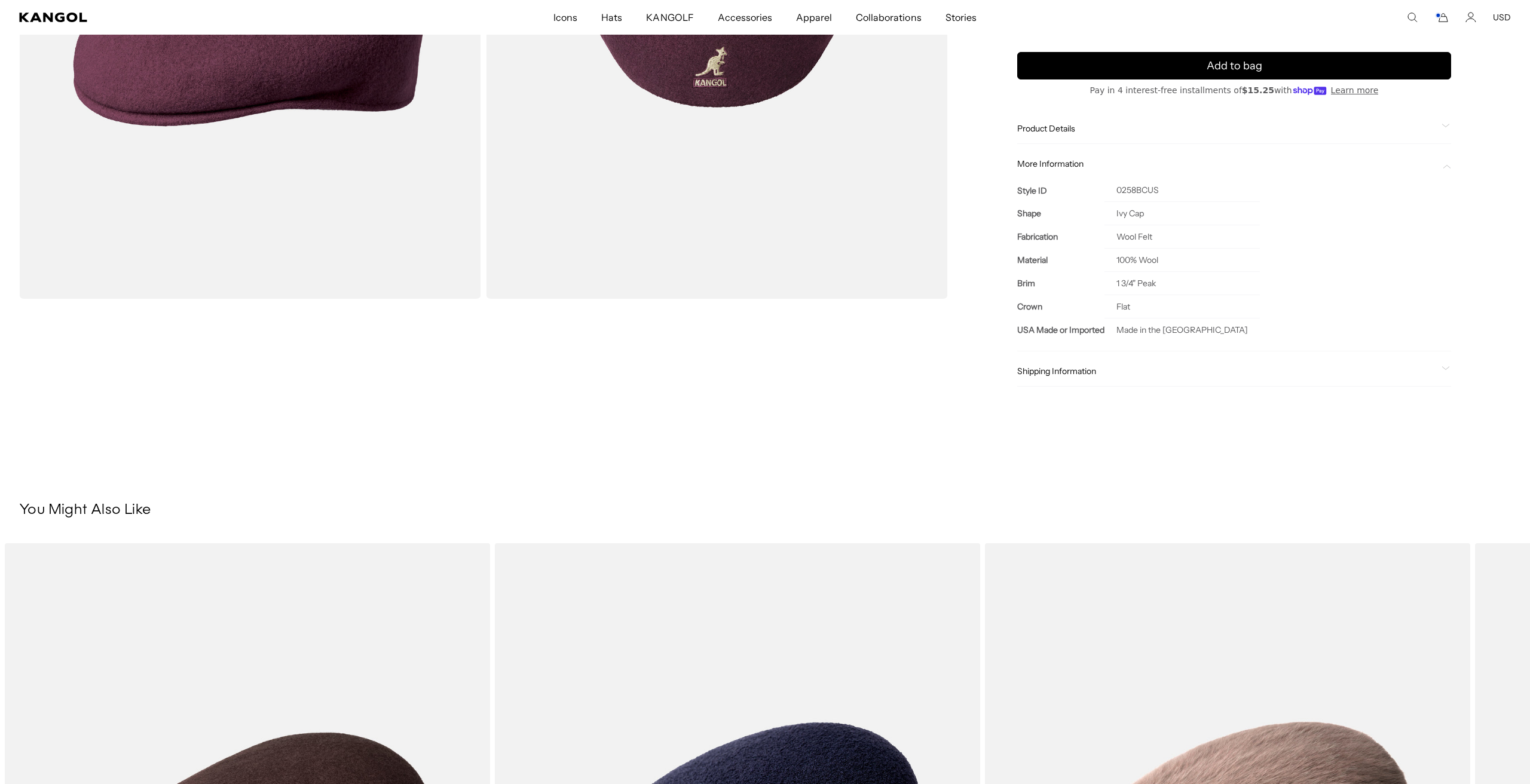
click at [1072, 376] on span "Shipping Information" at bounding box center [1227, 371] width 420 height 11
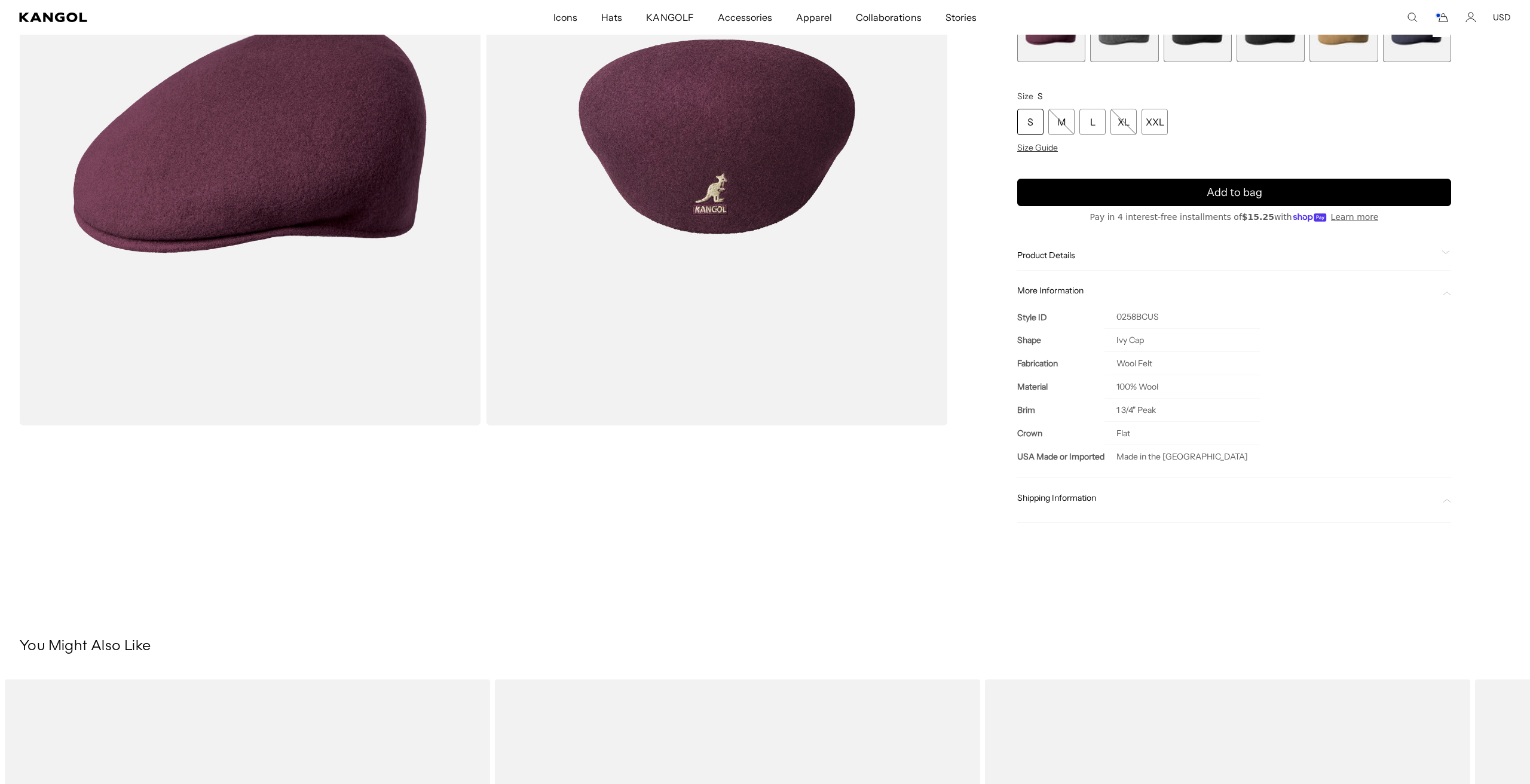
click at [1048, 287] on span "More Information" at bounding box center [1227, 290] width 420 height 11
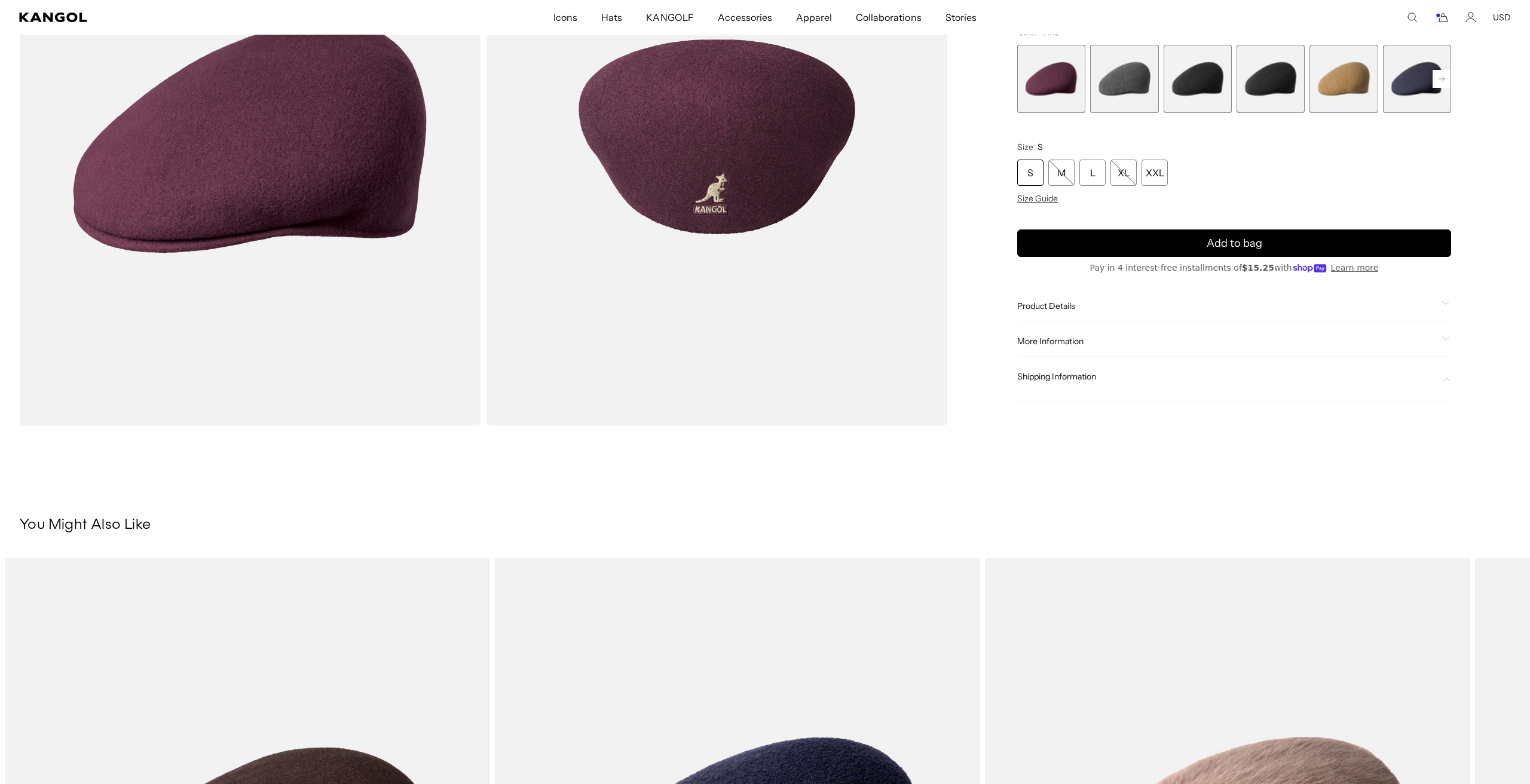
click at [1049, 311] on div "Product Details This version of the classic Wool 504 is produced in America; pa…" at bounding box center [1234, 306] width 434 height 30
click at [1052, 304] on span "Product Details" at bounding box center [1227, 306] width 420 height 11
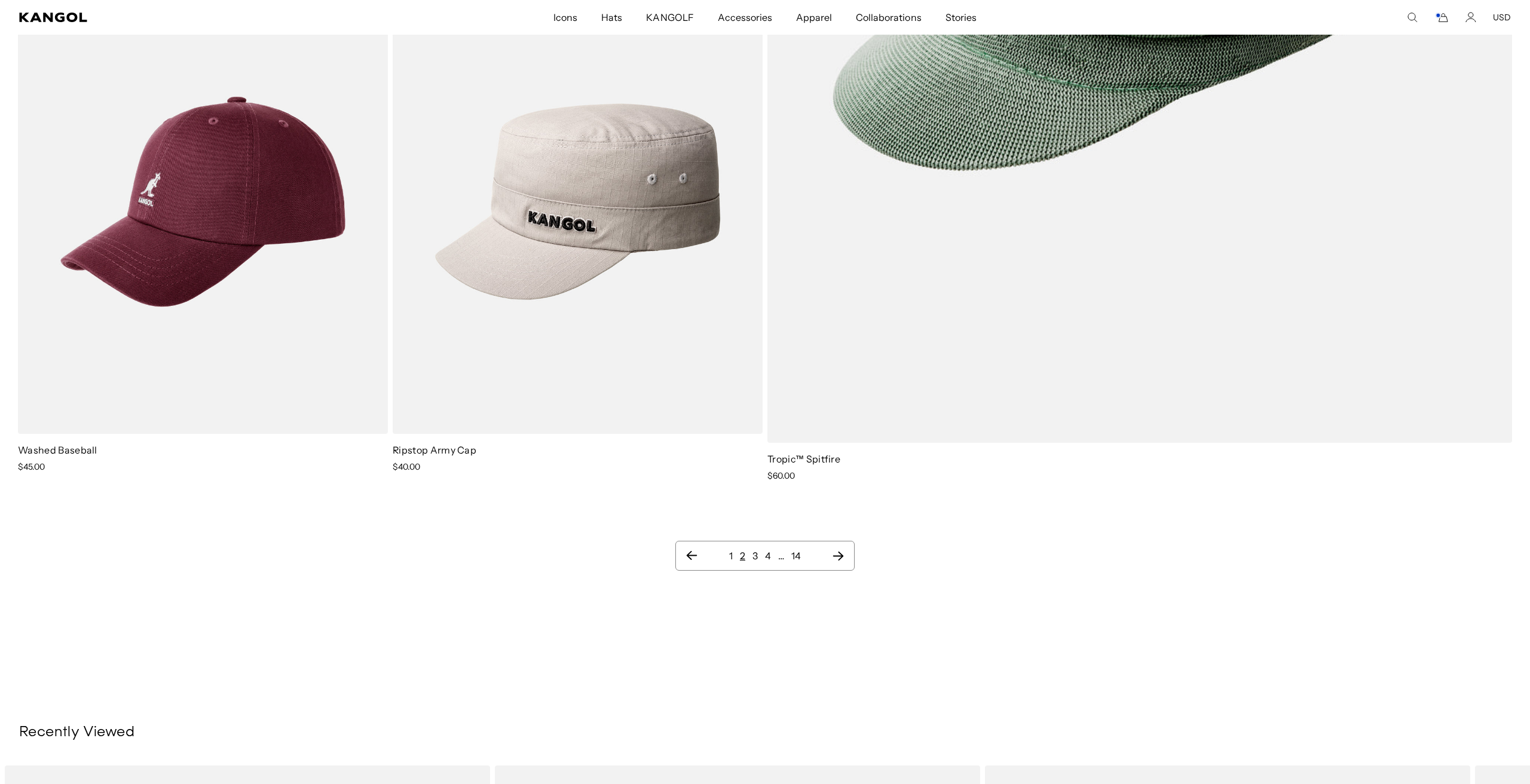
scroll to position [2853, 0]
click at [760, 553] on ul "1 2 3 4 … 14" at bounding box center [765, 554] width 159 height 14
click at [756, 553] on link "3" at bounding box center [755, 554] width 5 height 12
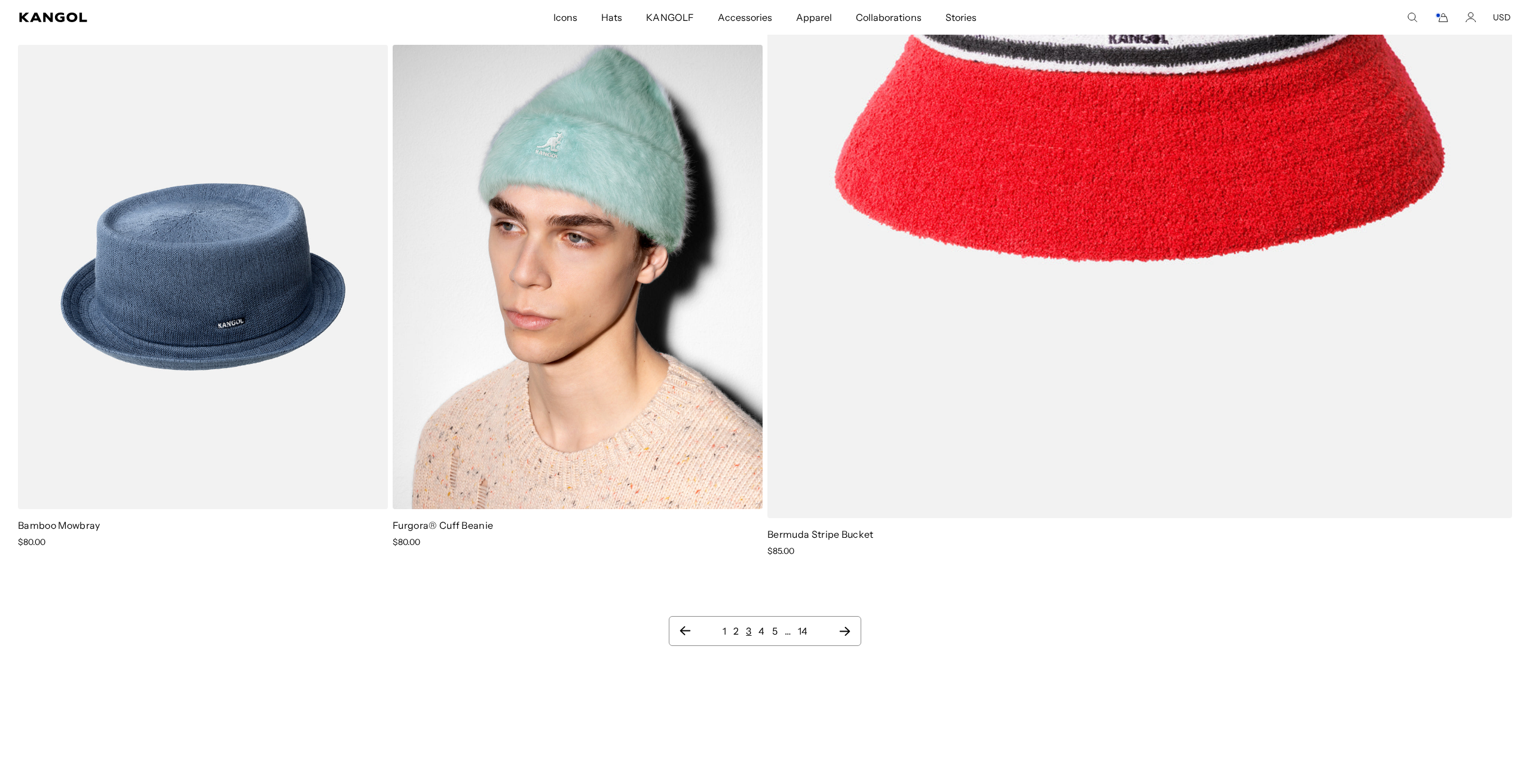
scroll to position [2897, 0]
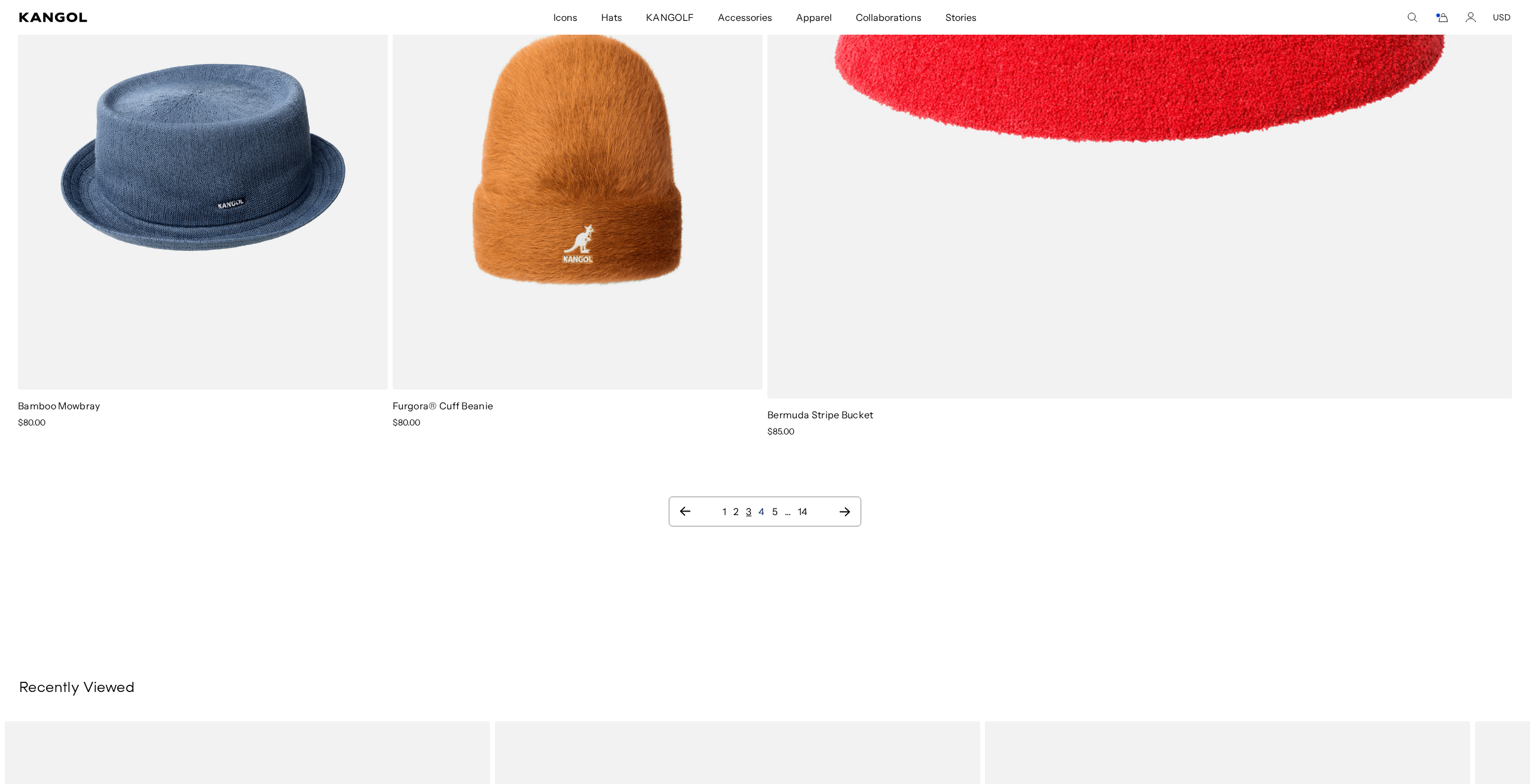
click at [763, 509] on link "4" at bounding box center [762, 511] width 6 height 12
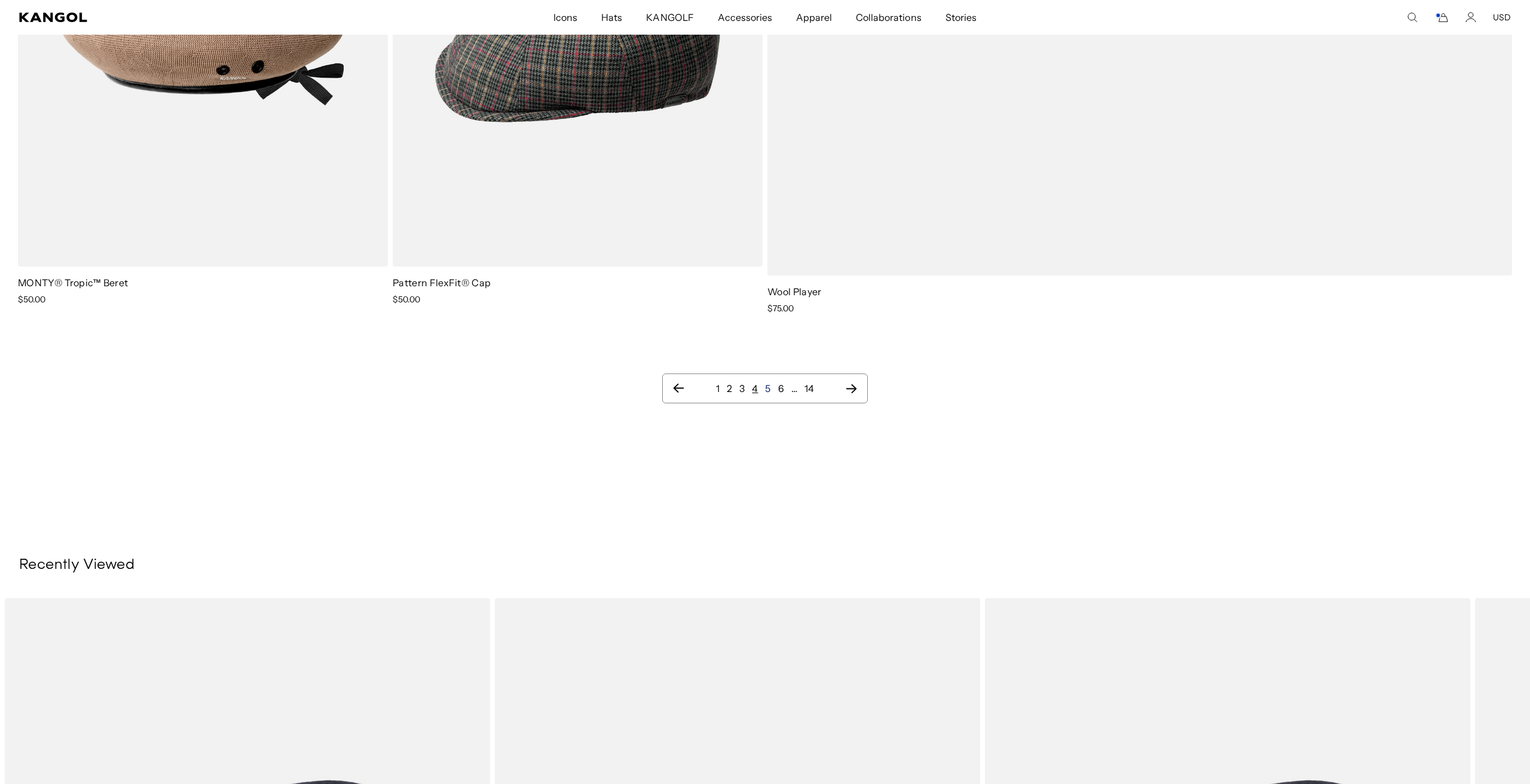
click at [767, 389] on link "5" at bounding box center [767, 388] width 5 height 12
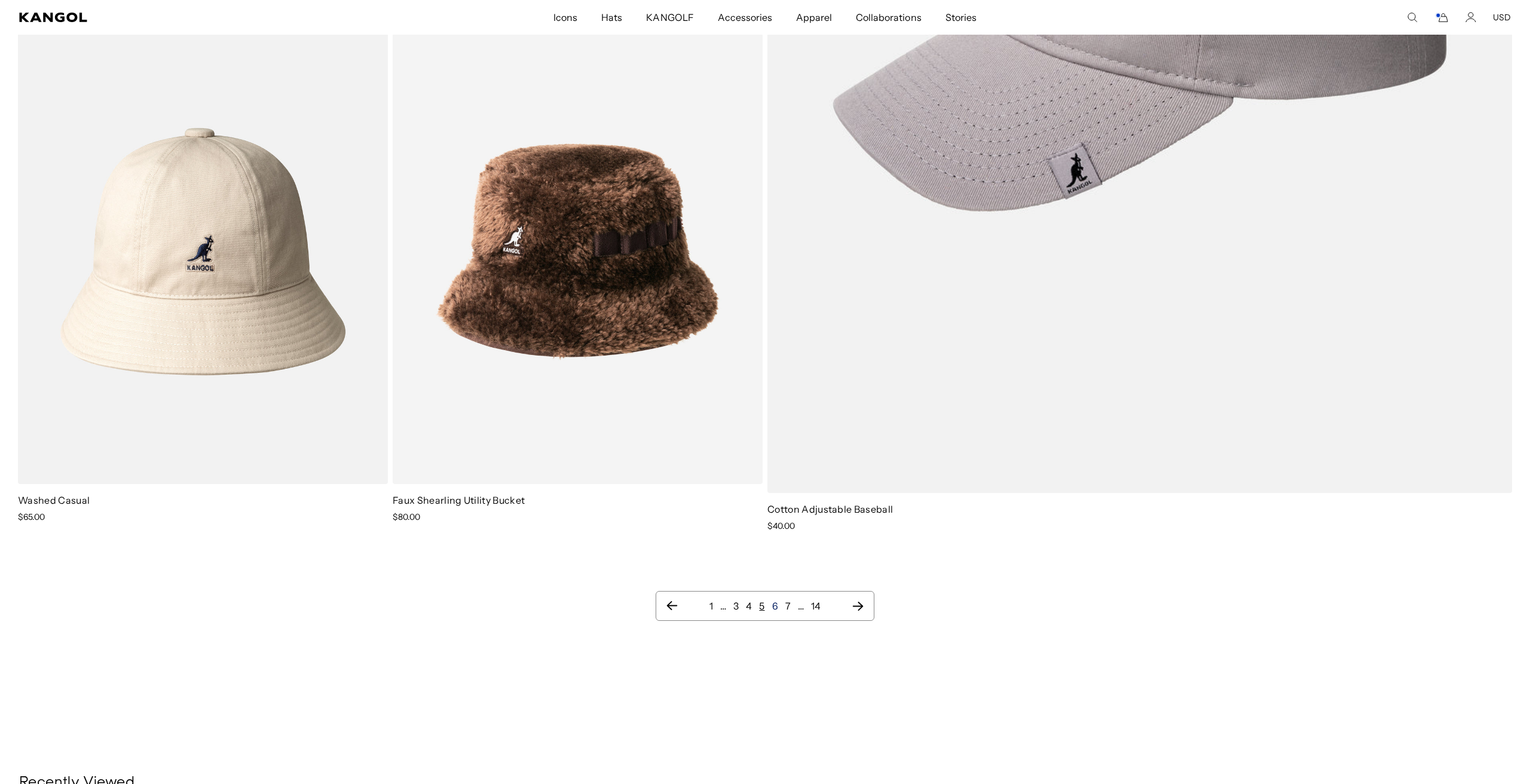
click at [774, 603] on link "6" at bounding box center [775, 605] width 6 height 12
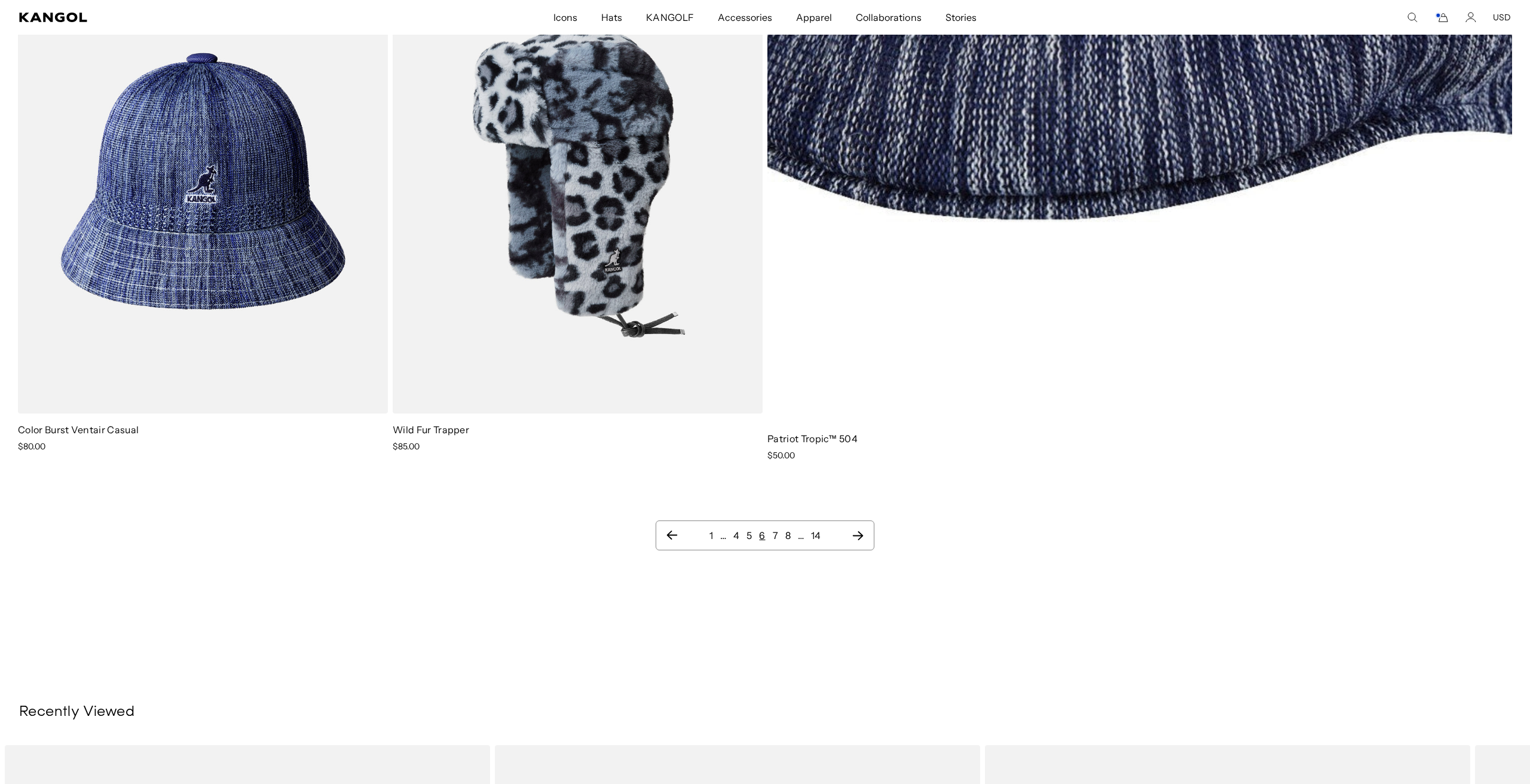
scroll to position [2949, 0]
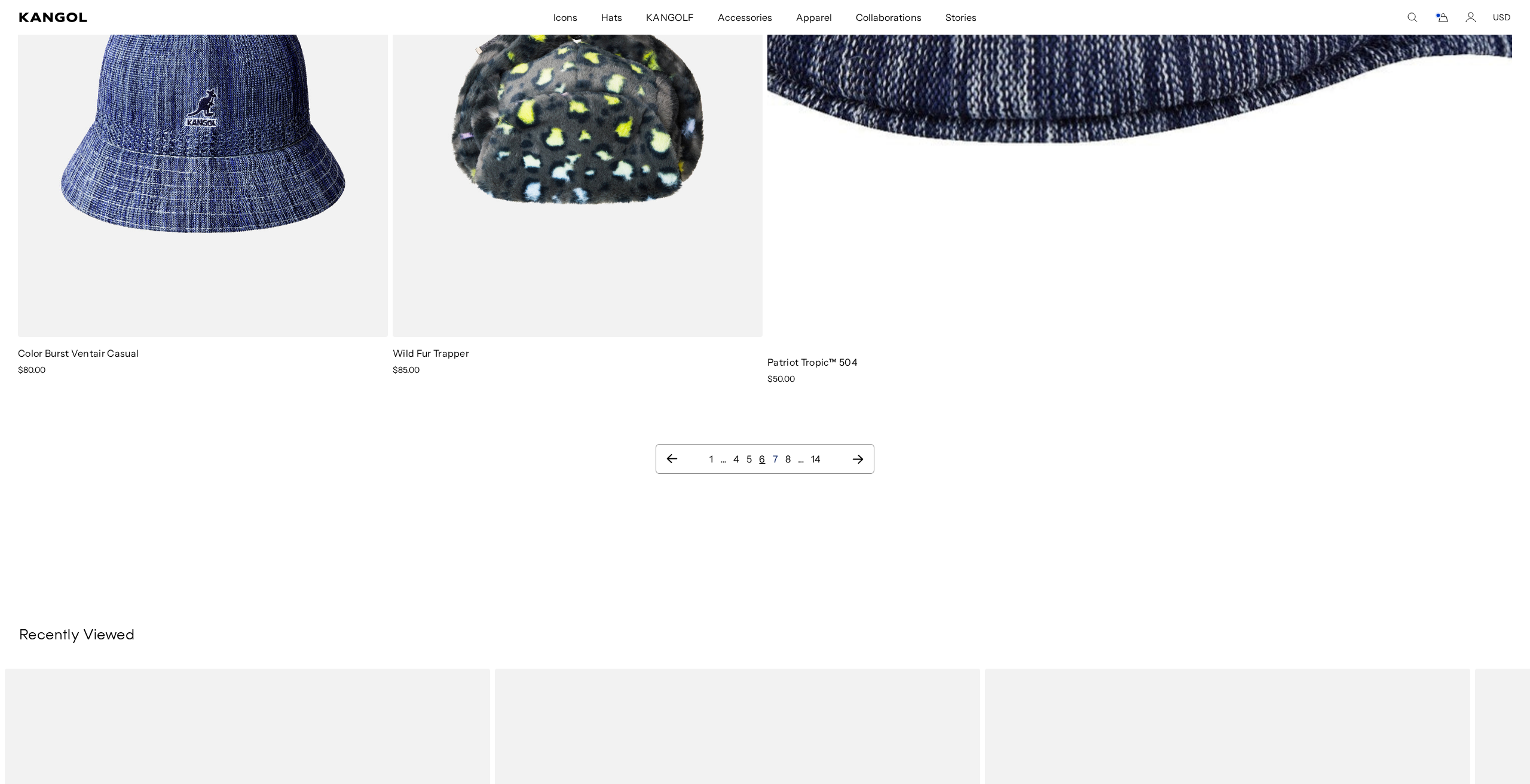
click at [774, 460] on link "7" at bounding box center [775, 459] width 5 height 12
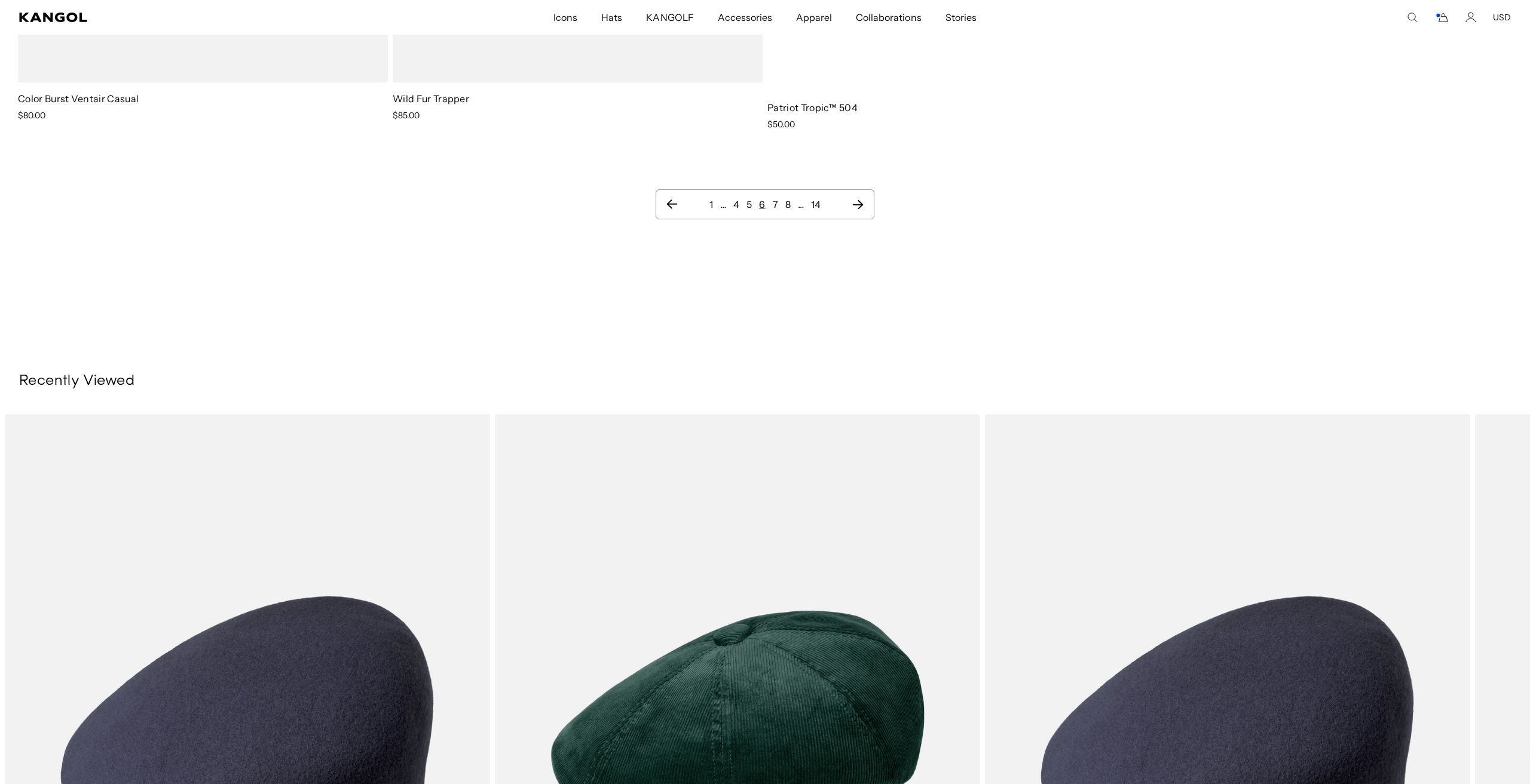
scroll to position [3211, 0]
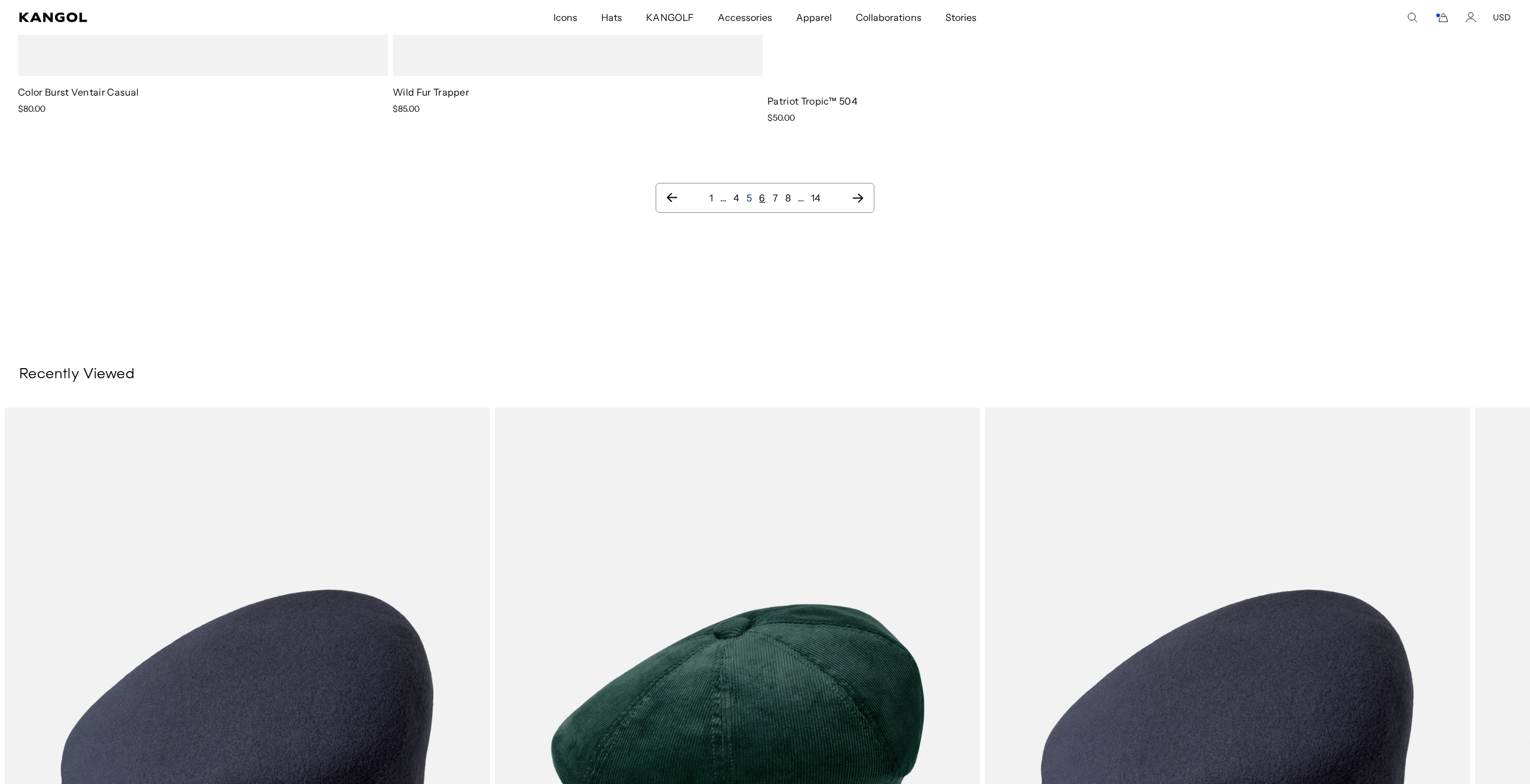
click at [750, 200] on link "5" at bounding box center [749, 197] width 5 height 12
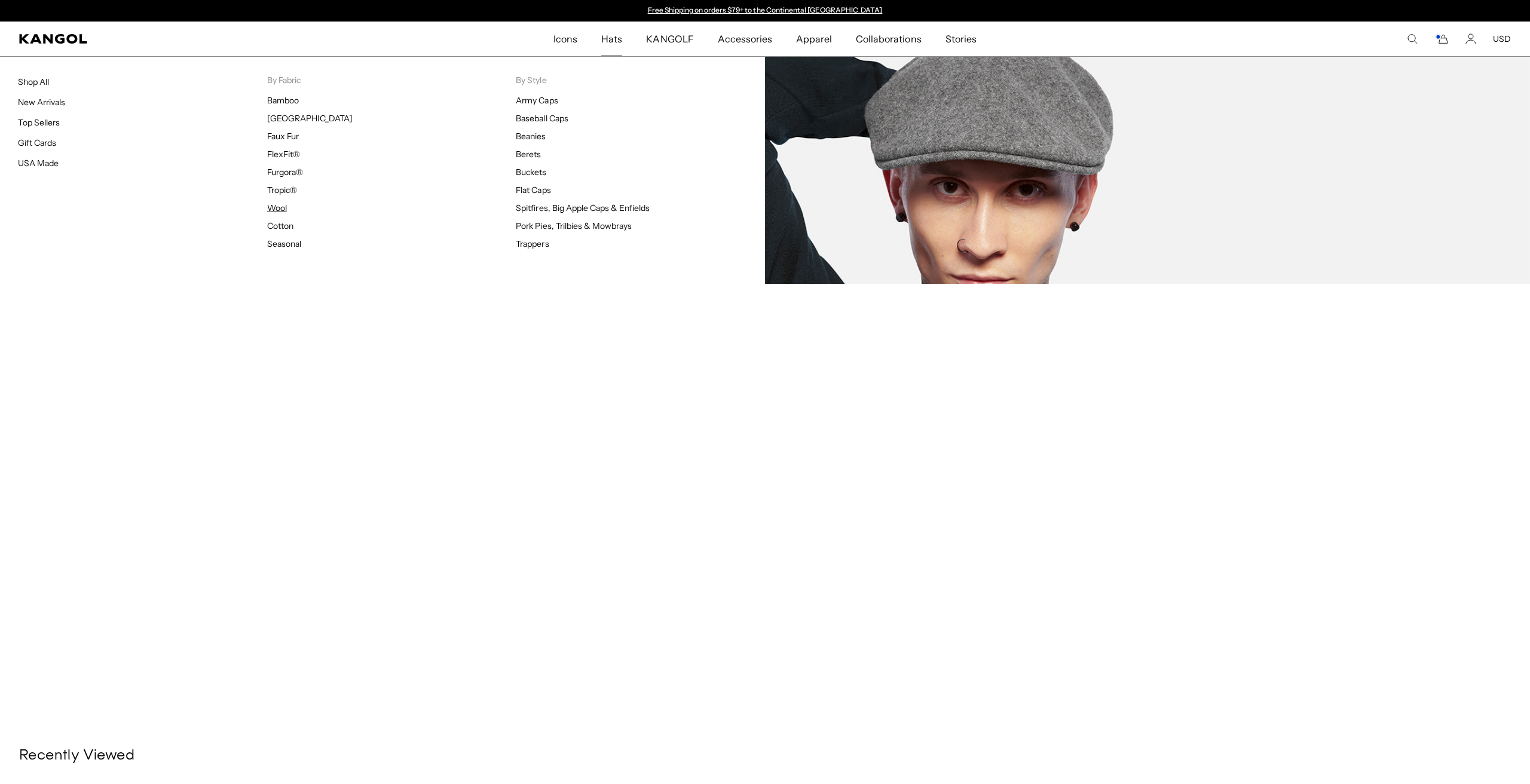
click at [277, 204] on link "Wool" at bounding box center [277, 208] width 19 height 11
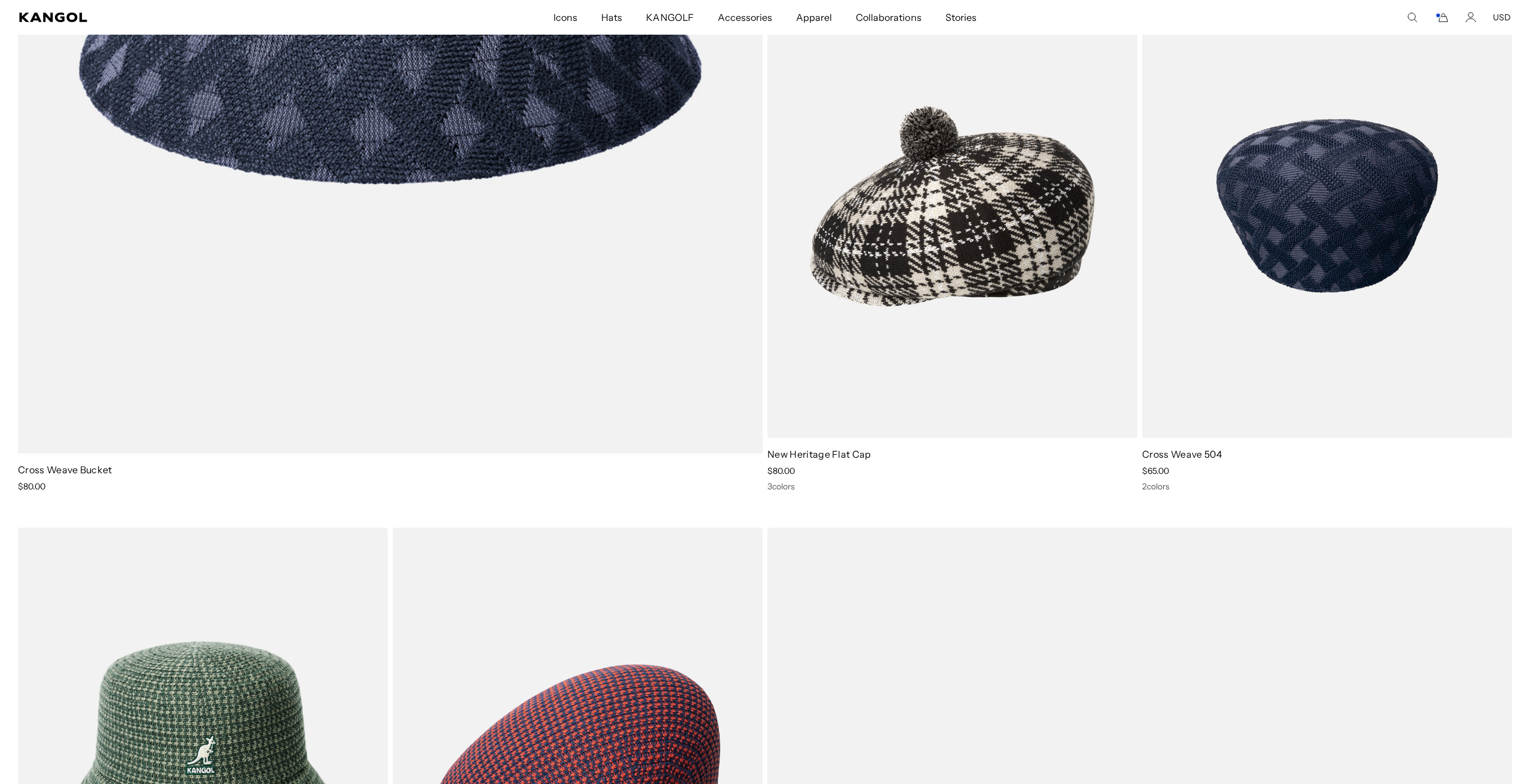
scroll to position [0, 246]
click at [1217, 376] on img at bounding box center [1327, 206] width 370 height 464
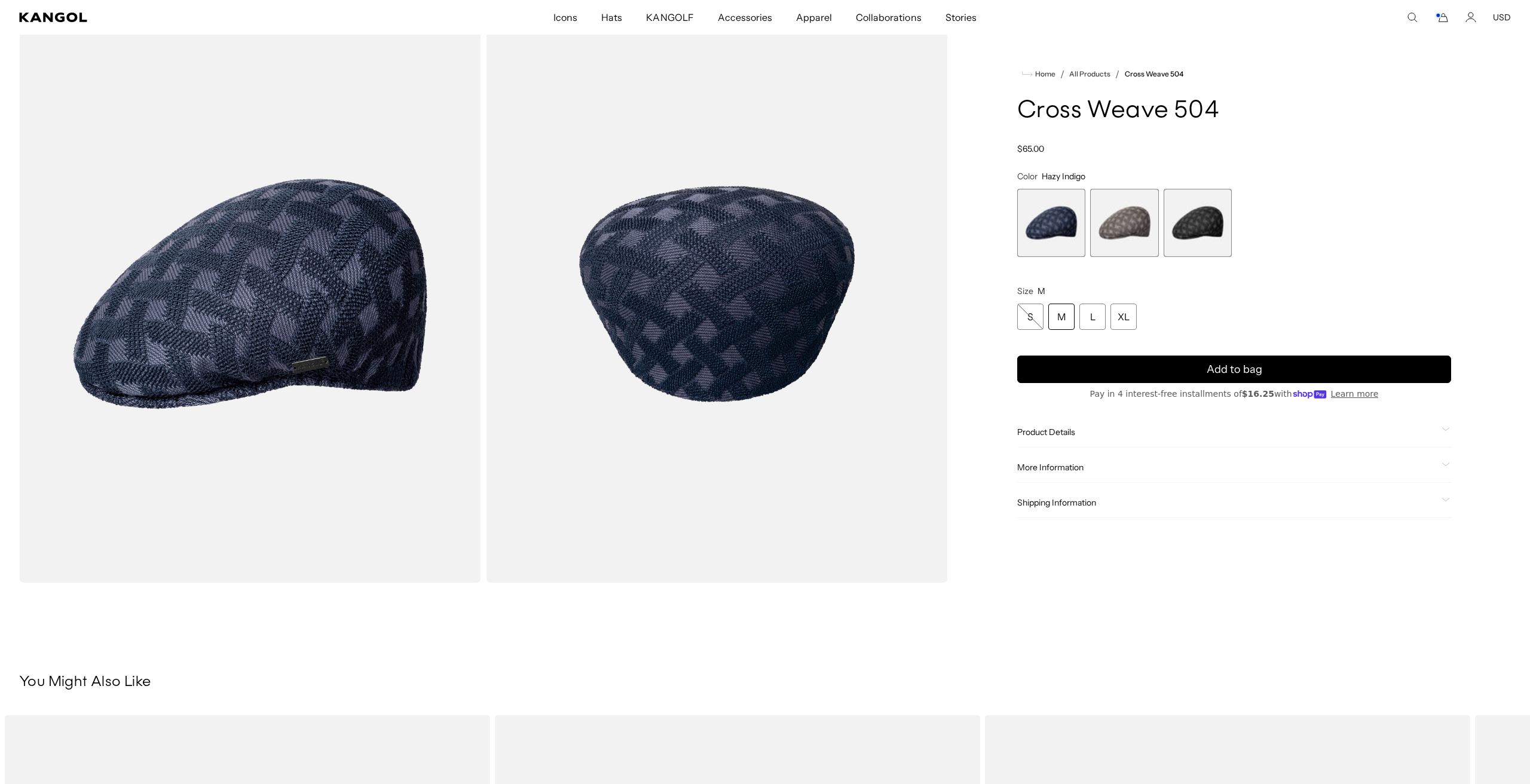
click at [1107, 212] on span "2 of 3" at bounding box center [1123, 222] width 68 height 68
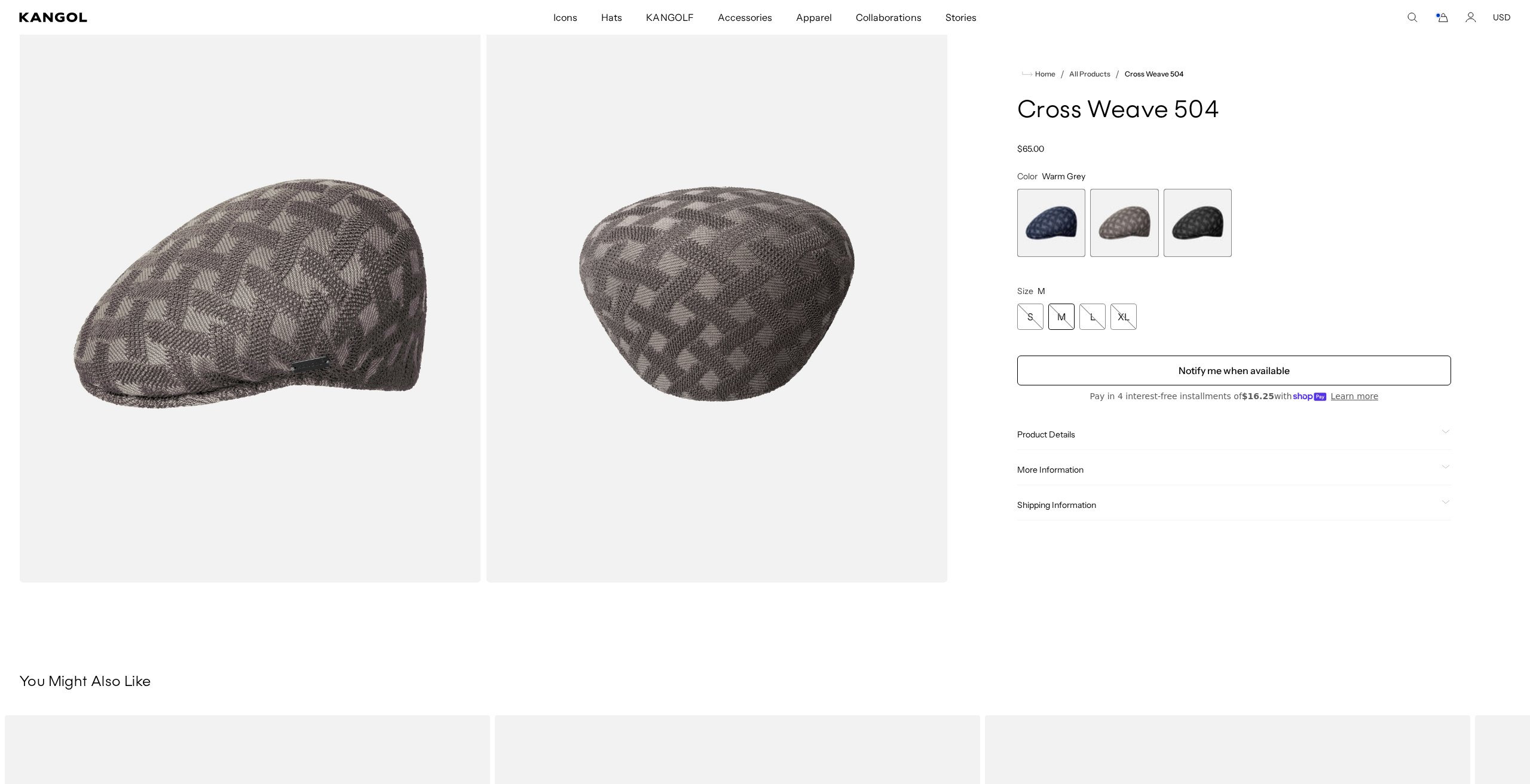
click at [1172, 219] on span "3 of 3" at bounding box center [1197, 222] width 68 height 68
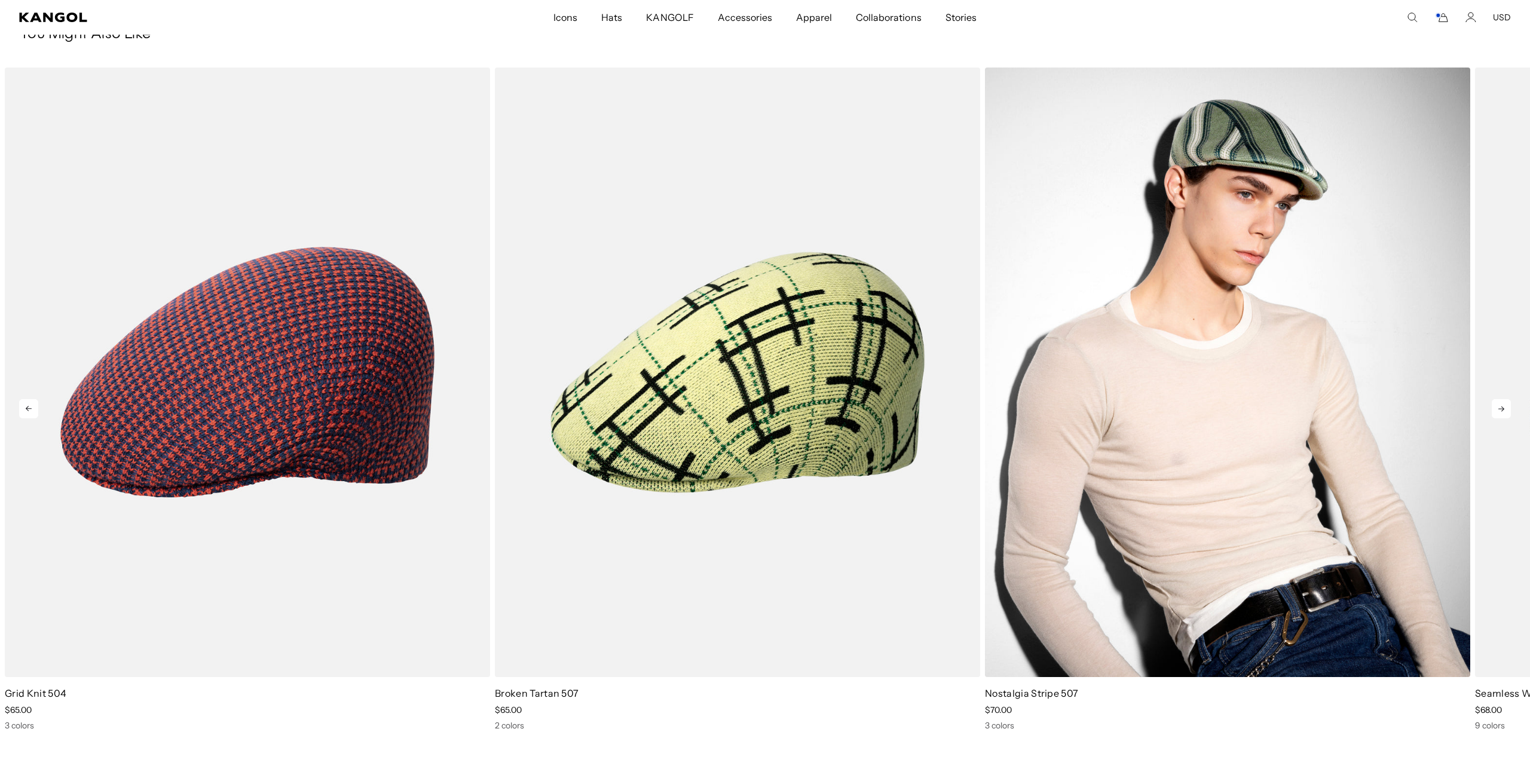
click at [1162, 402] on img "3 of 5" at bounding box center [1227, 372] width 485 height 609
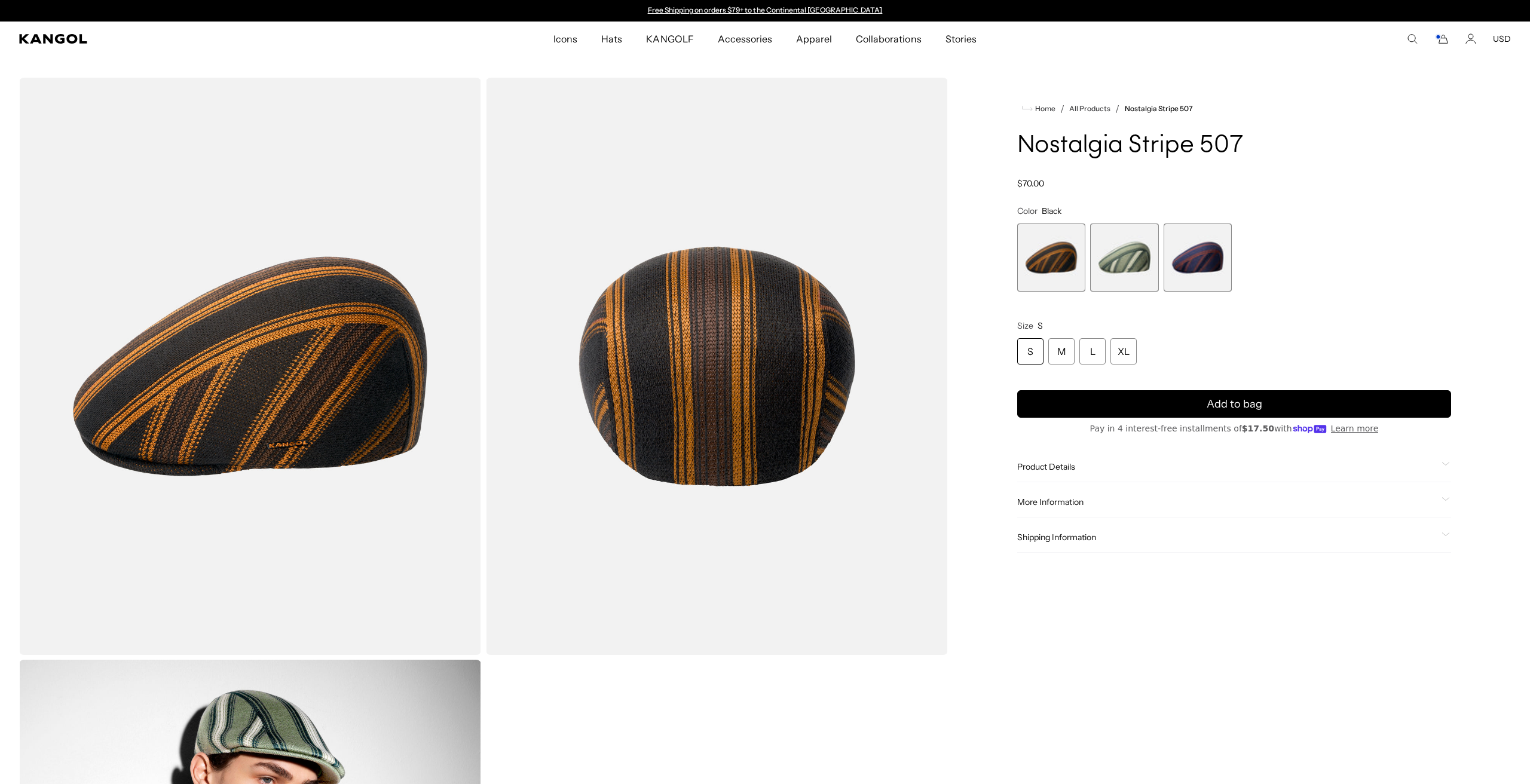
click at [1027, 346] on div "S" at bounding box center [1031, 351] width 26 height 26
click at [730, 347] on img "Gallery Viewer" at bounding box center [717, 366] width 462 height 577
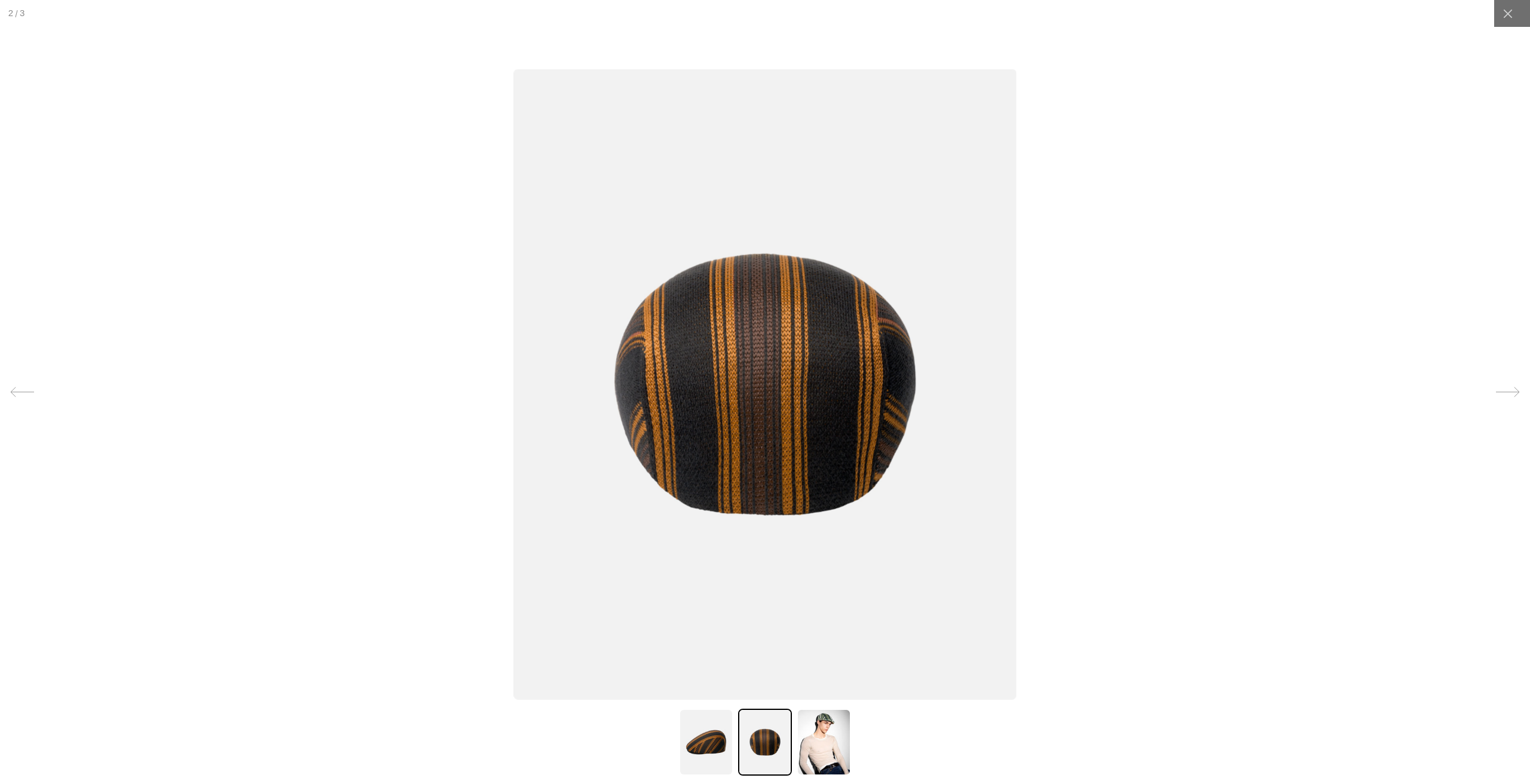
click at [1225, 302] on div at bounding box center [765, 392] width 1530 height 784
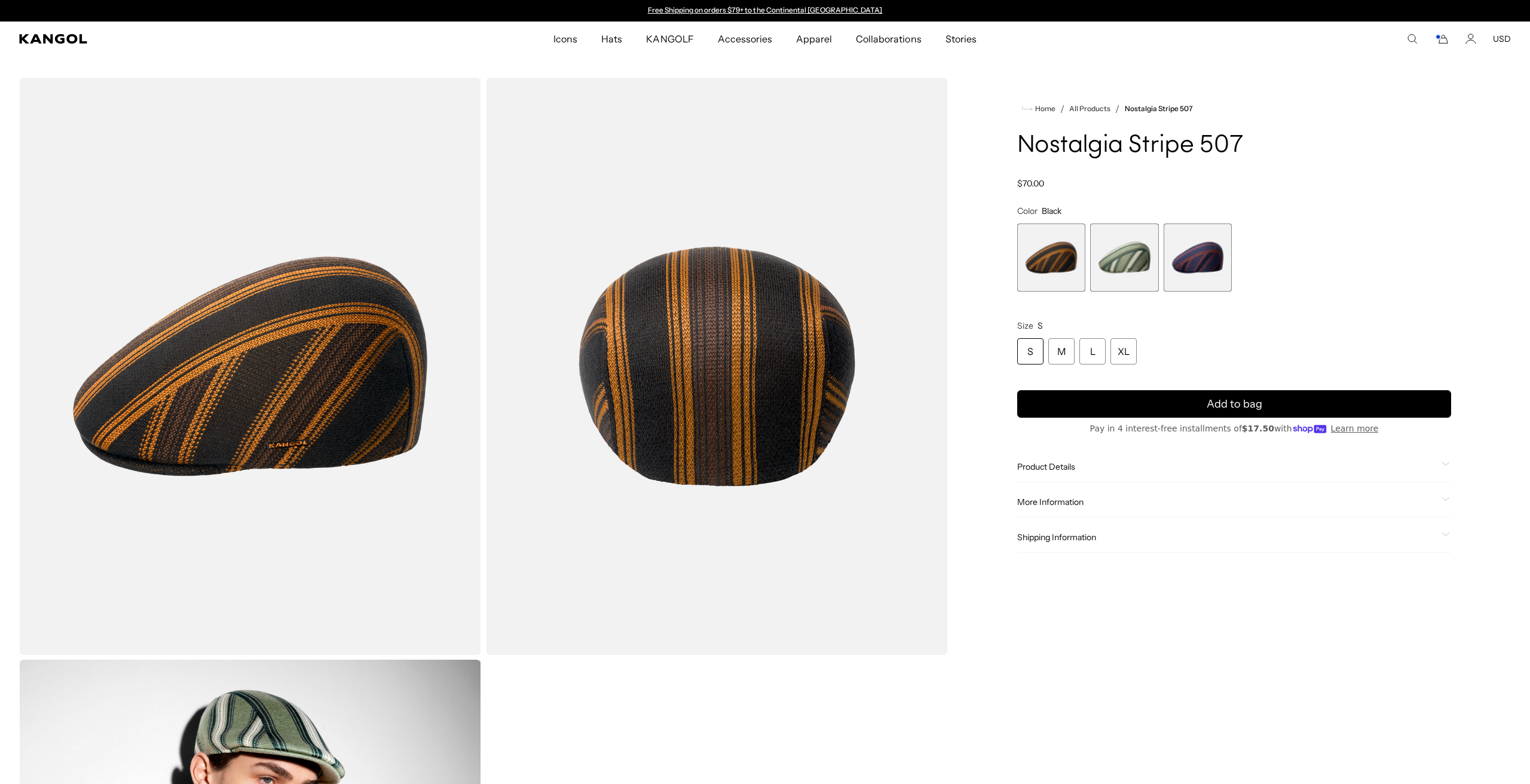
click at [1229, 257] on span "3 of 3" at bounding box center [1197, 257] width 68 height 68
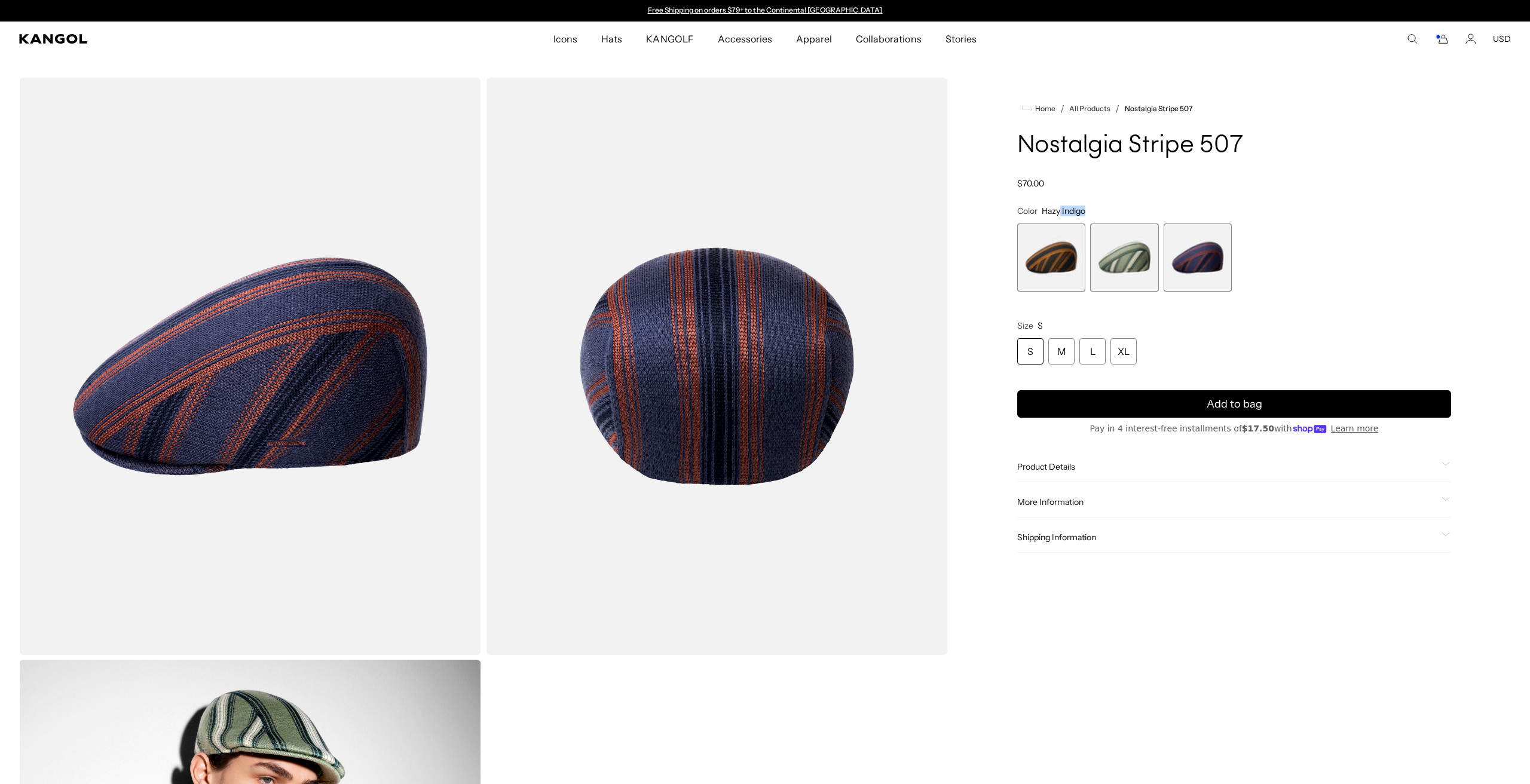
drag, startPoint x: 1092, startPoint y: 209, endPoint x: 1061, endPoint y: 212, distance: 31.1
click at [1061, 212] on fieldset "Color Hazy Indigo Previous Next Black Variant sold out or unavailable Sage Gree…" at bounding box center [1234, 248] width 434 height 86
click at [1042, 275] on span "1 of 3" at bounding box center [1051, 257] width 68 height 68
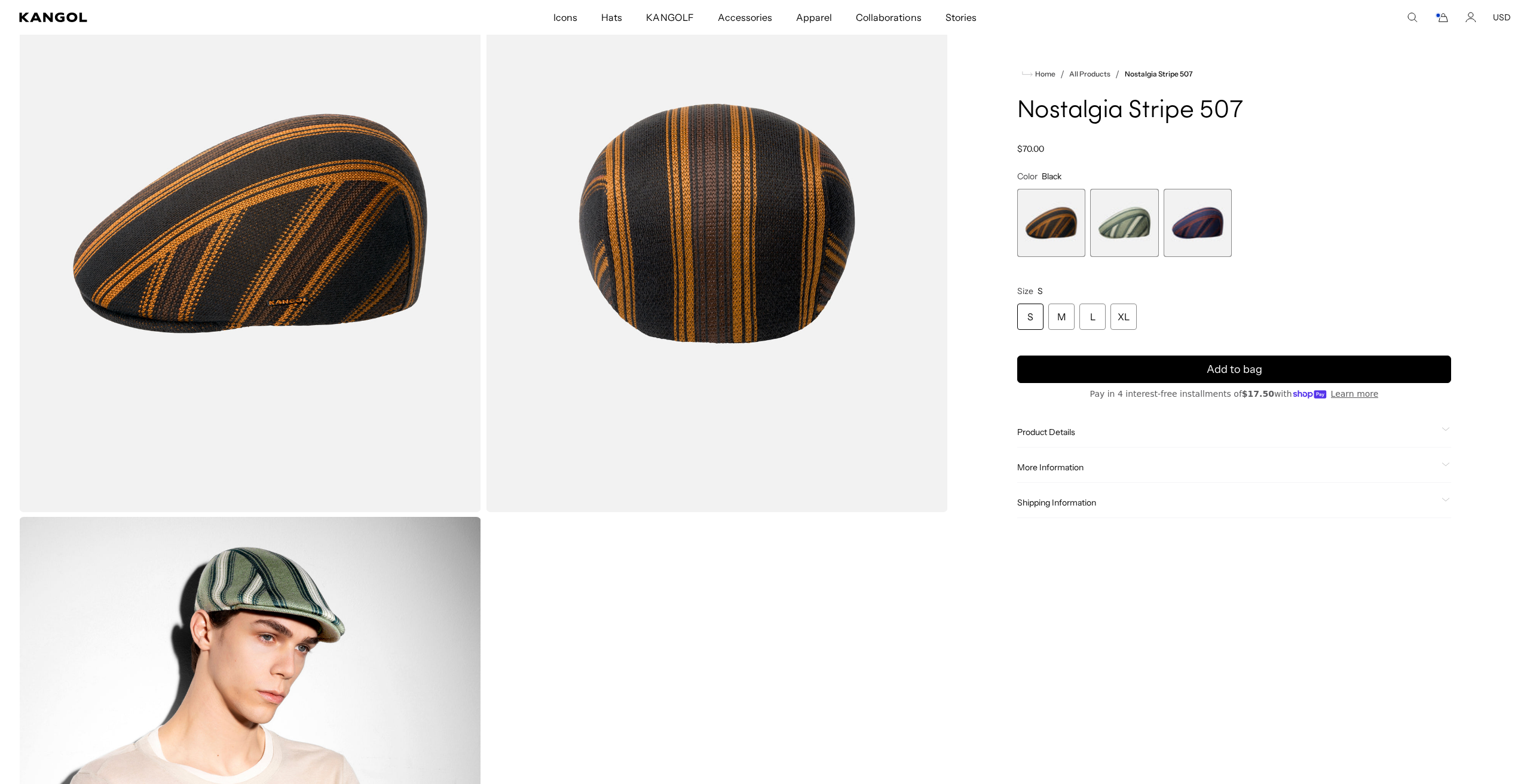
scroll to position [142, 0]
click at [1028, 322] on div "S" at bounding box center [1031, 317] width 26 height 26
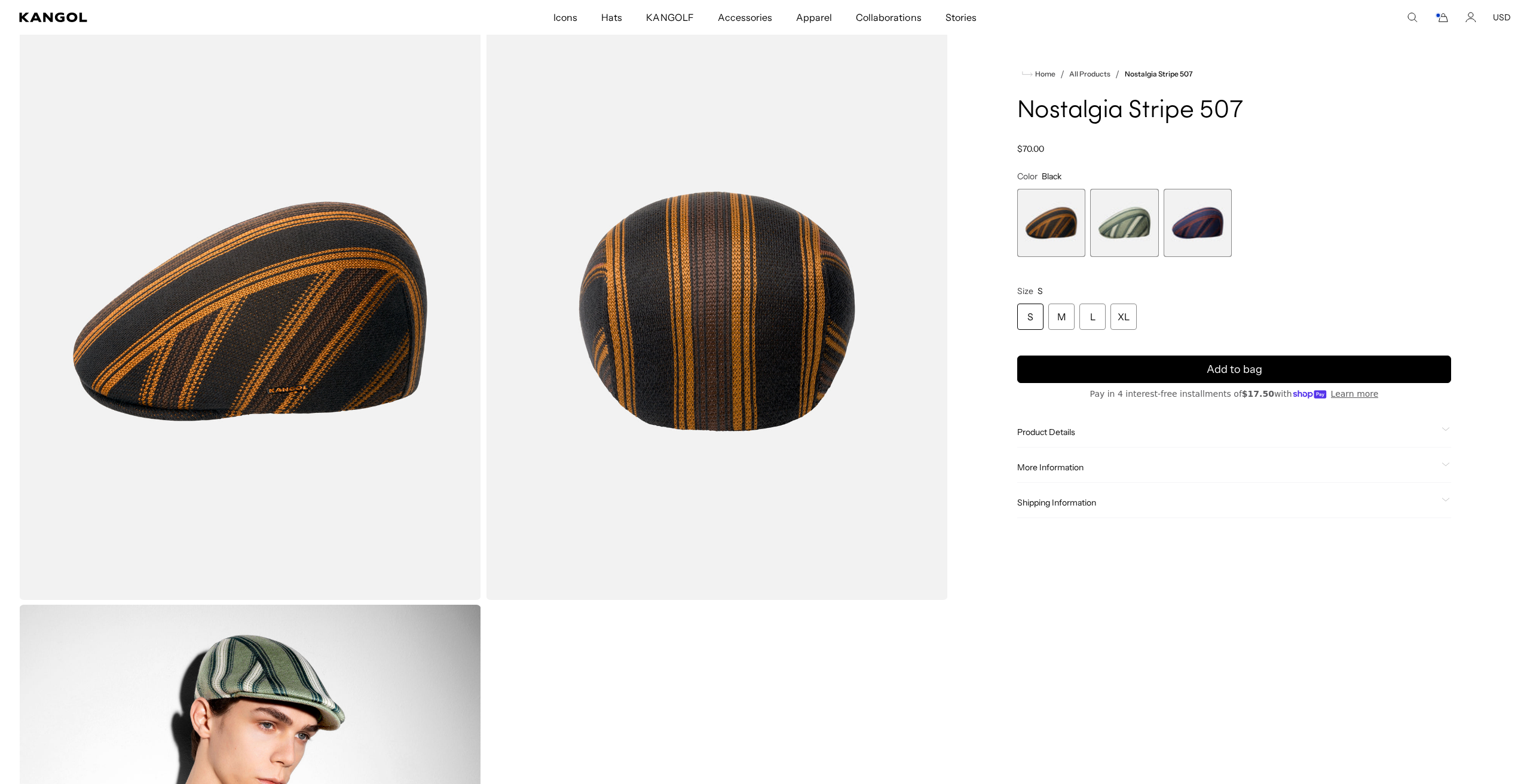
scroll to position [0, 0]
click at [1038, 312] on div "S" at bounding box center [1031, 317] width 26 height 26
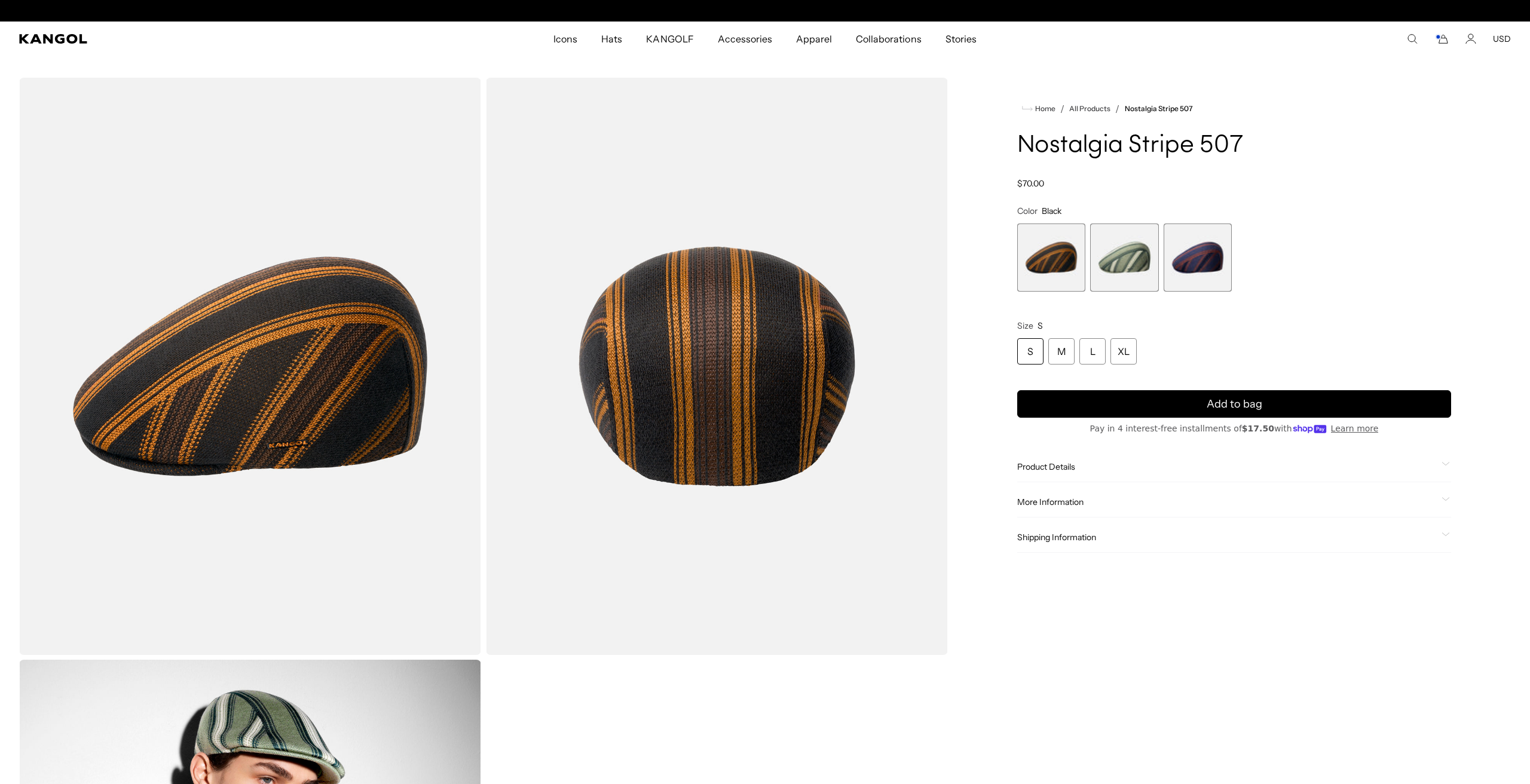
click at [1056, 473] on div "Product Details The Nostalgia Stripe 507 is a tri-colored jacquard knit in our …" at bounding box center [1234, 466] width 434 height 30
click at [1056, 468] on span "Product Details" at bounding box center [1227, 466] width 420 height 11
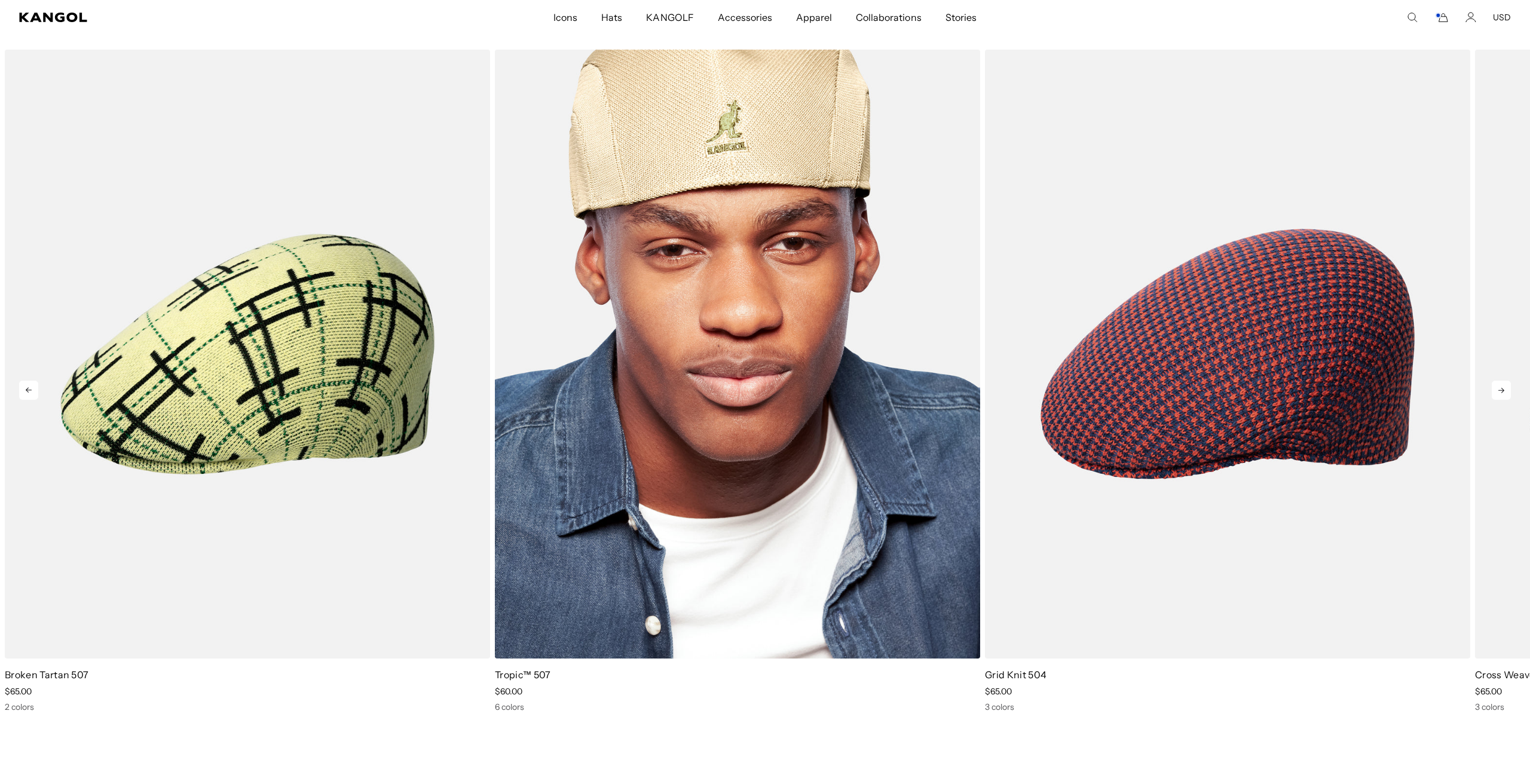
scroll to position [1291, 0]
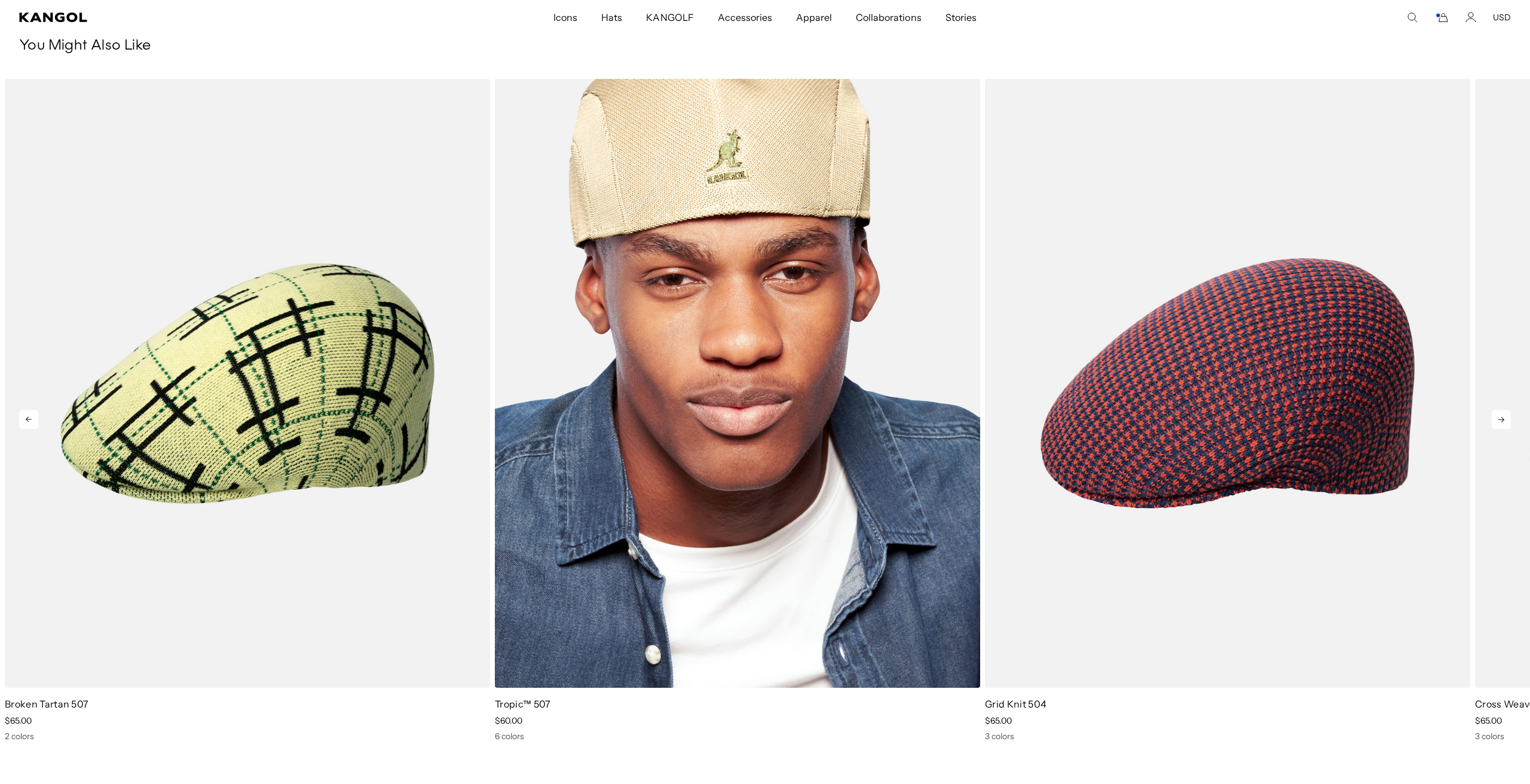
click at [807, 358] on img "2 of 5" at bounding box center [737, 383] width 485 height 609
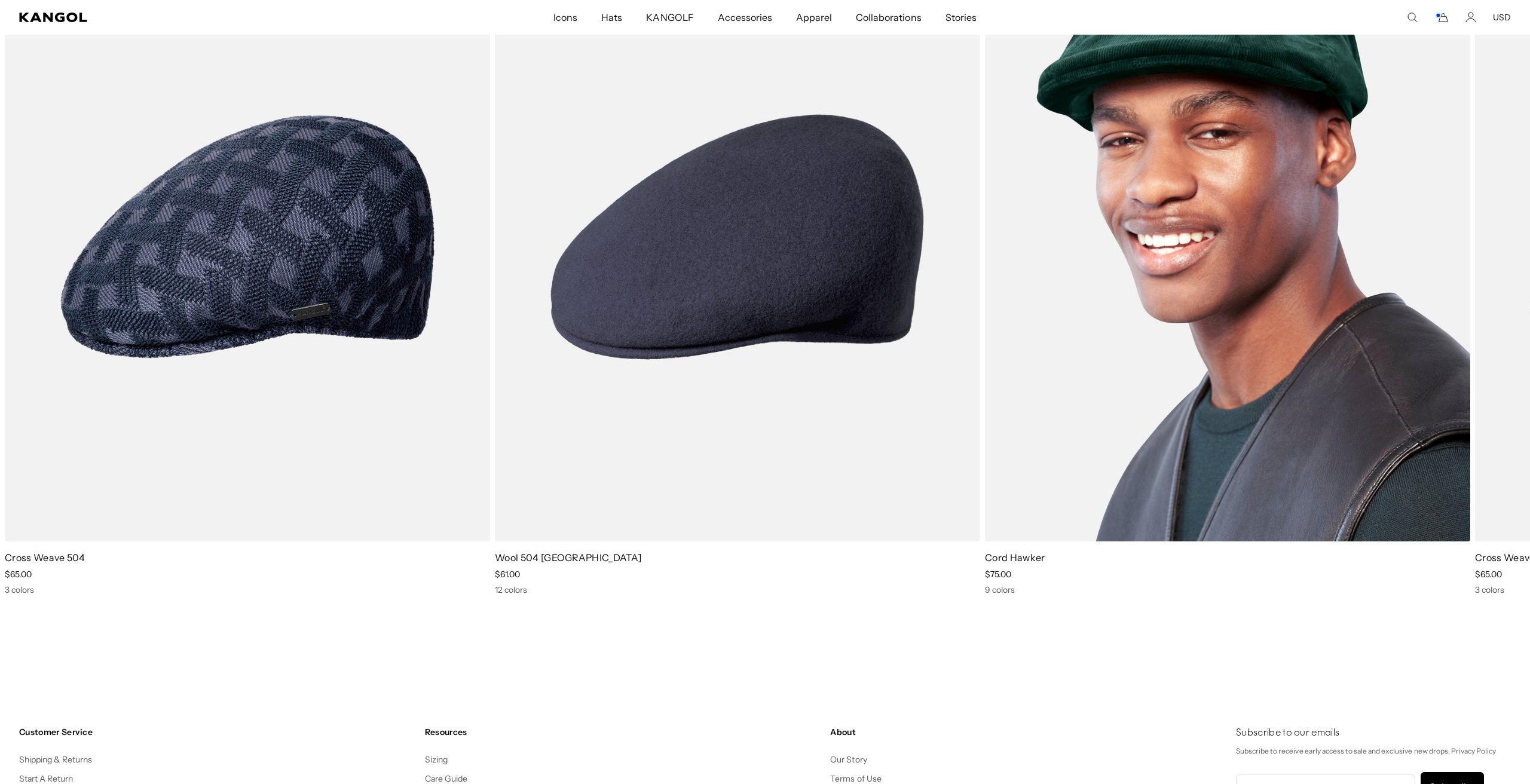
scroll to position [2224, 0]
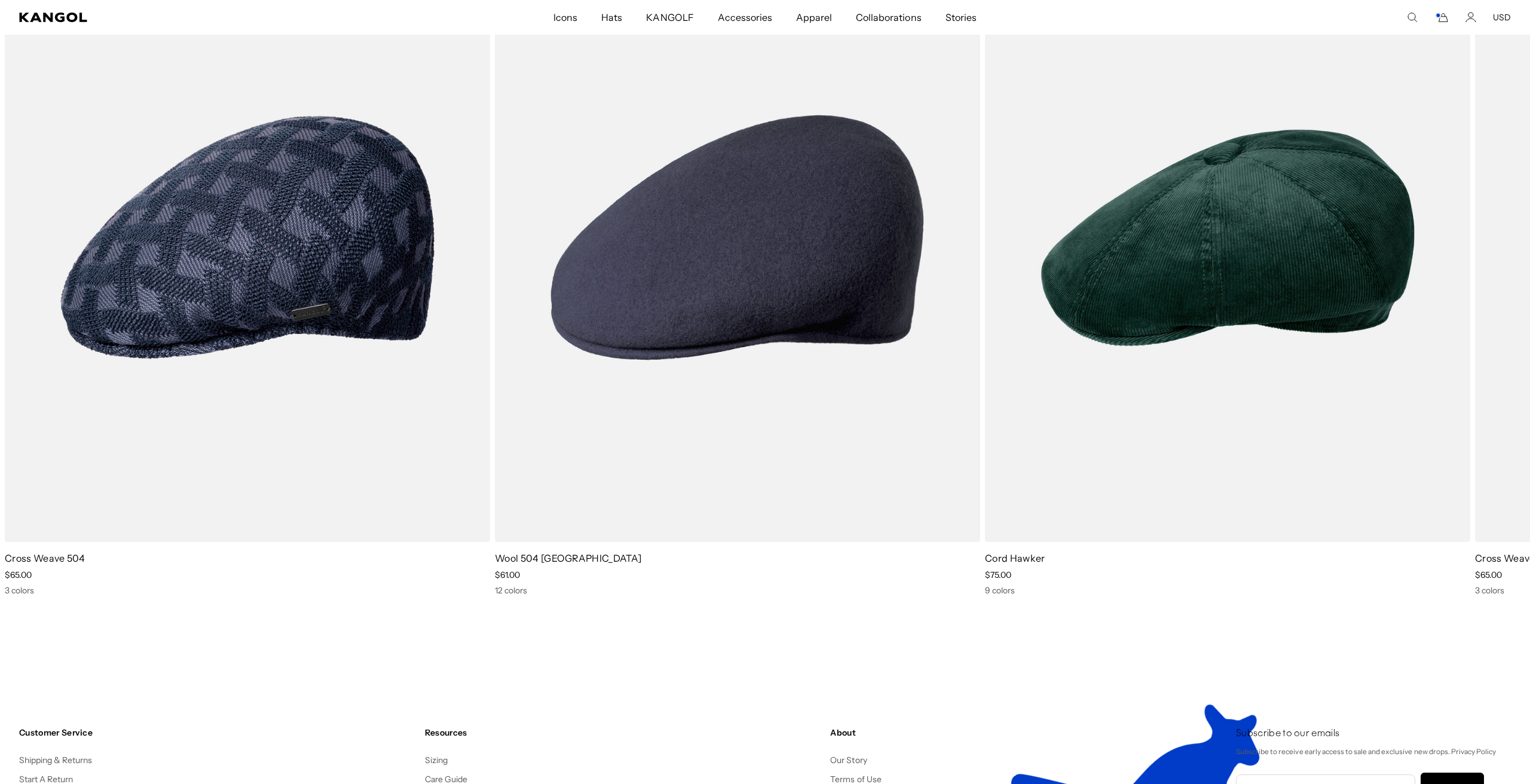
click at [1445, 16] on icon "Cart" at bounding box center [1441, 17] width 14 height 11
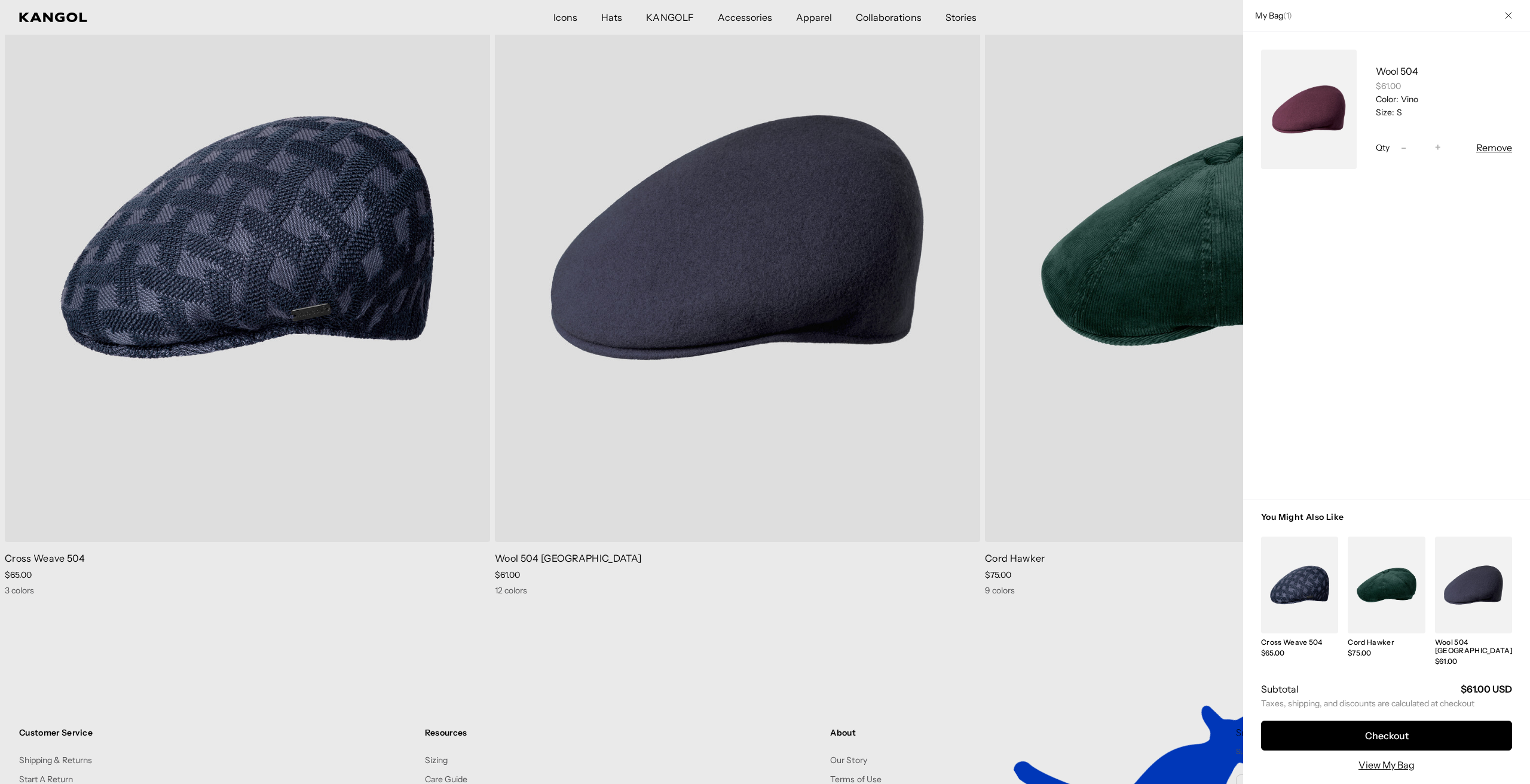
scroll to position [0, 0]
click at [1508, 16] on icon "Close" at bounding box center [1508, 15] width 7 height 7
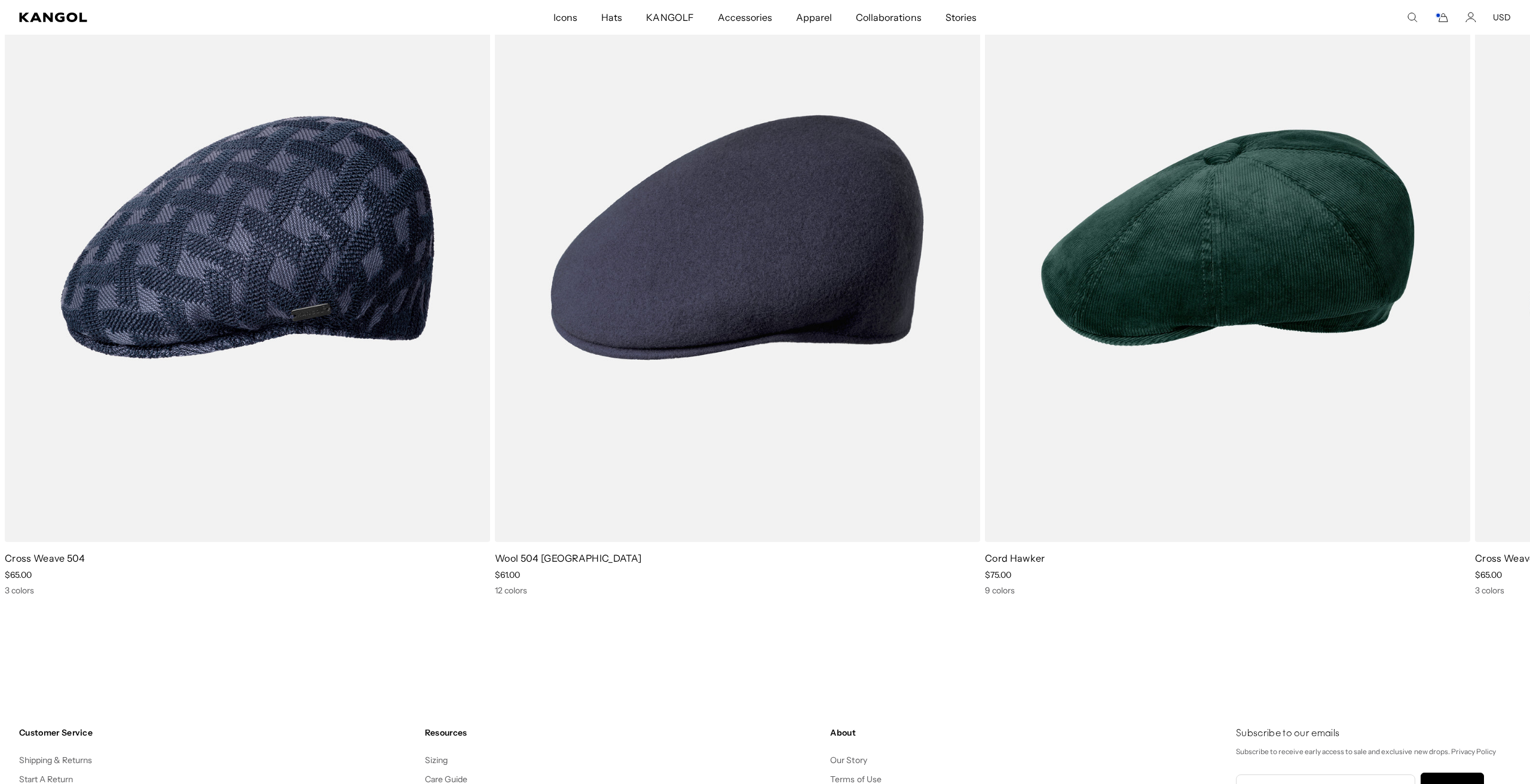
click at [1504, 18] on button "USD" at bounding box center [1501, 17] width 18 height 11
click at [1500, 12] on comp-header "Icons Icons Buckets & Casuals Berets 504s & 507s" at bounding box center [765, 17] width 1530 height 34
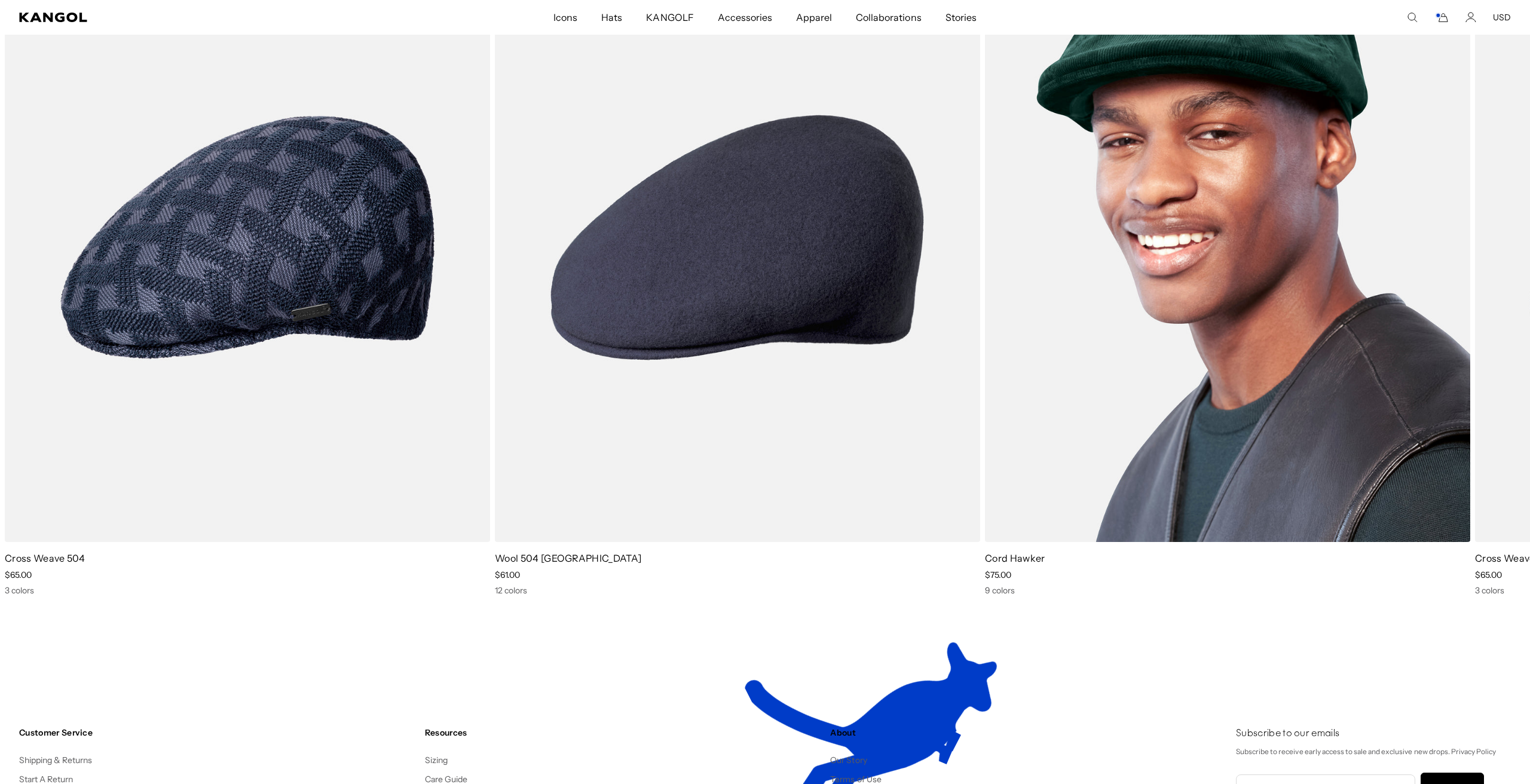
scroll to position [0, 246]
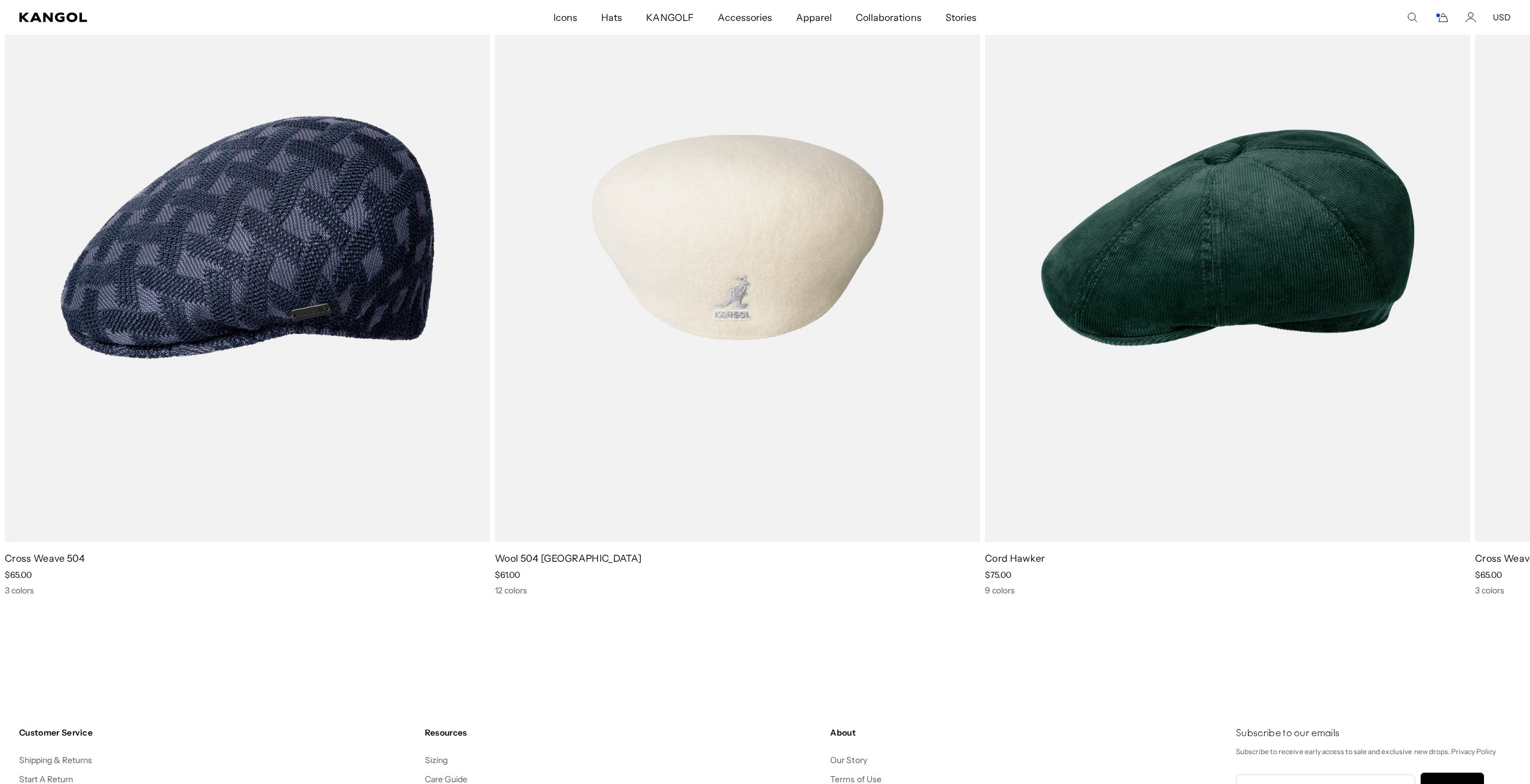
click at [728, 360] on img "2 of 3" at bounding box center [737, 237] width 485 height 609
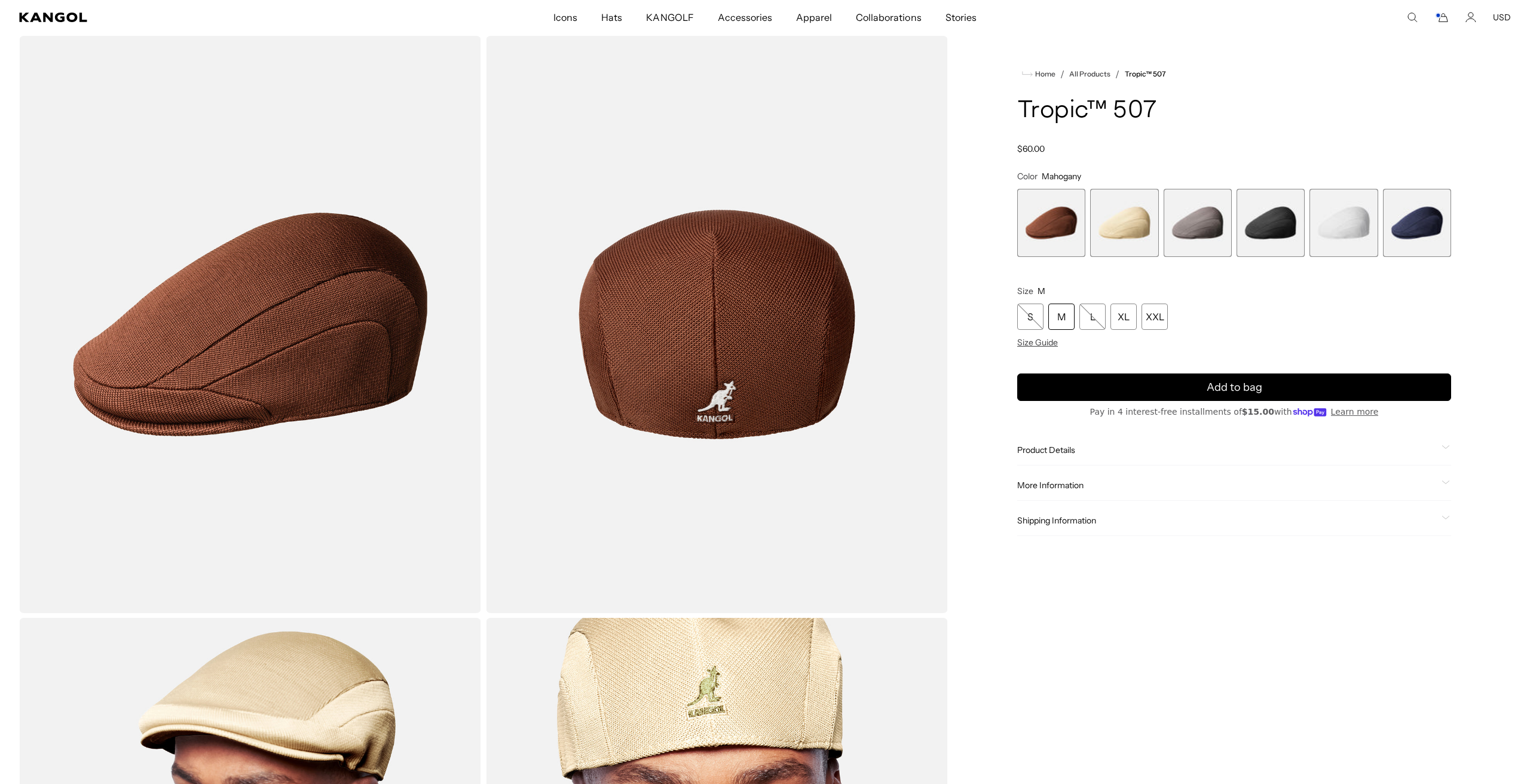
scroll to position [40, 0]
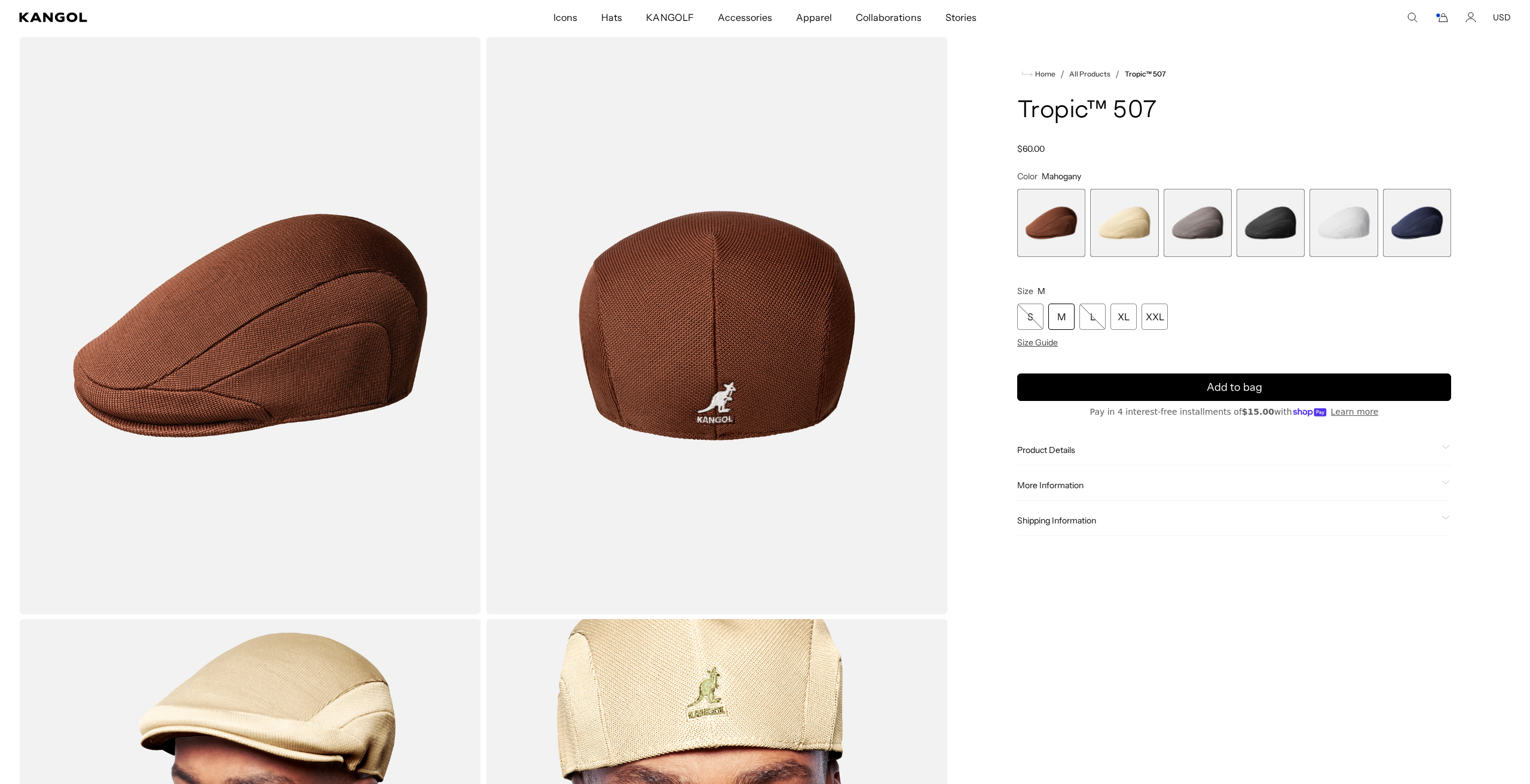
click at [1277, 227] on span "4 of 6" at bounding box center [1270, 222] width 68 height 68
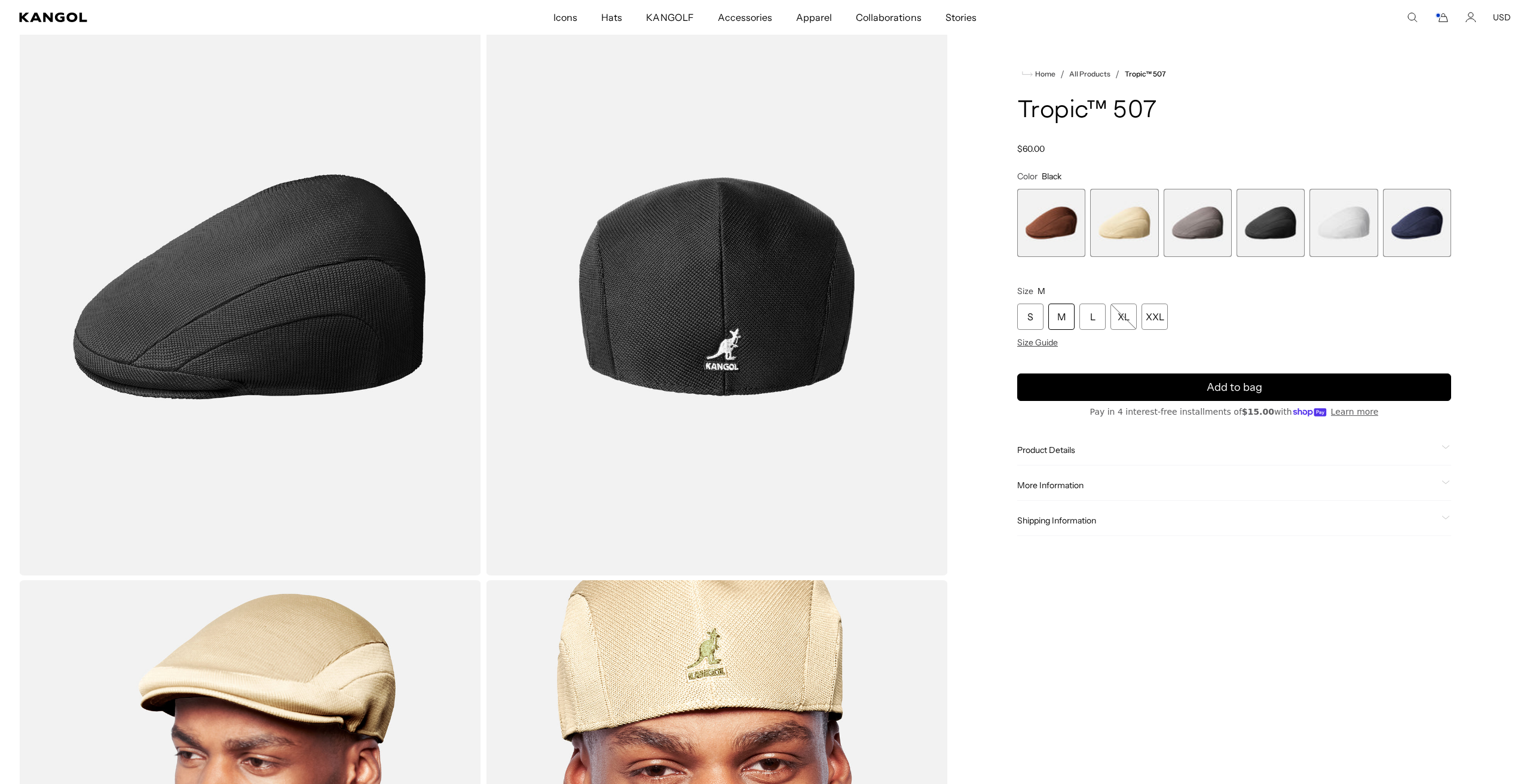
click at [1419, 222] on span "6 of 6" at bounding box center [1416, 222] width 68 height 68
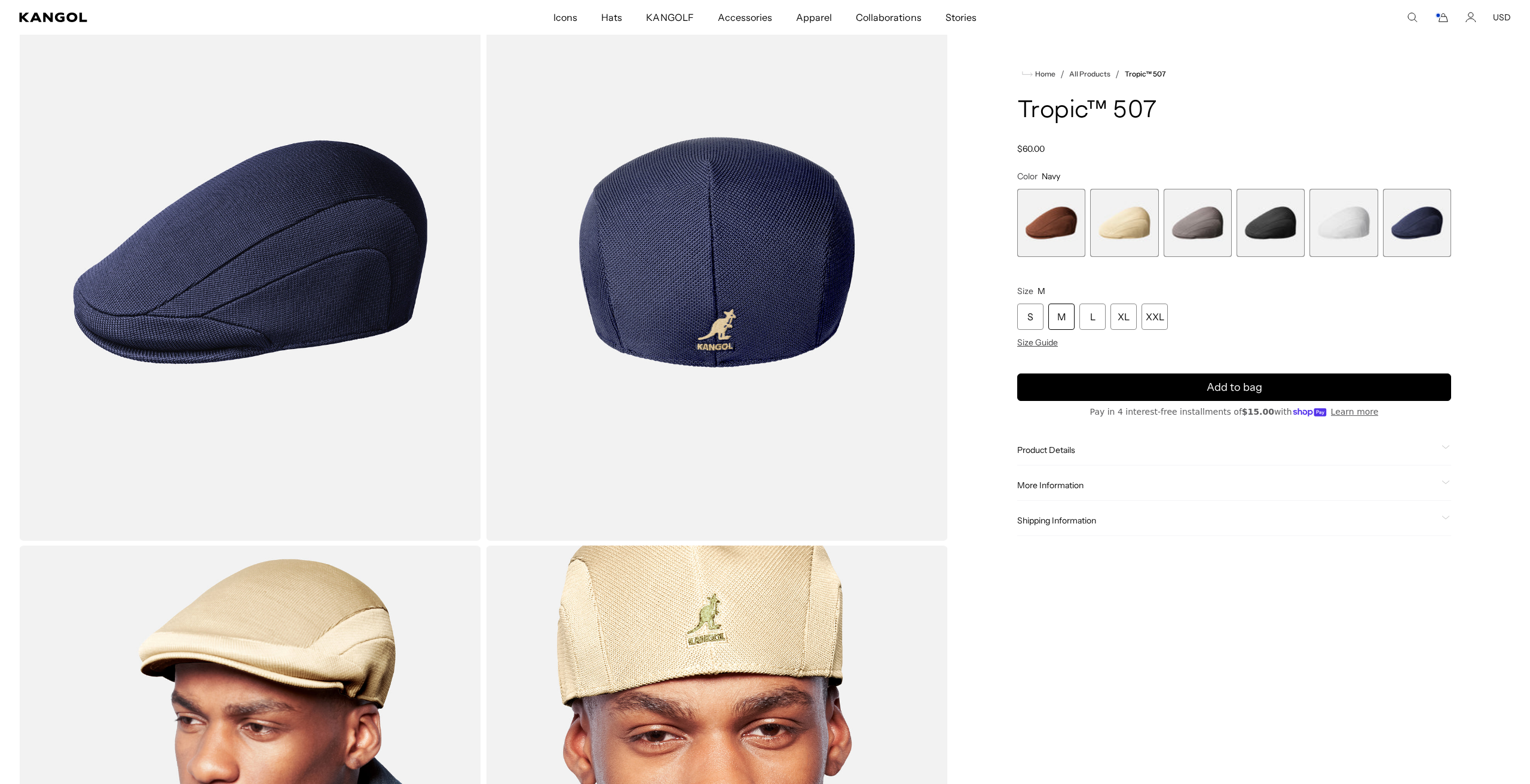
scroll to position [85, 0]
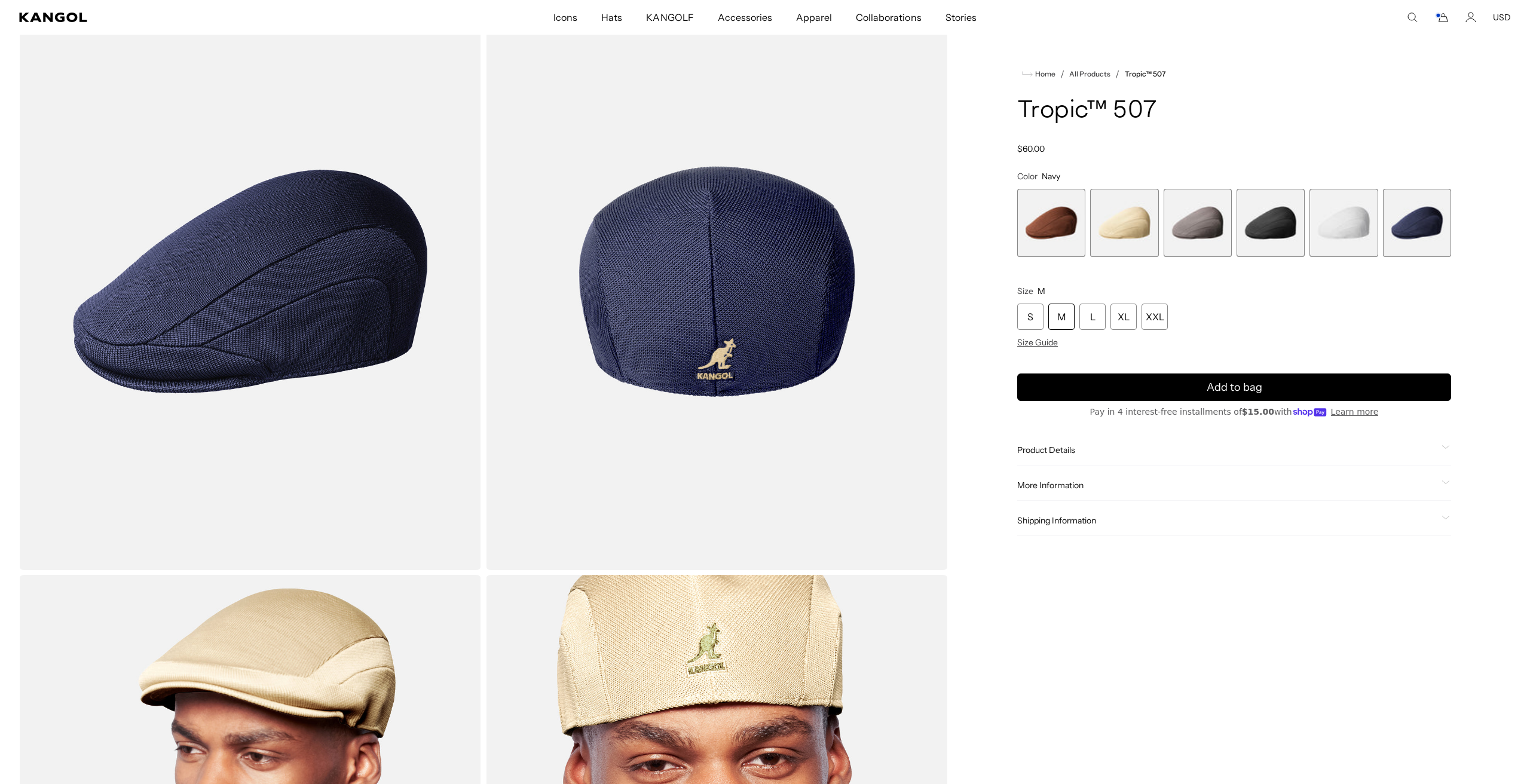
click at [1264, 232] on span "4 of 6" at bounding box center [1270, 222] width 68 height 68
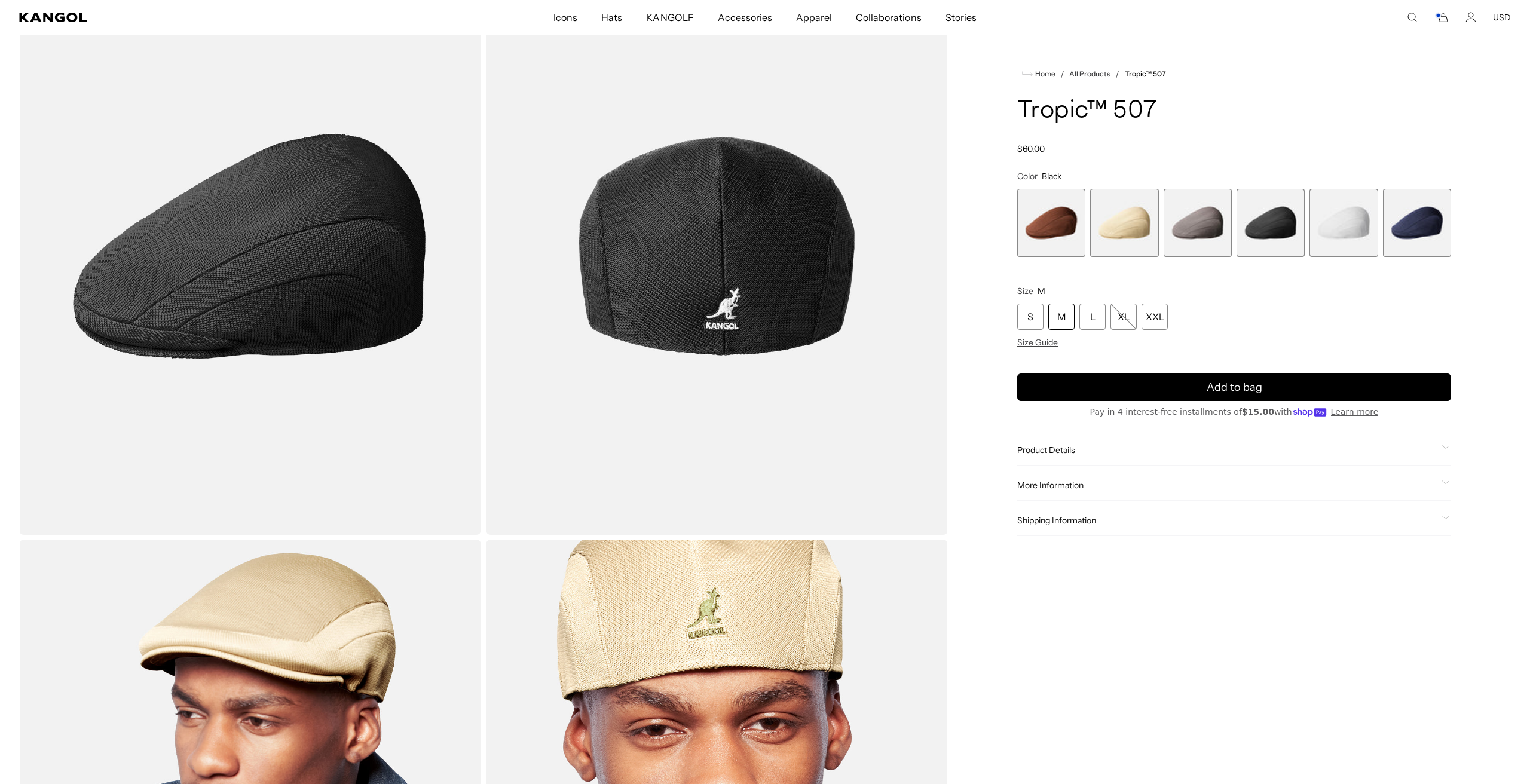
scroll to position [90, 0]
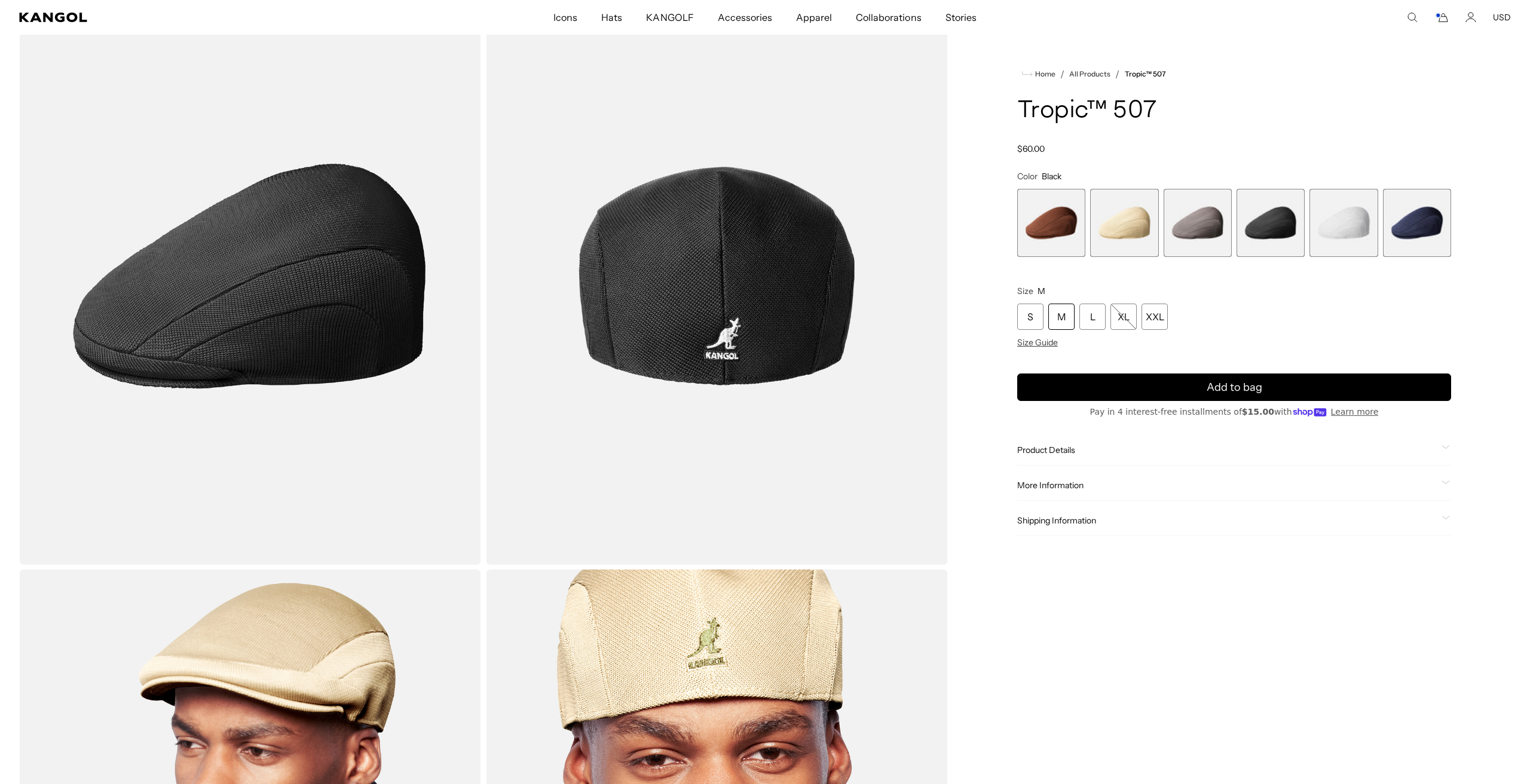
click at [1066, 195] on span "1 of 6" at bounding box center [1051, 222] width 68 height 68
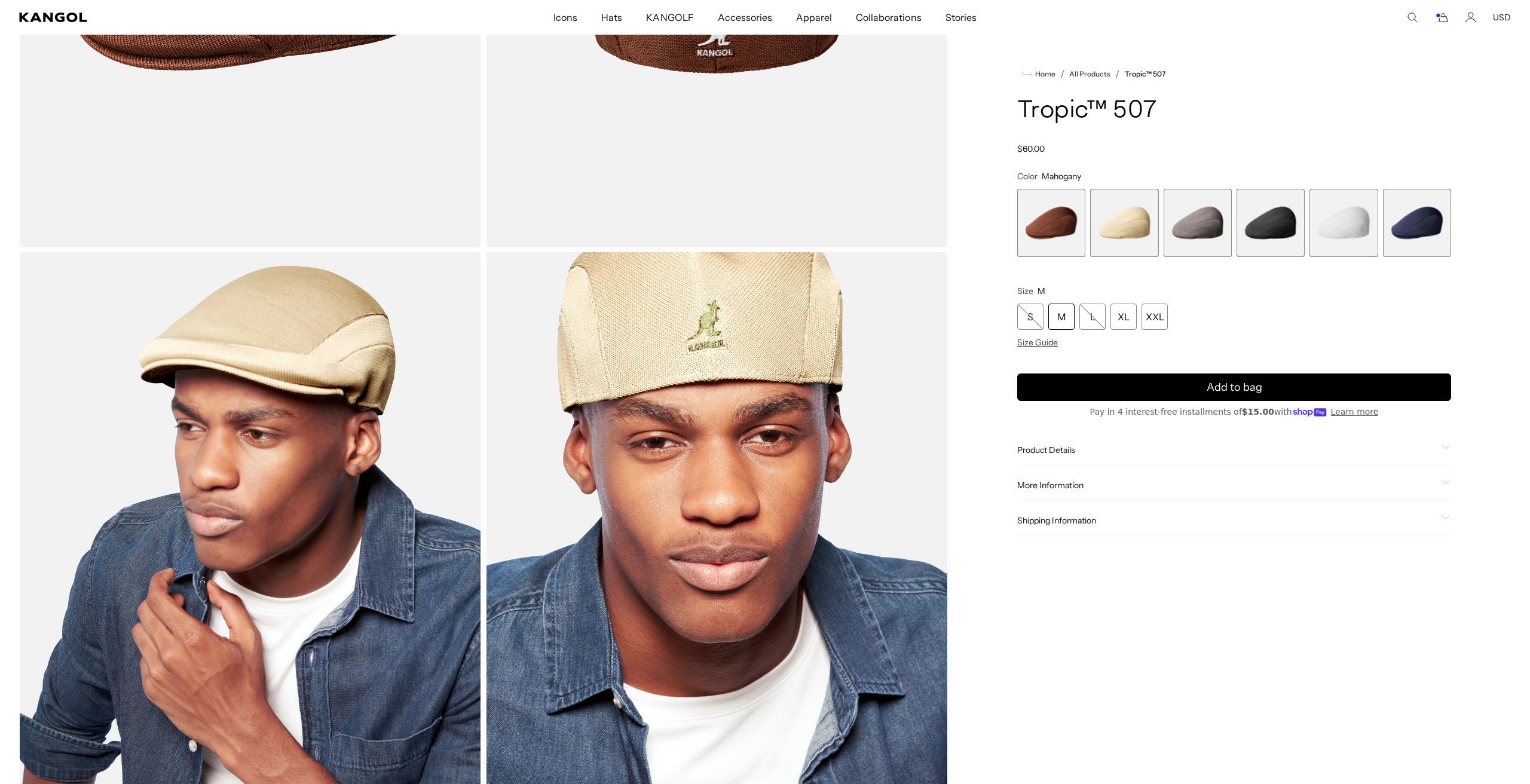
click at [1278, 240] on span "4 of 6" at bounding box center [1270, 222] width 68 height 68
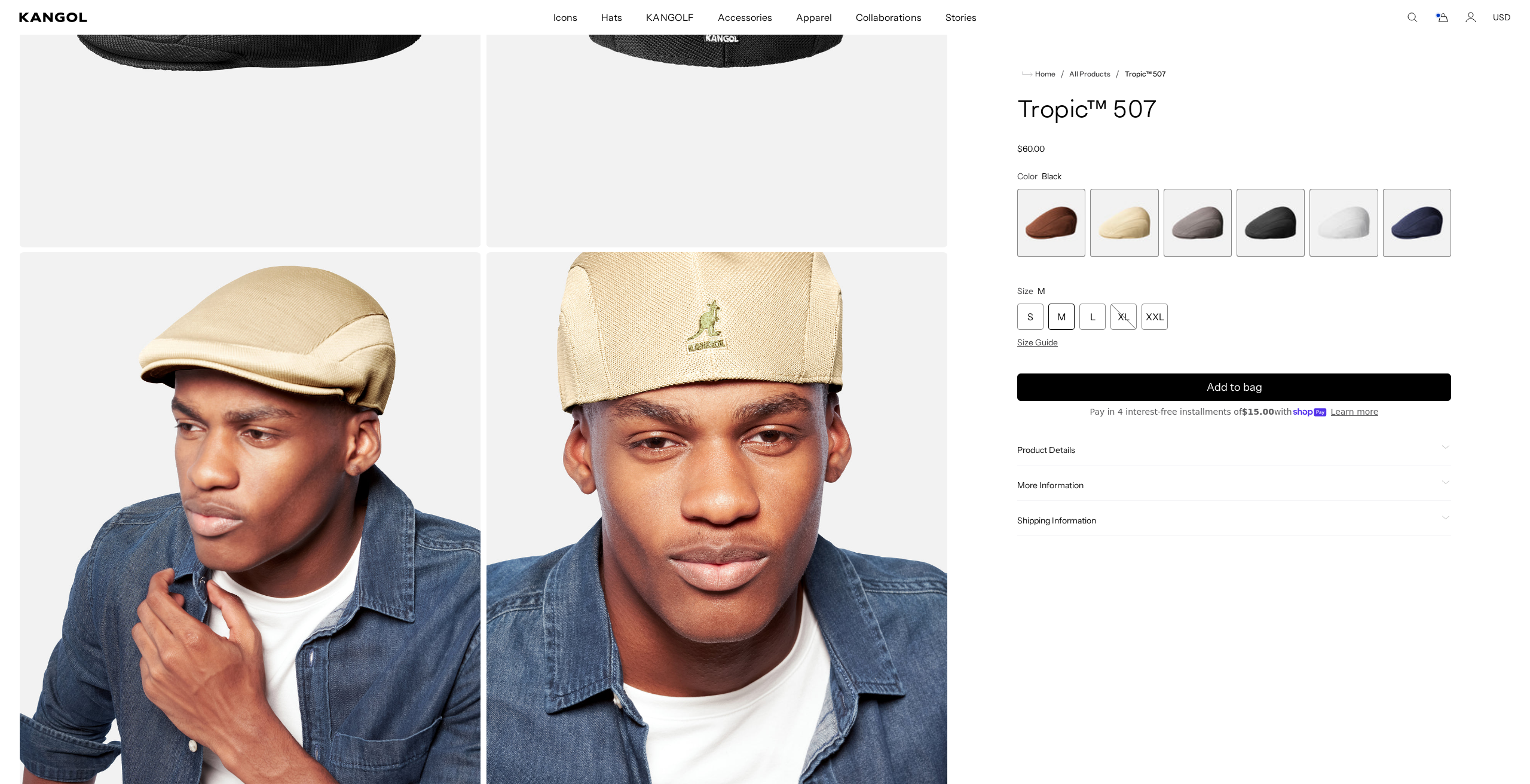
click at [1418, 230] on span "6 of 6" at bounding box center [1416, 222] width 68 height 68
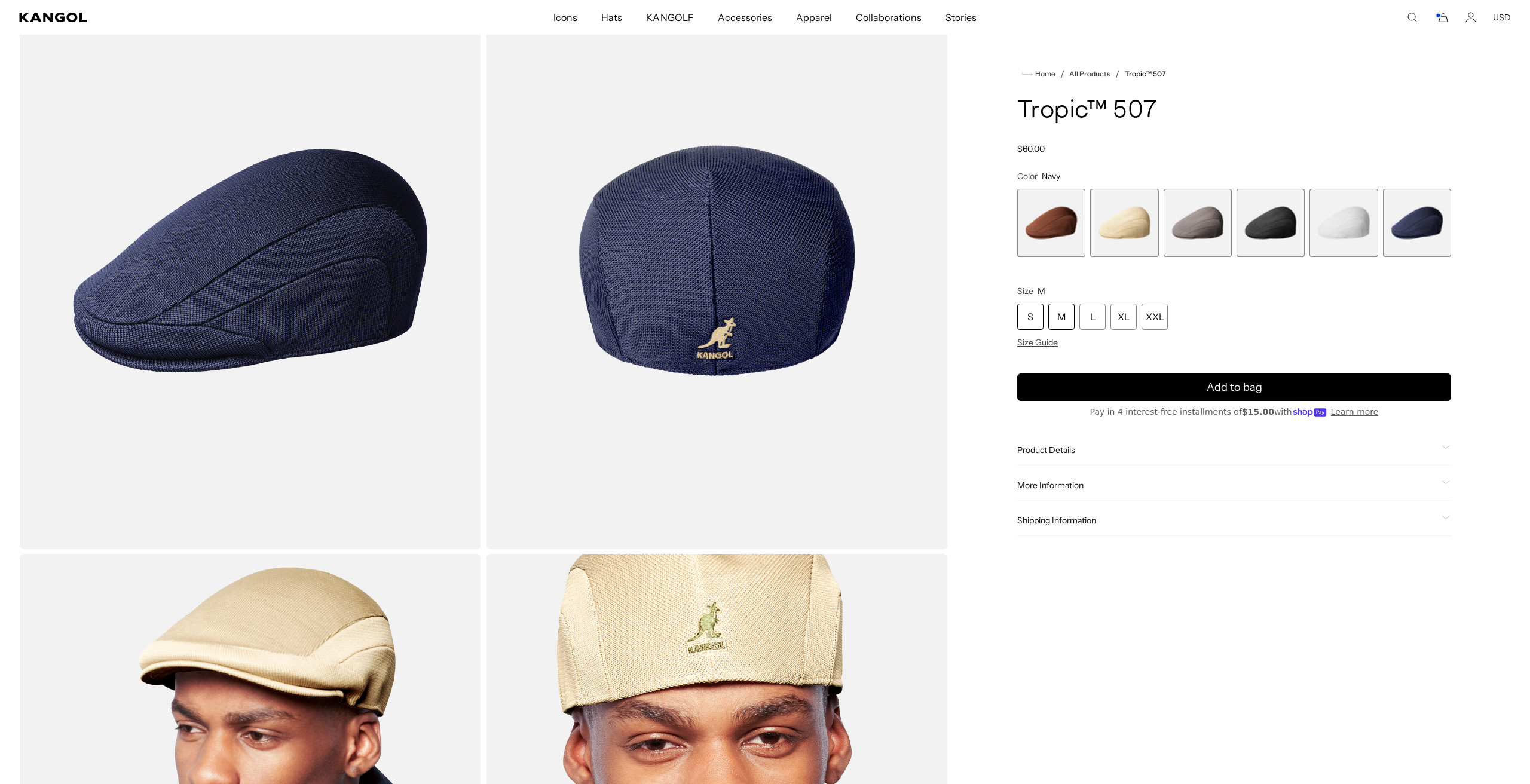
click at [1043, 315] on div "S" at bounding box center [1031, 317] width 26 height 26
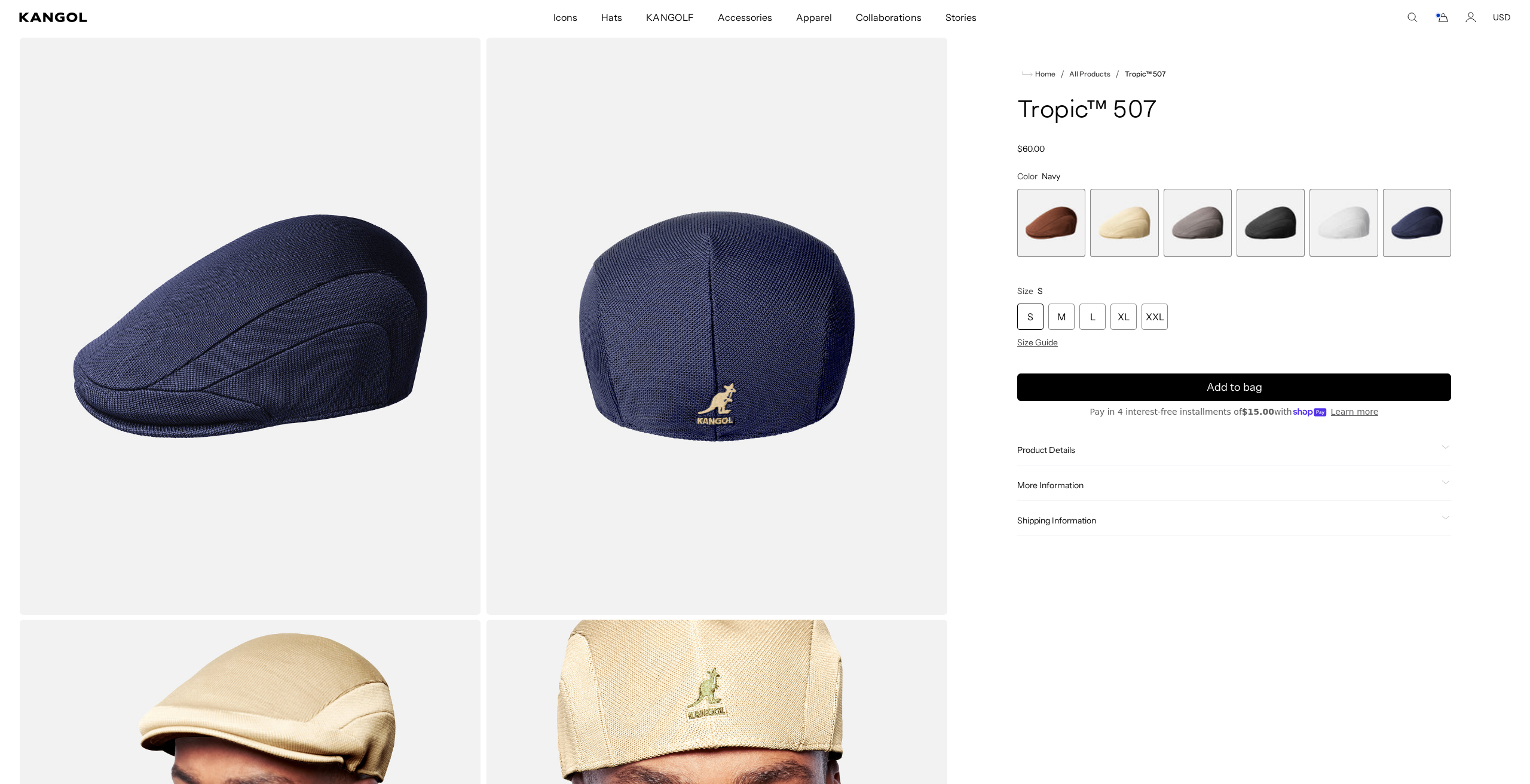
click at [1034, 216] on span "1 of 6" at bounding box center [1051, 222] width 68 height 68
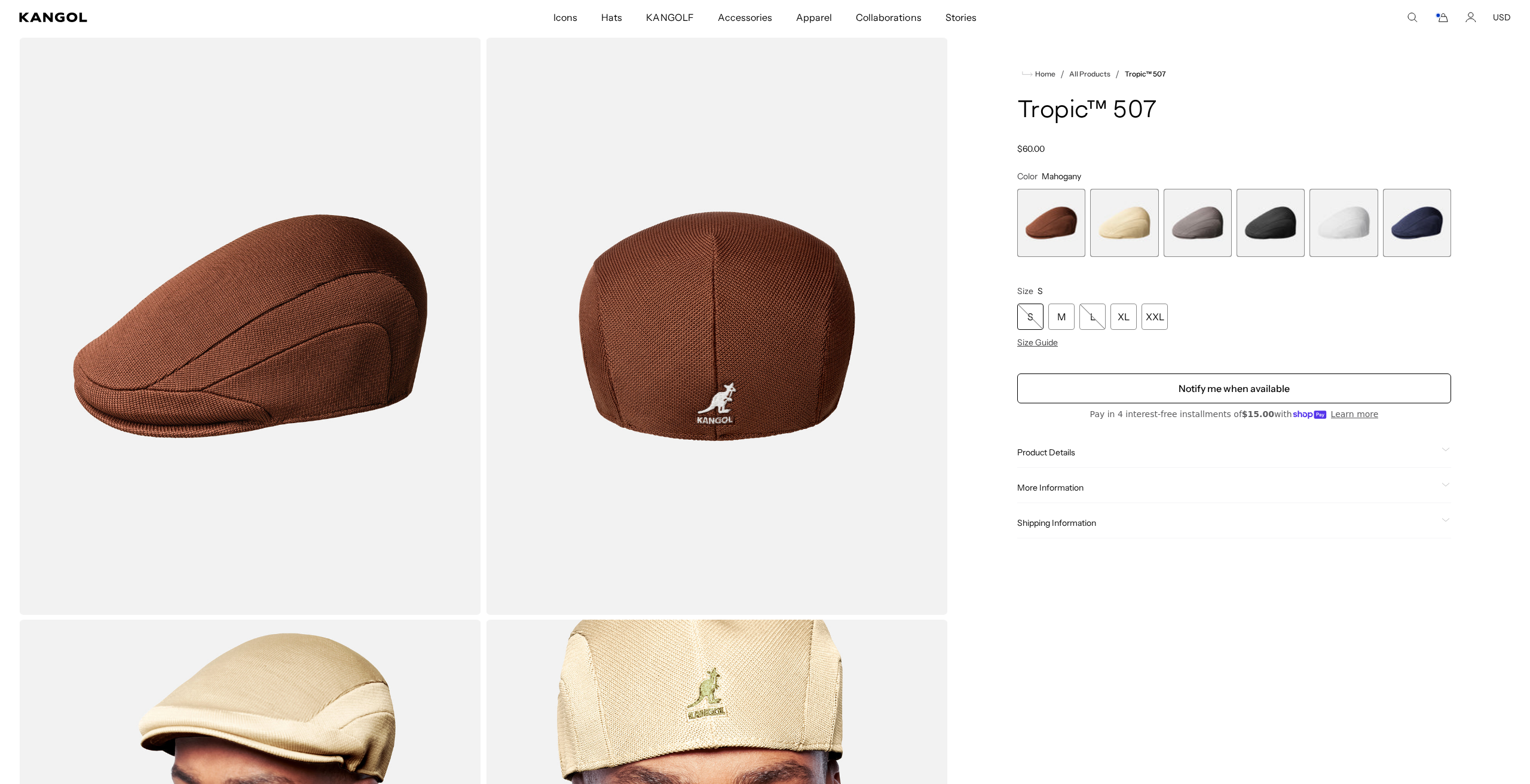
click at [1136, 234] on span "2 of 6" at bounding box center [1123, 222] width 68 height 68
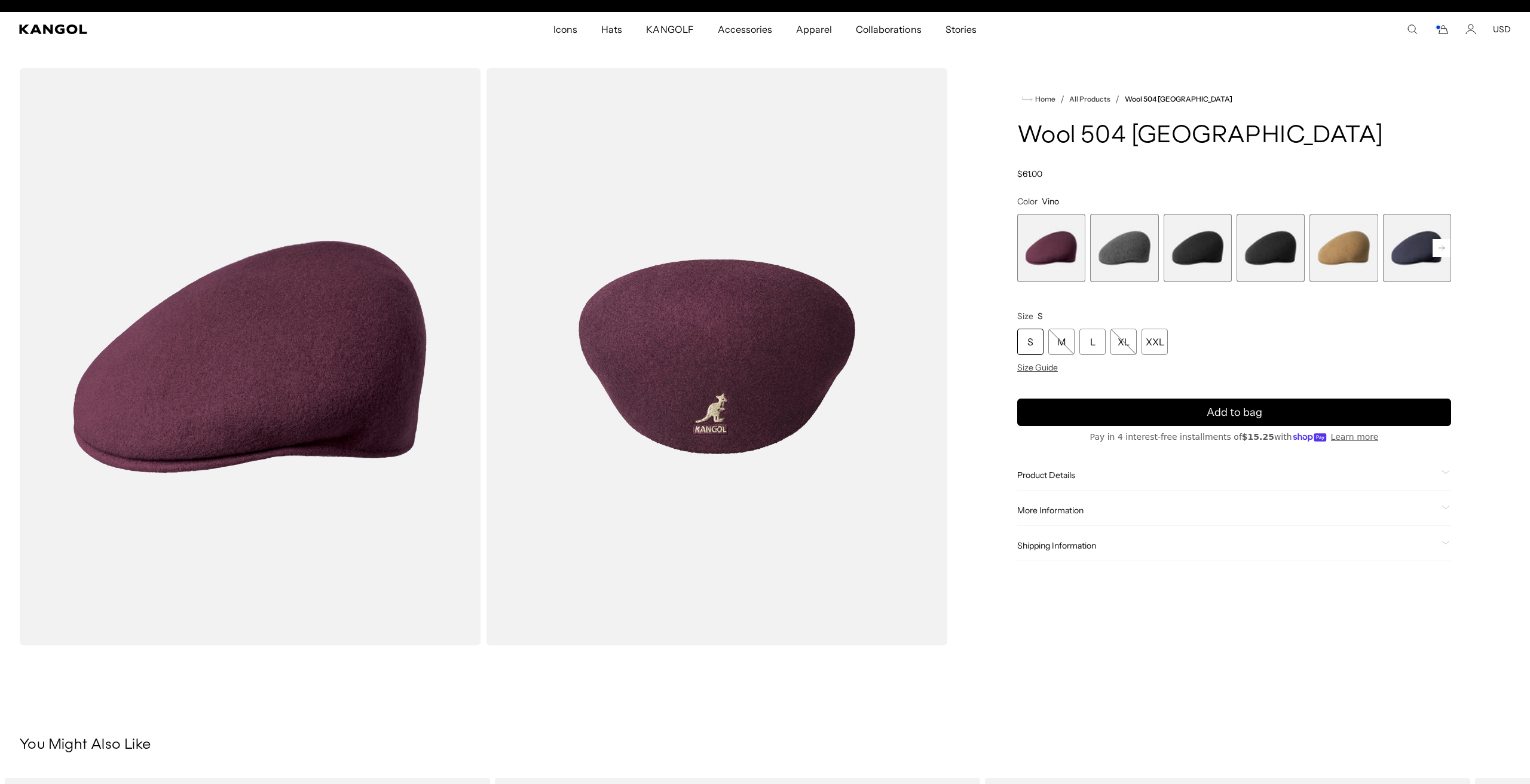
scroll to position [0, 246]
click at [1444, 241] on rect at bounding box center [1441, 248] width 18 height 18
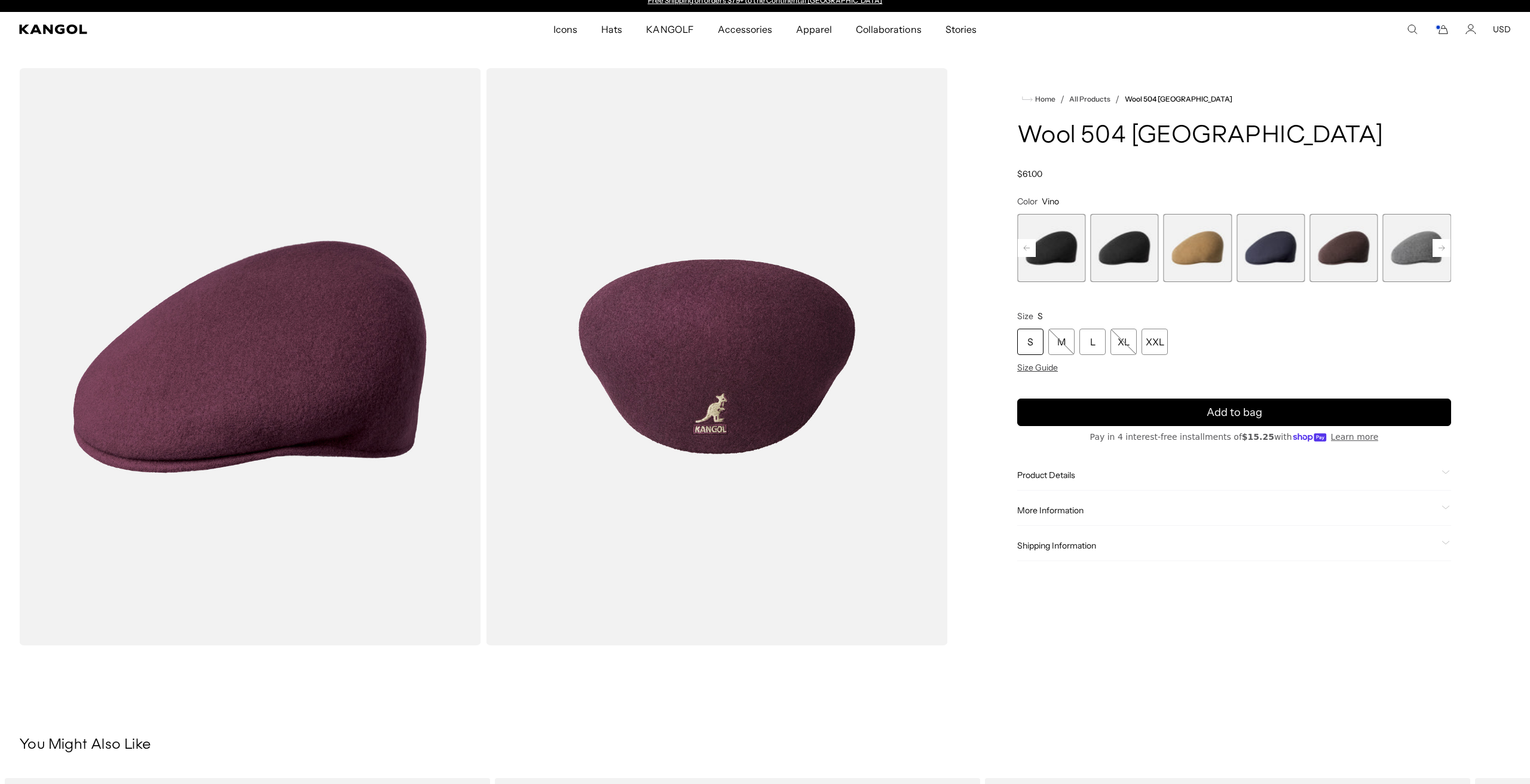
click at [1444, 241] on rect at bounding box center [1441, 248] width 18 height 18
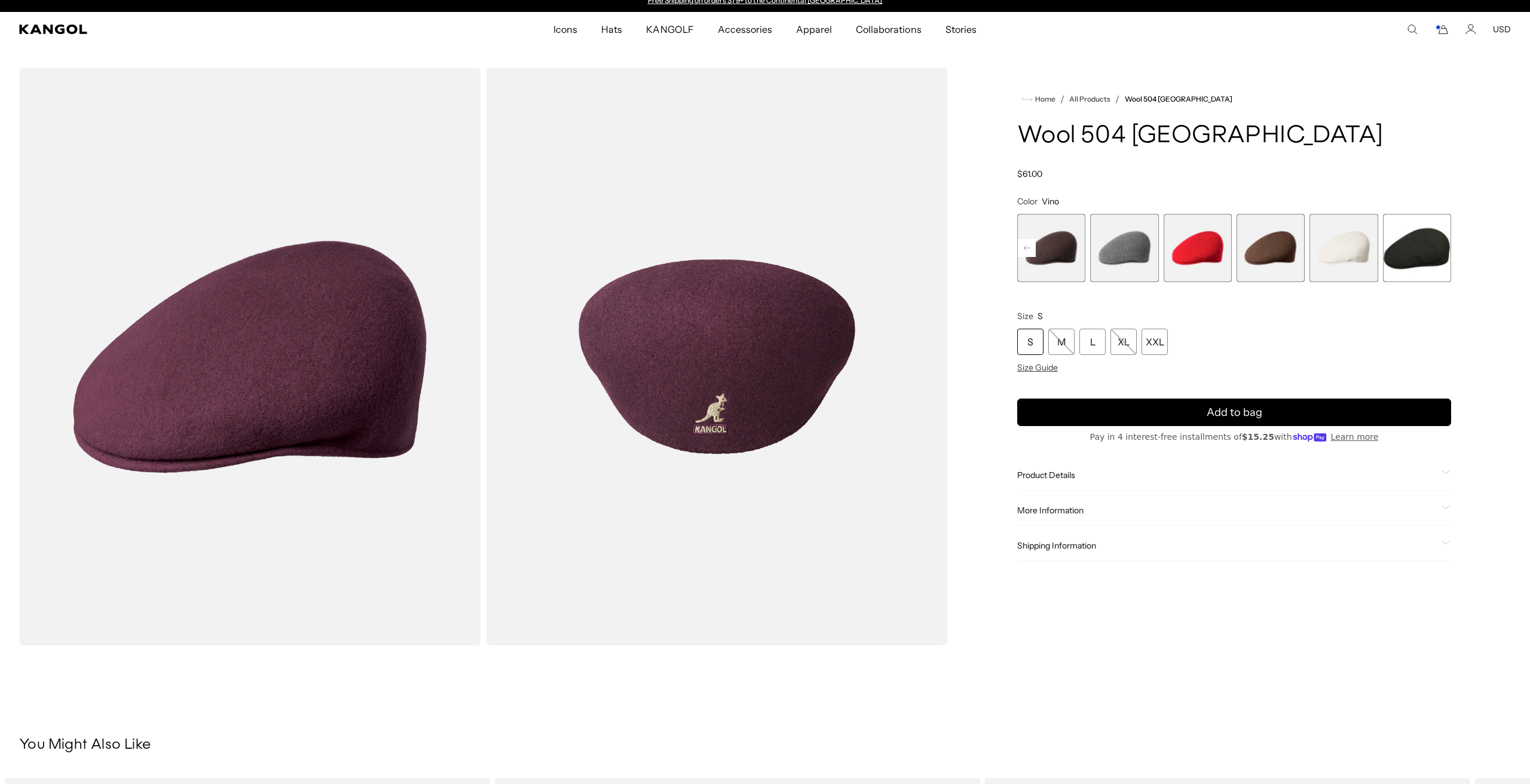
click at [1444, 241] on span "12 of 12" at bounding box center [1416, 248] width 68 height 68
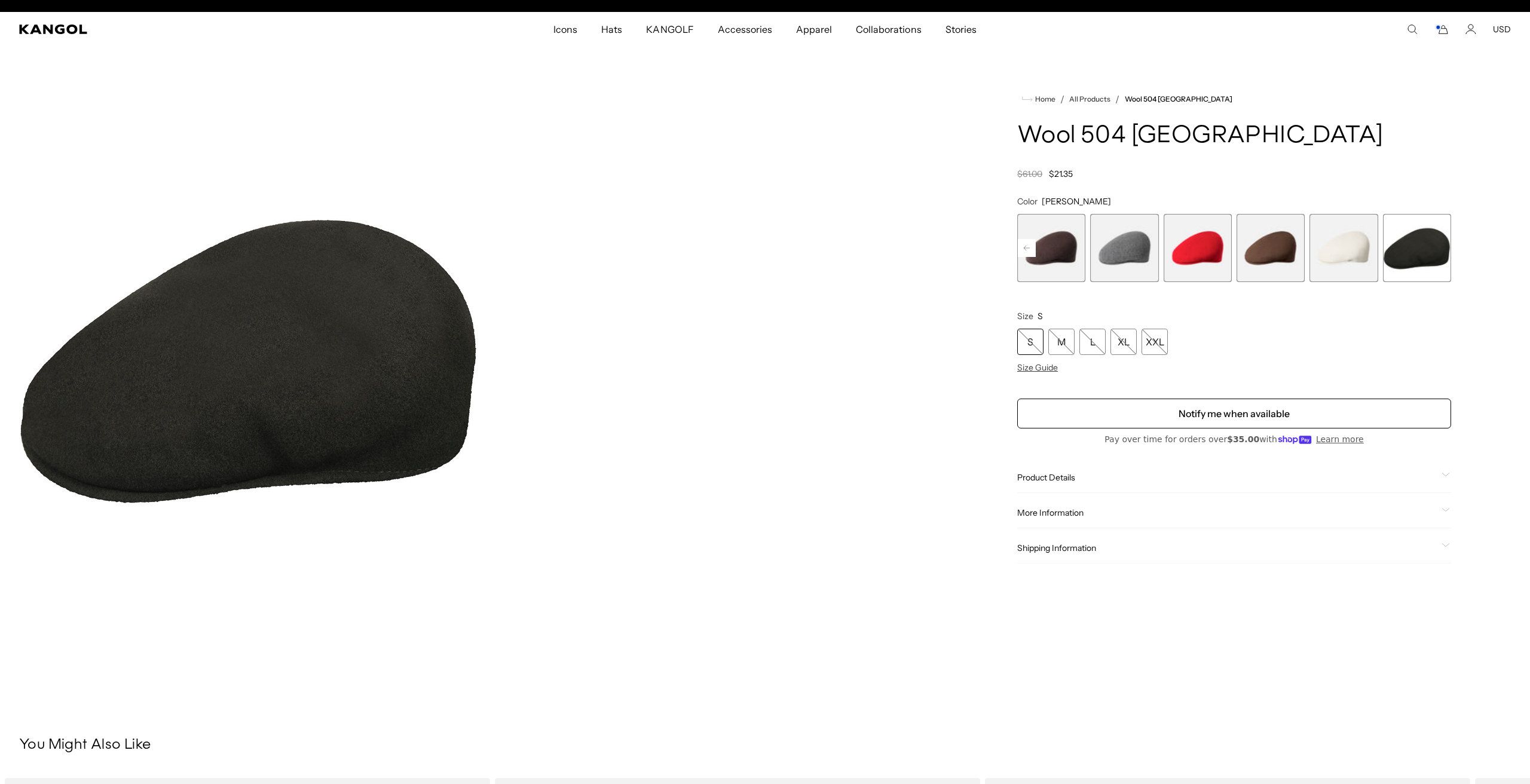
scroll to position [0, 246]
click at [1258, 255] on span "10 of 12" at bounding box center [1270, 248] width 68 height 68
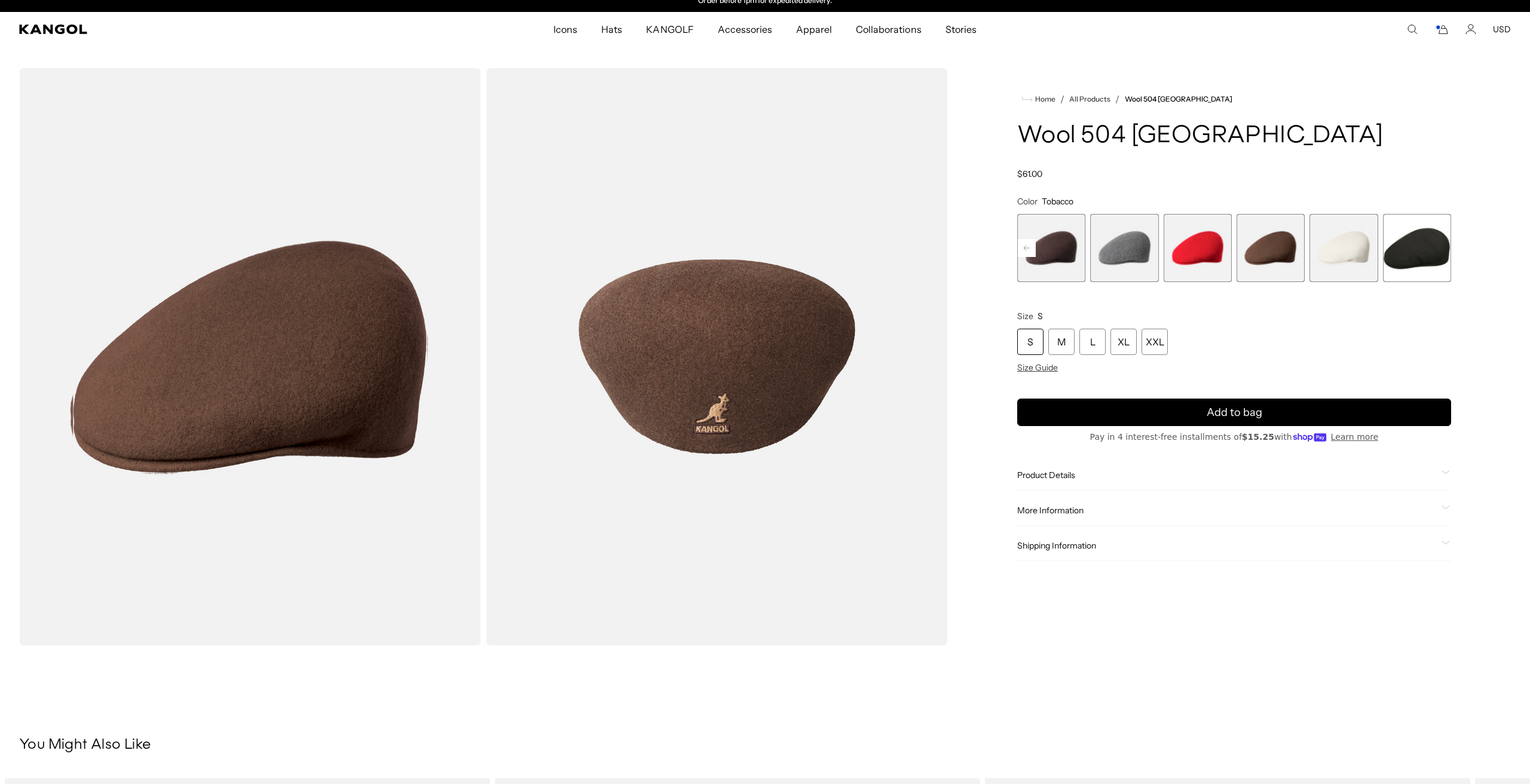
click at [1028, 249] on rect at bounding box center [1026, 248] width 18 height 18
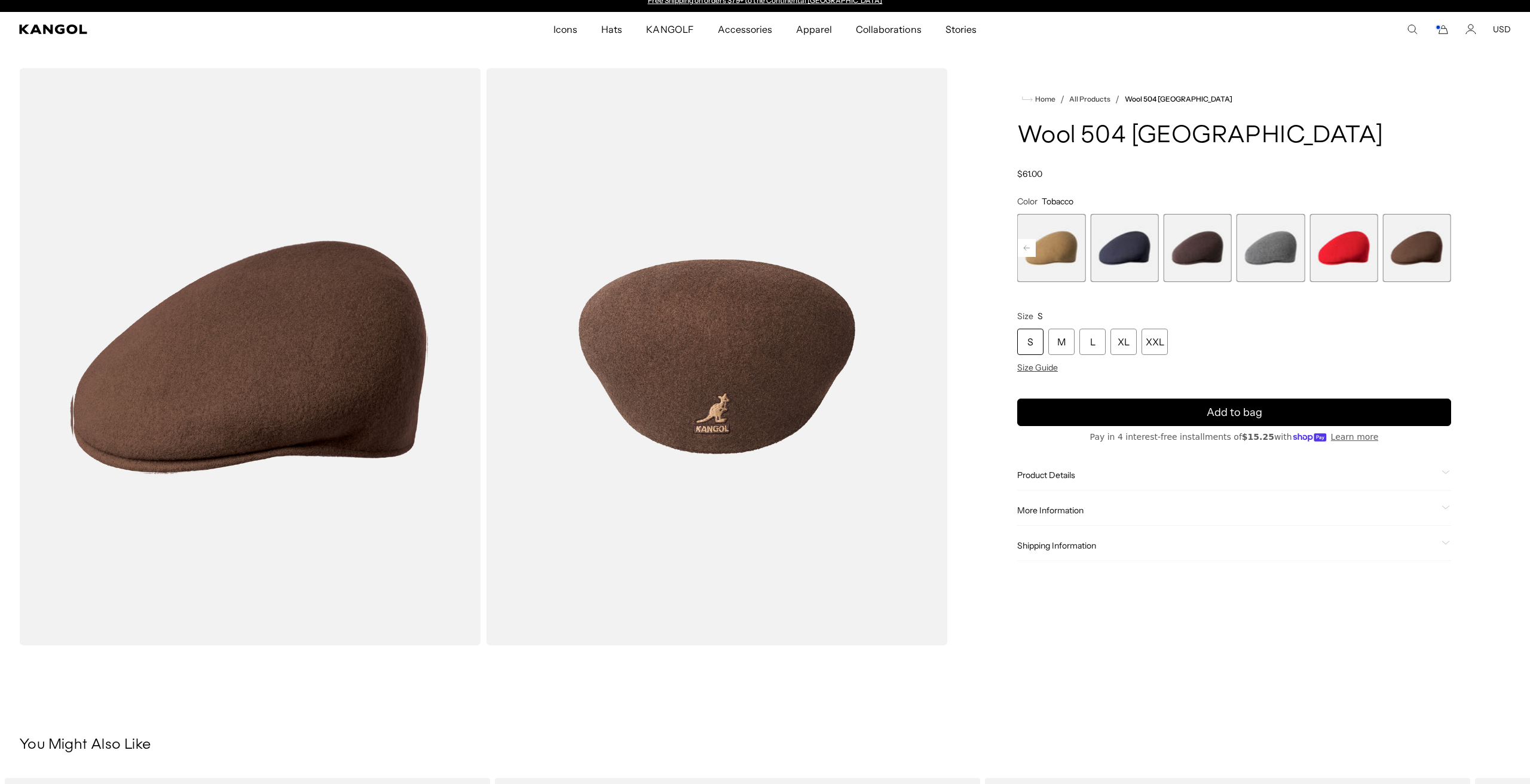
click at [1028, 249] on rect at bounding box center [1026, 248] width 18 height 18
click at [1120, 250] on span "4 of 12" at bounding box center [1123, 248] width 68 height 68
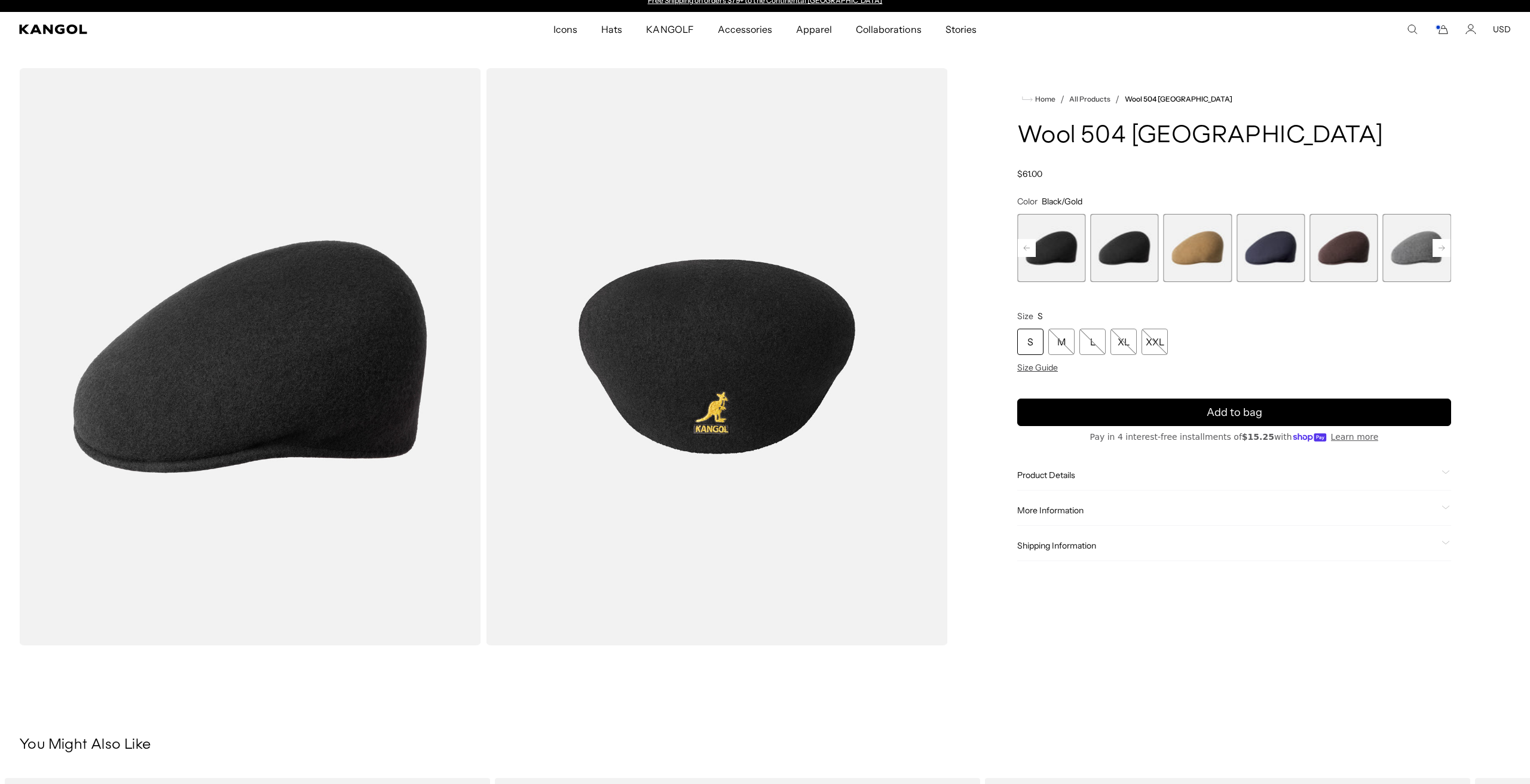
click at [1056, 245] on span "3 of 12" at bounding box center [1051, 248] width 68 height 68
click at [1024, 250] on rect at bounding box center [1026, 248] width 18 height 18
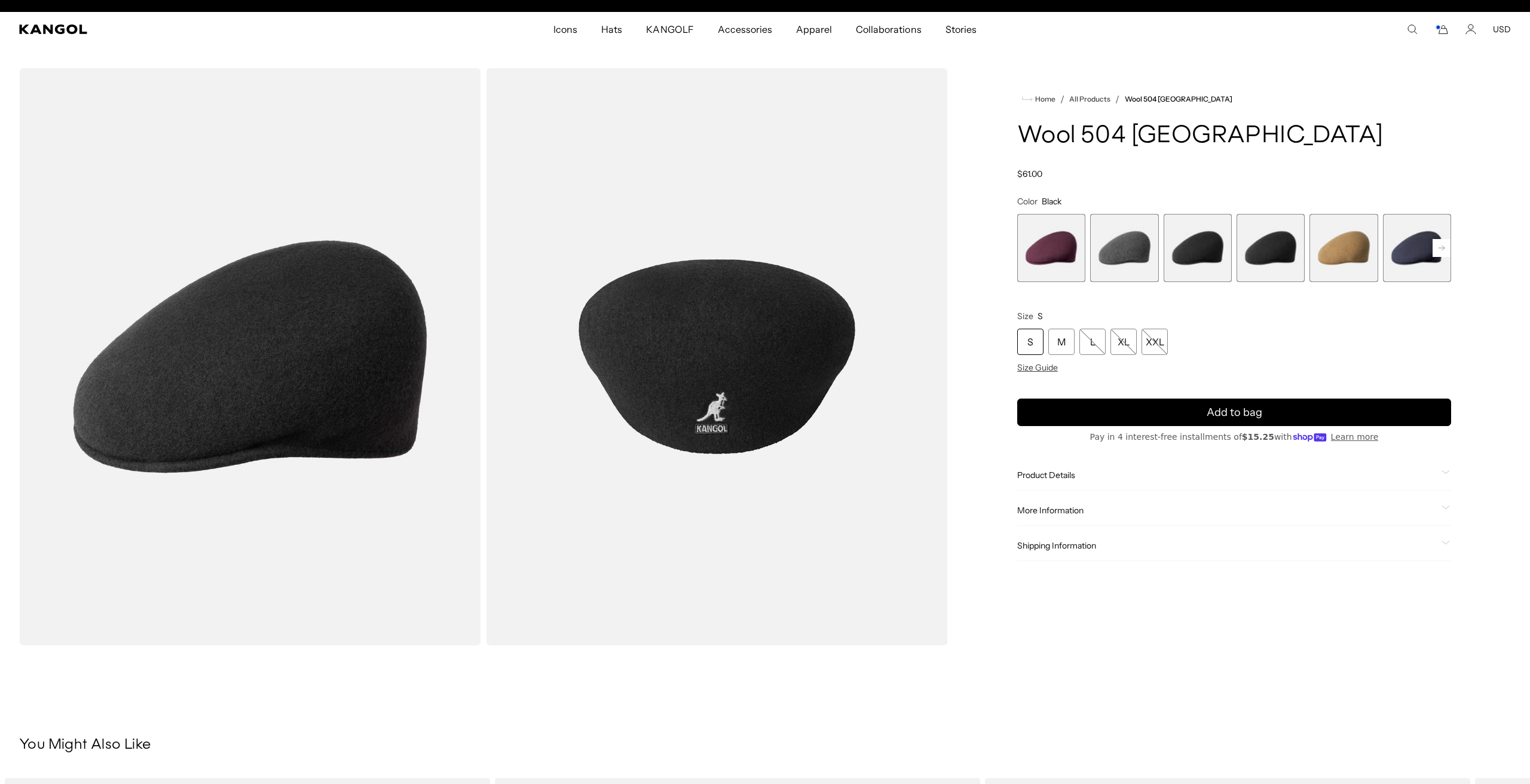
scroll to position [0, 0]
click at [1024, 250] on span "1 of 12" at bounding box center [1051, 248] width 68 height 68
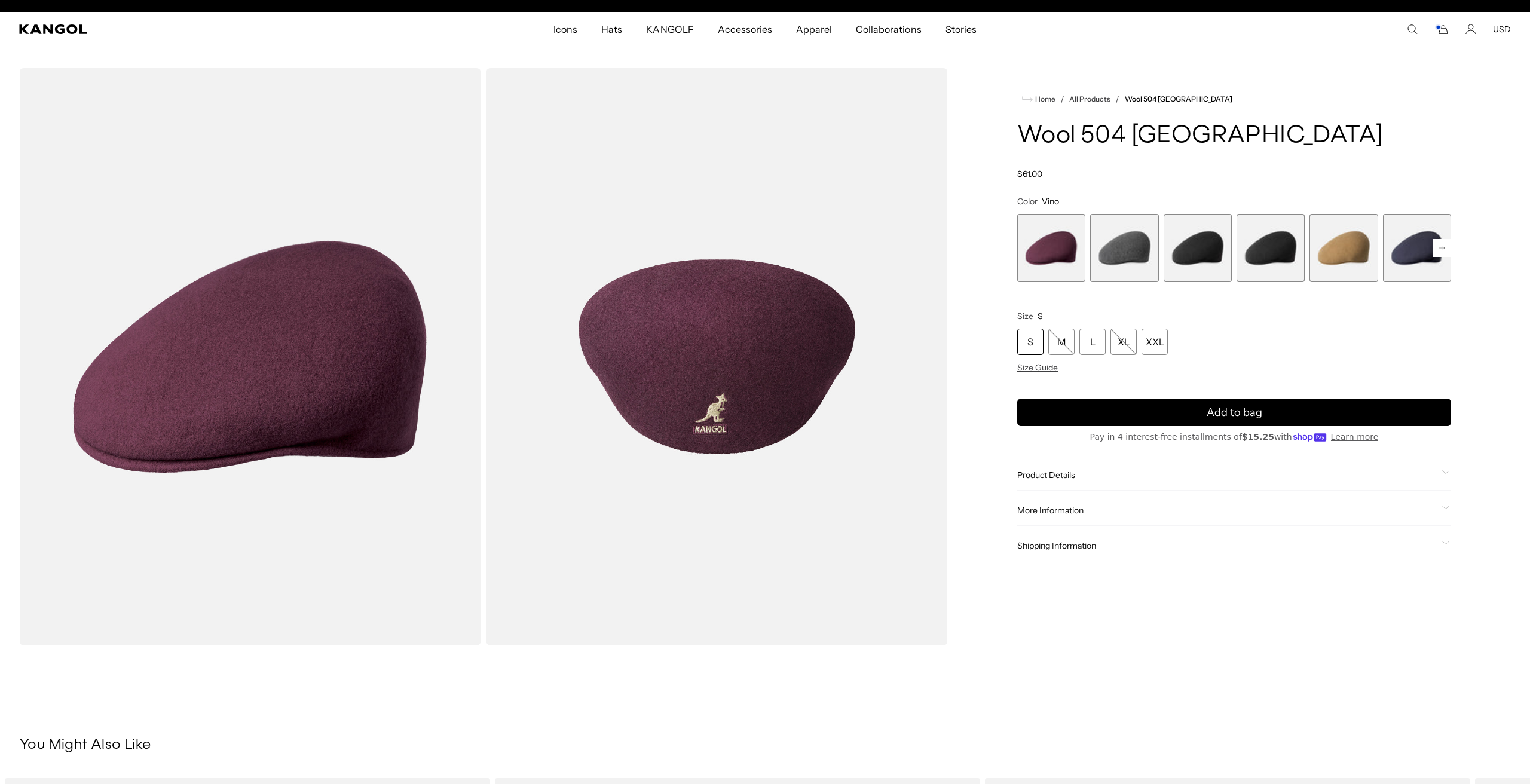
scroll to position [0, 246]
click at [1444, 24] on icon "Cart" at bounding box center [1441, 30] width 14 height 11
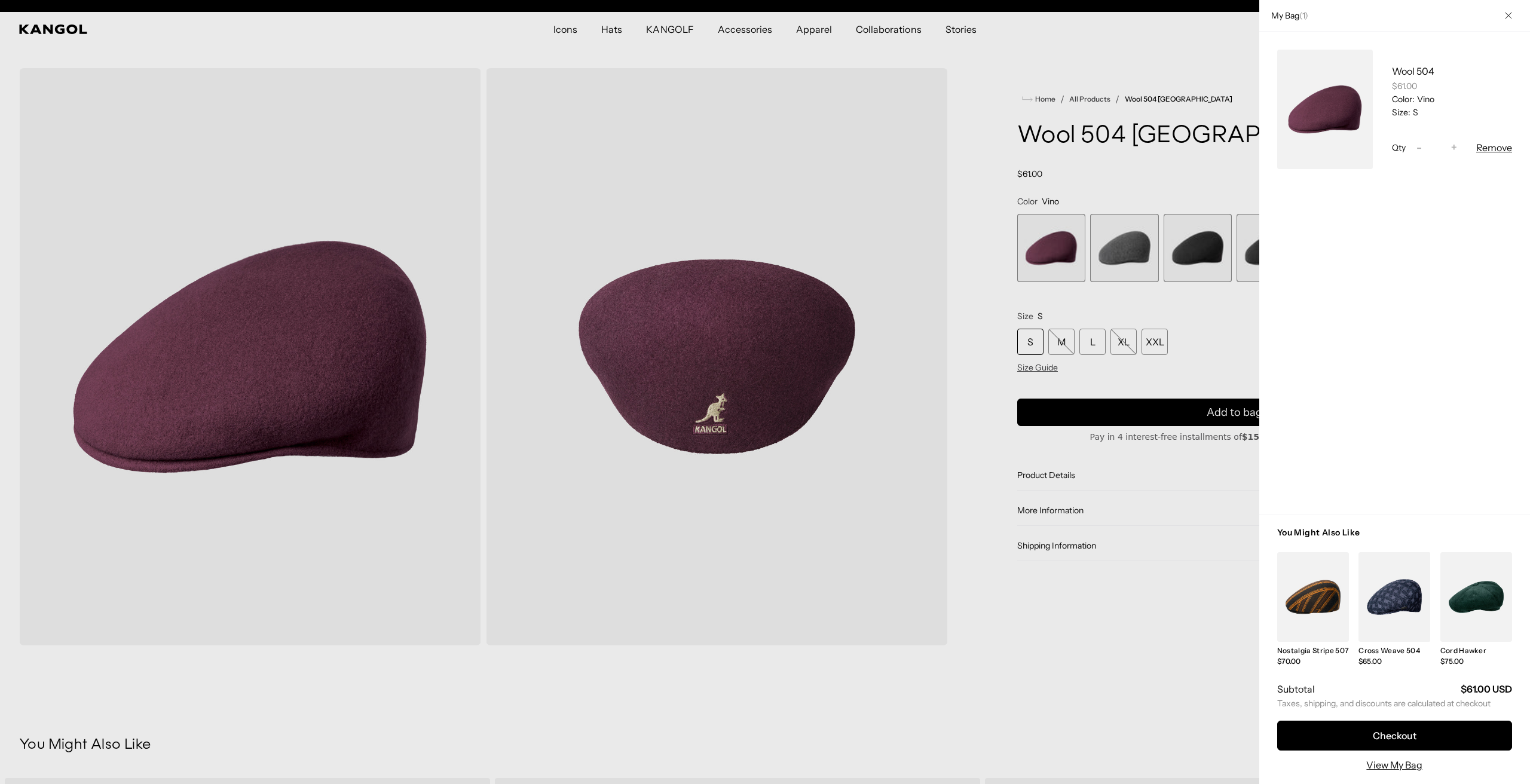
scroll to position [0, 0]
click at [1383, 740] on button "Checkout" at bounding box center [1394, 735] width 234 height 30
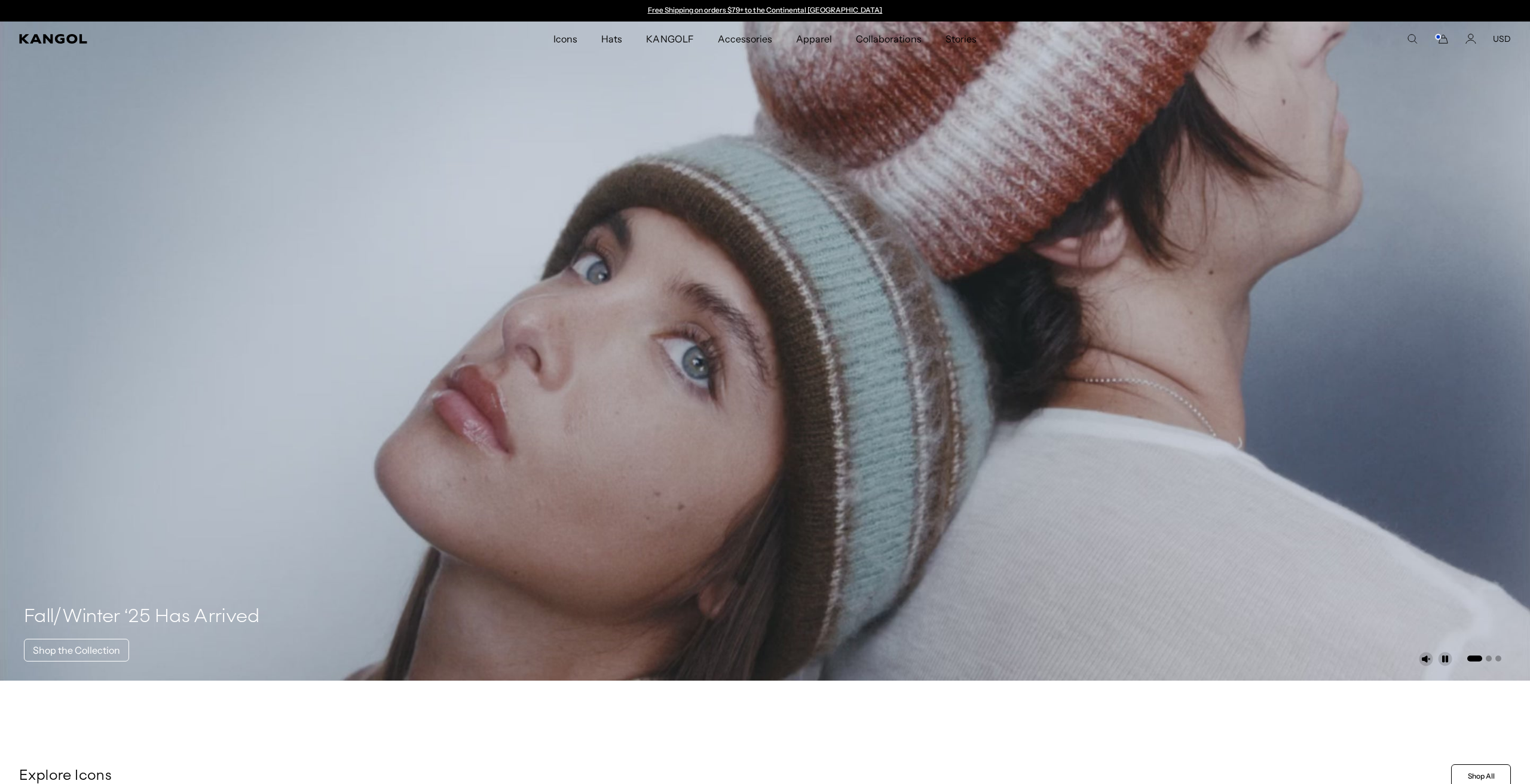
scroll to position [0, 246]
